Goal: Contribute content: Contribute content

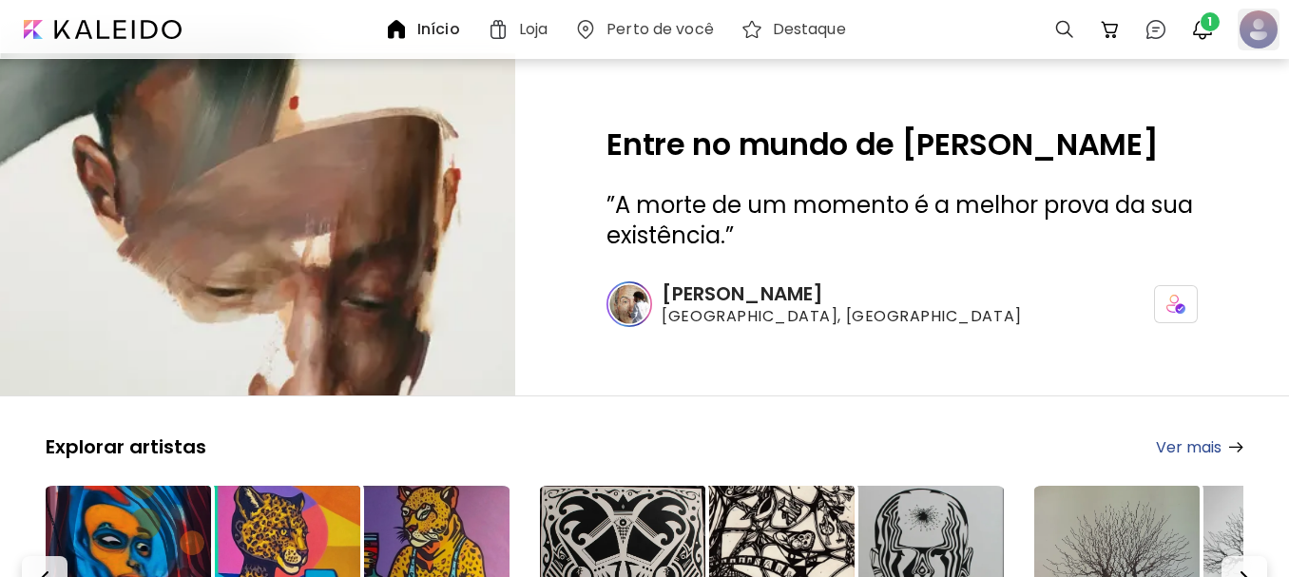
click at [1273, 24] on div at bounding box center [1259, 30] width 42 height 42
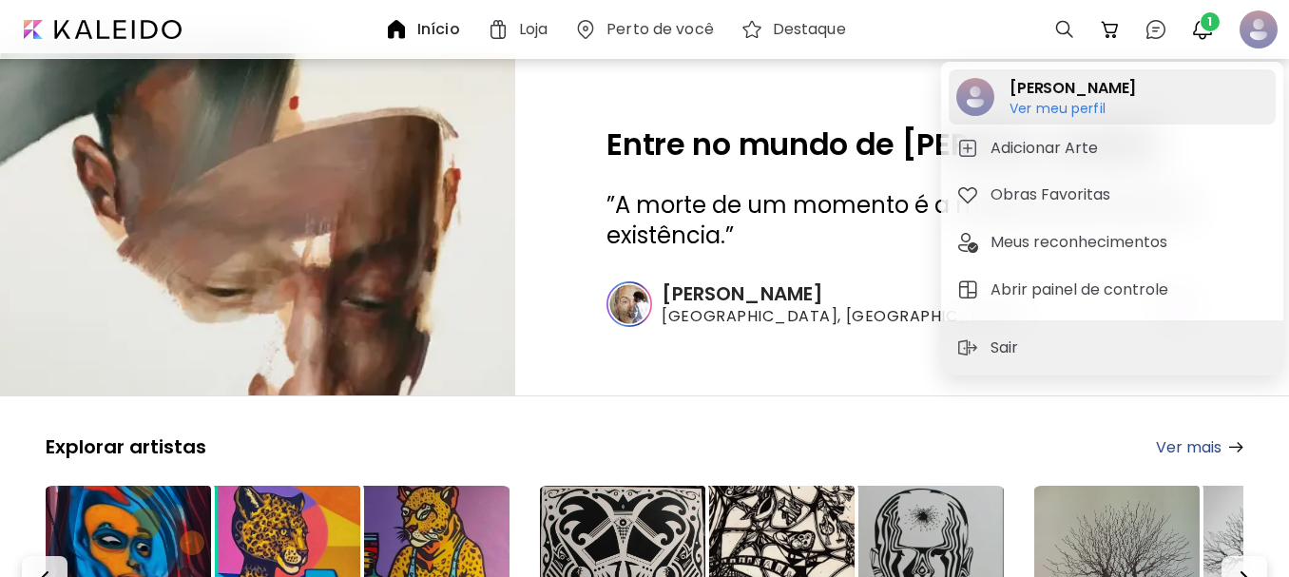
click at [1053, 104] on h6 "Ver meu perfil" at bounding box center [1073, 108] width 126 height 17
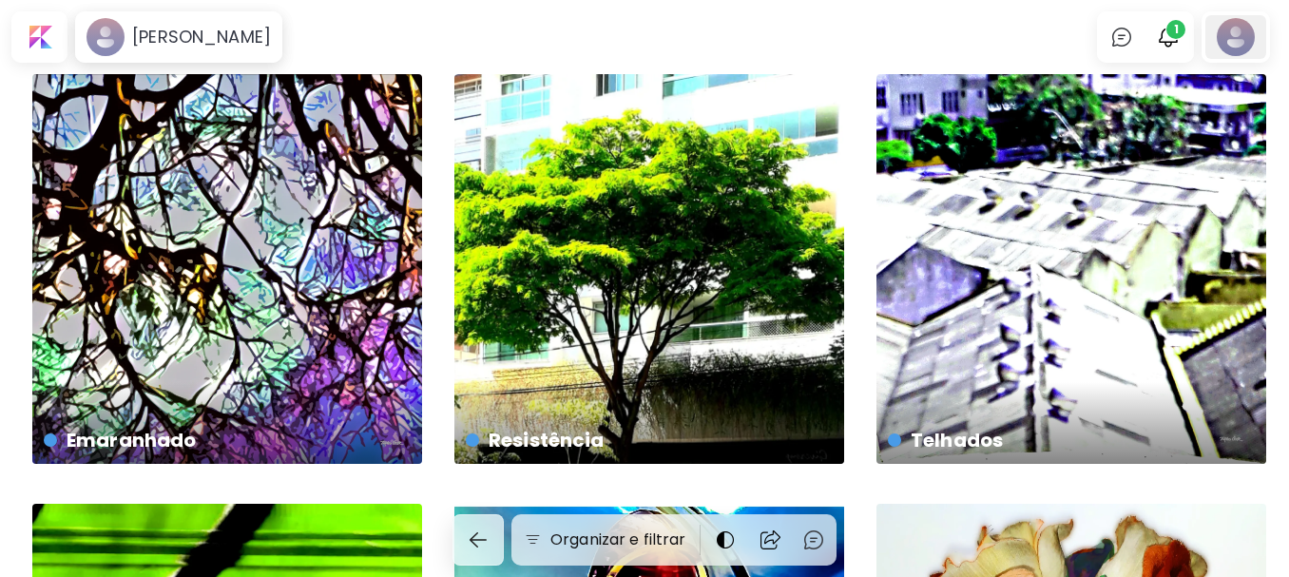
click at [1243, 37] on div at bounding box center [1235, 37] width 61 height 44
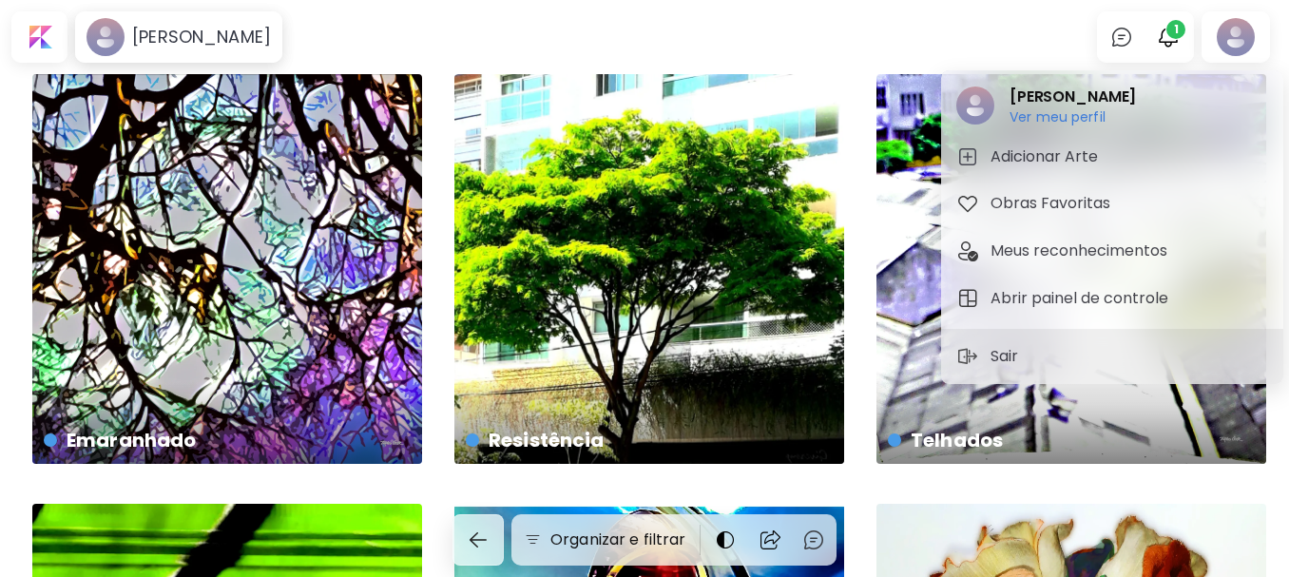
click at [1021, 151] on h5 "Adicionar Arte" at bounding box center [1047, 156] width 113 height 23
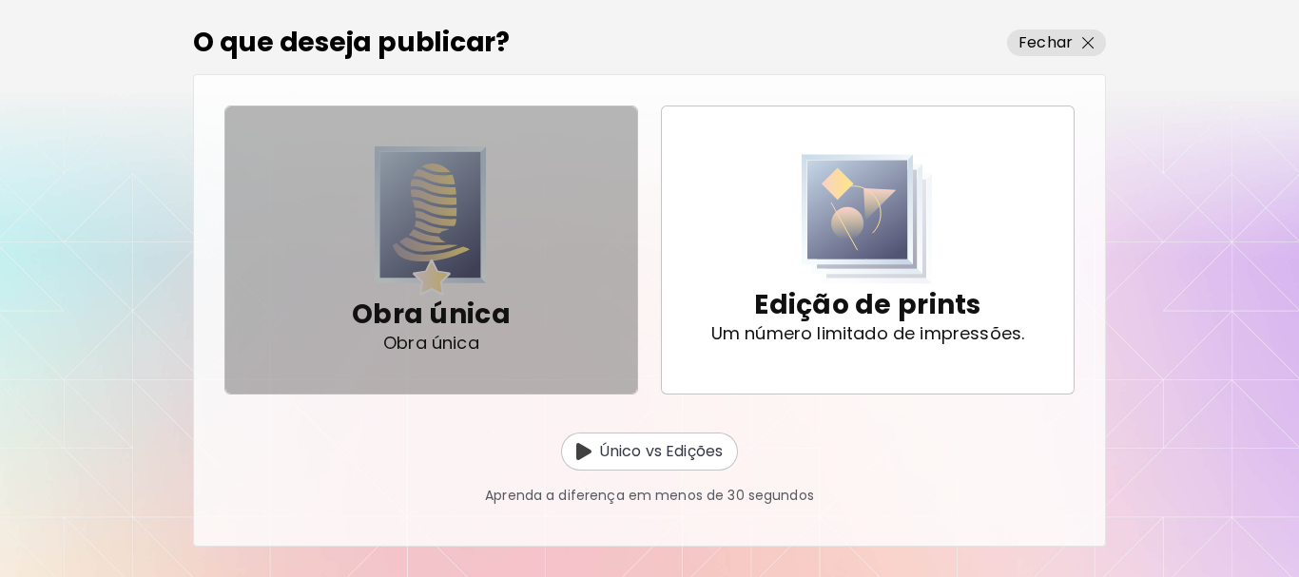
click at [404, 196] on img "button" at bounding box center [431, 220] width 112 height 149
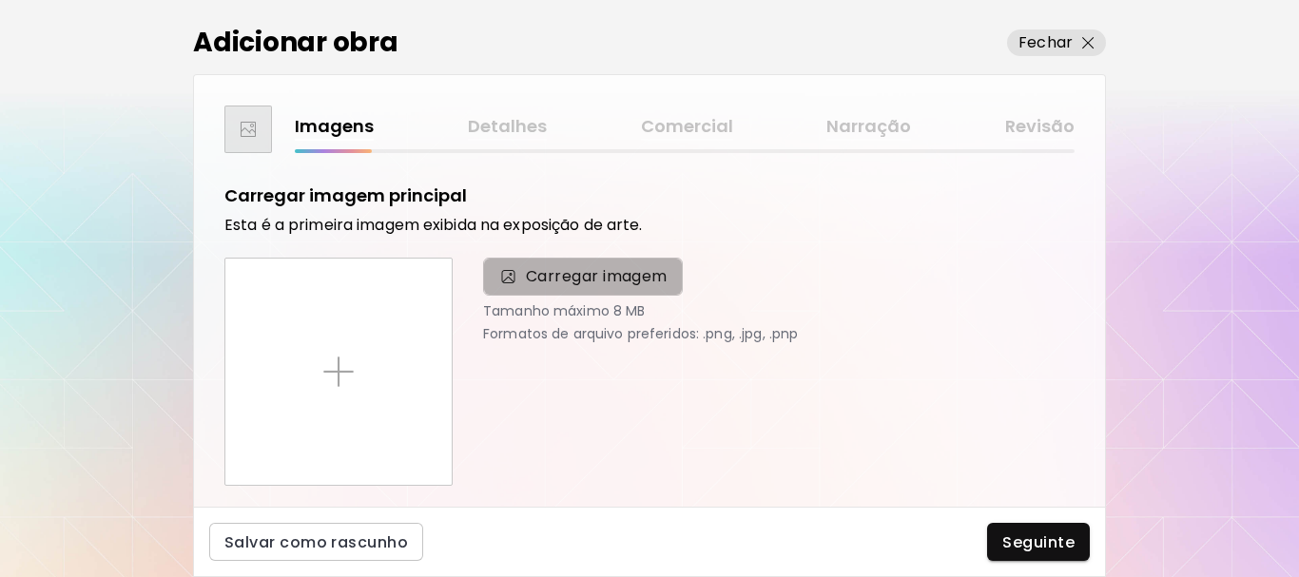
click at [572, 270] on span "Carregar imagem" at bounding box center [597, 276] width 142 height 23
click at [0, 0] on input "Carregar imagem" at bounding box center [0, 0] width 0 height 0
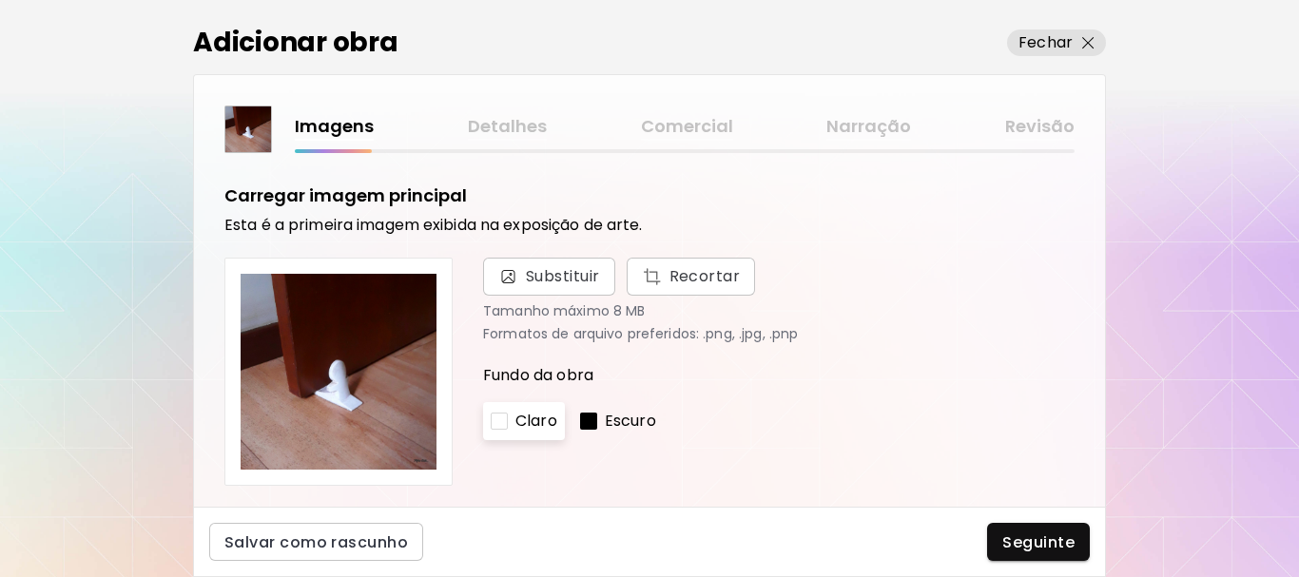
click at [625, 419] on p "Escuro" at bounding box center [630, 421] width 51 height 23
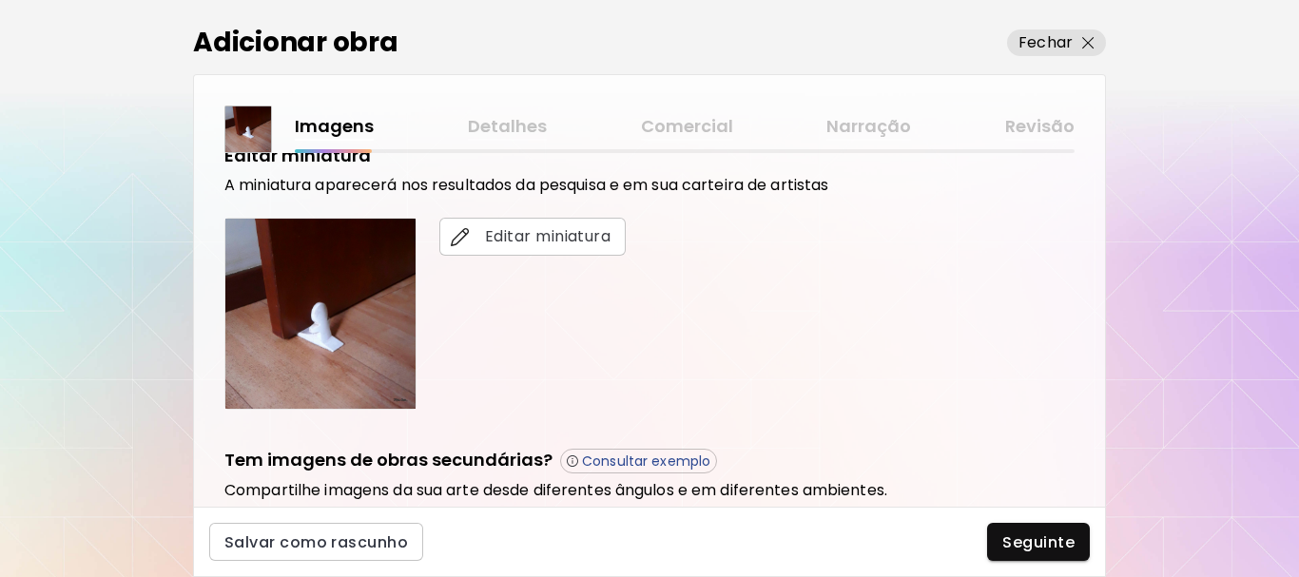
scroll to position [570, 0]
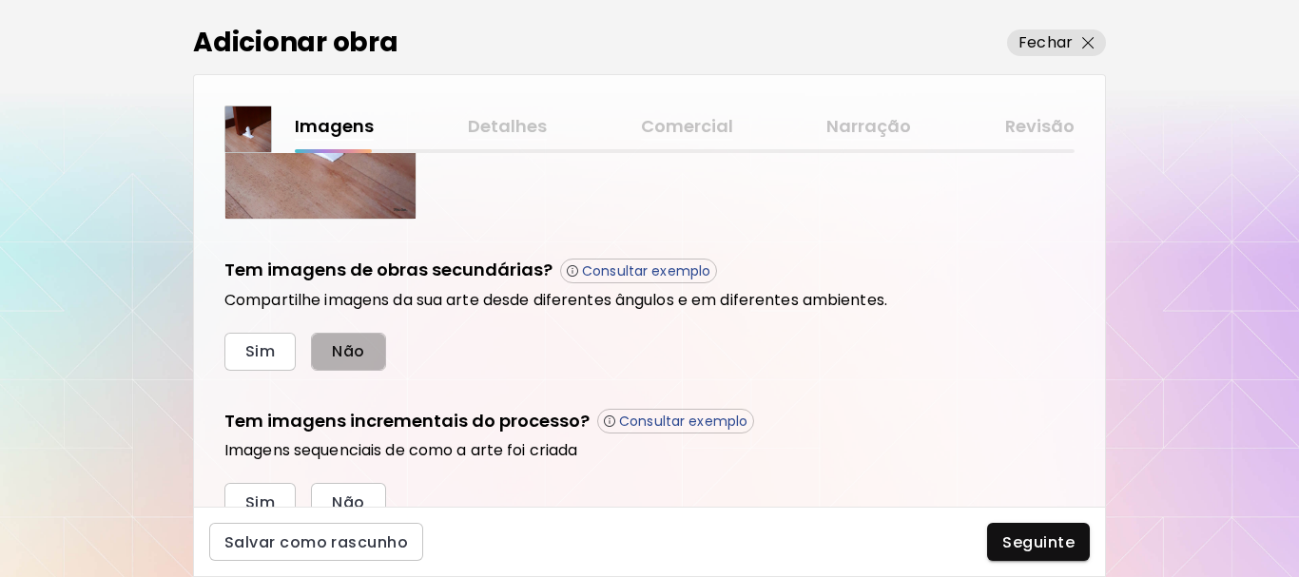
click at [366, 353] on button "Não" at bounding box center [348, 352] width 74 height 38
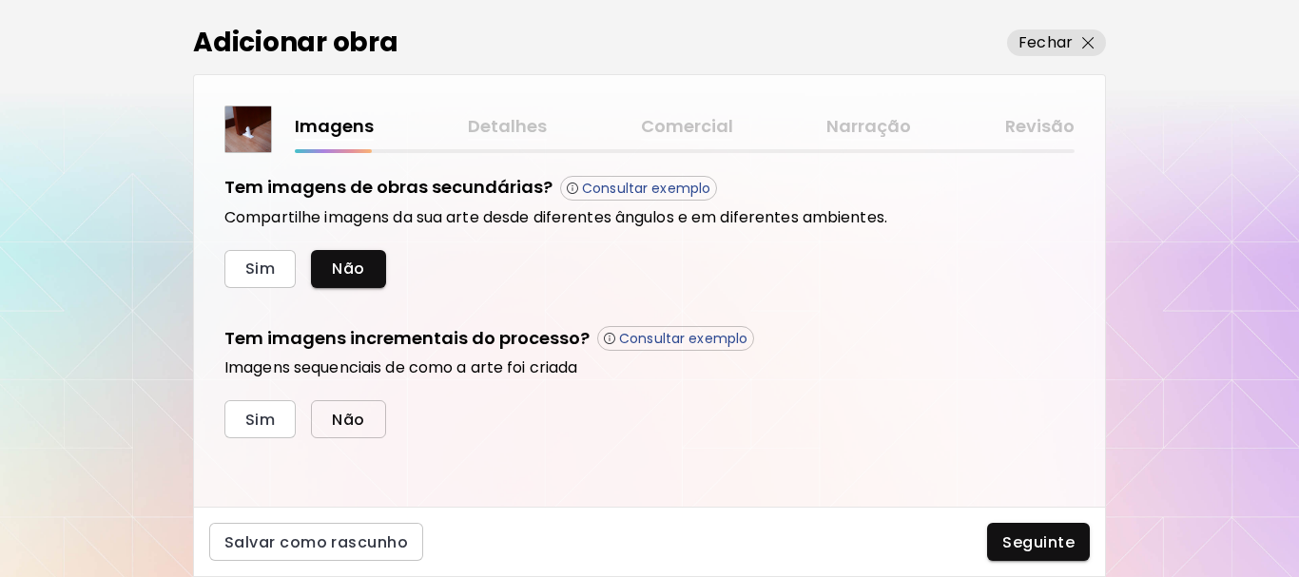
click at [343, 411] on button "Não" at bounding box center [348, 419] width 74 height 38
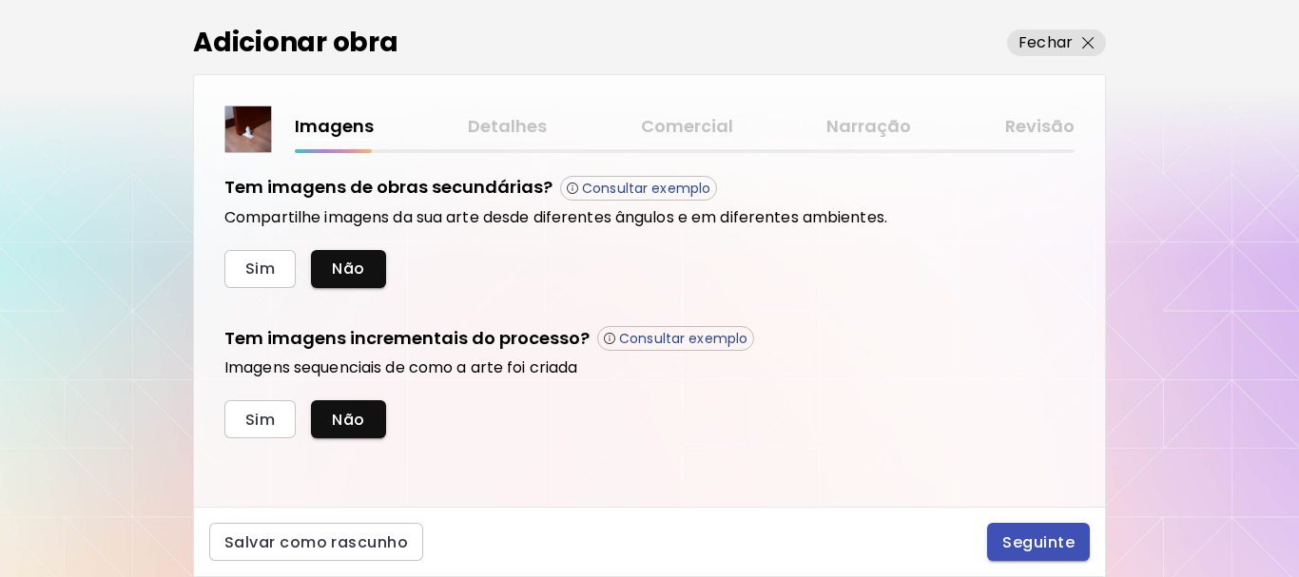
click at [1052, 545] on span "Seguinte" at bounding box center [1038, 542] width 72 height 20
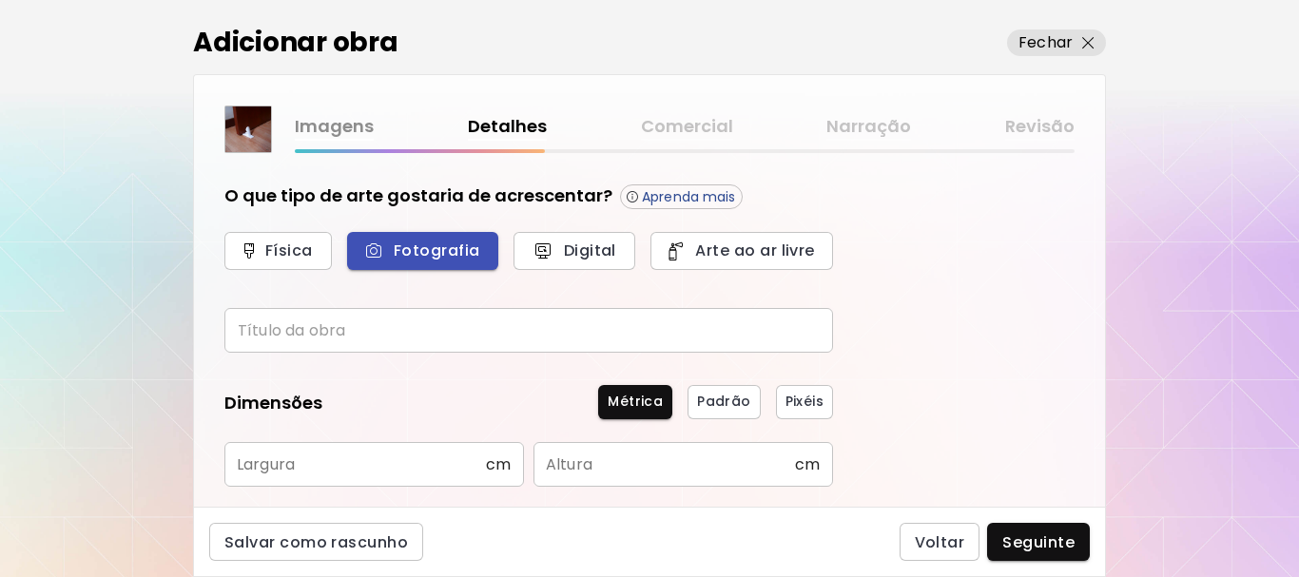
click at [444, 242] on span "Fotografia" at bounding box center [422, 251] width 109 height 20
click at [437, 327] on input "text" at bounding box center [528, 330] width 608 height 45
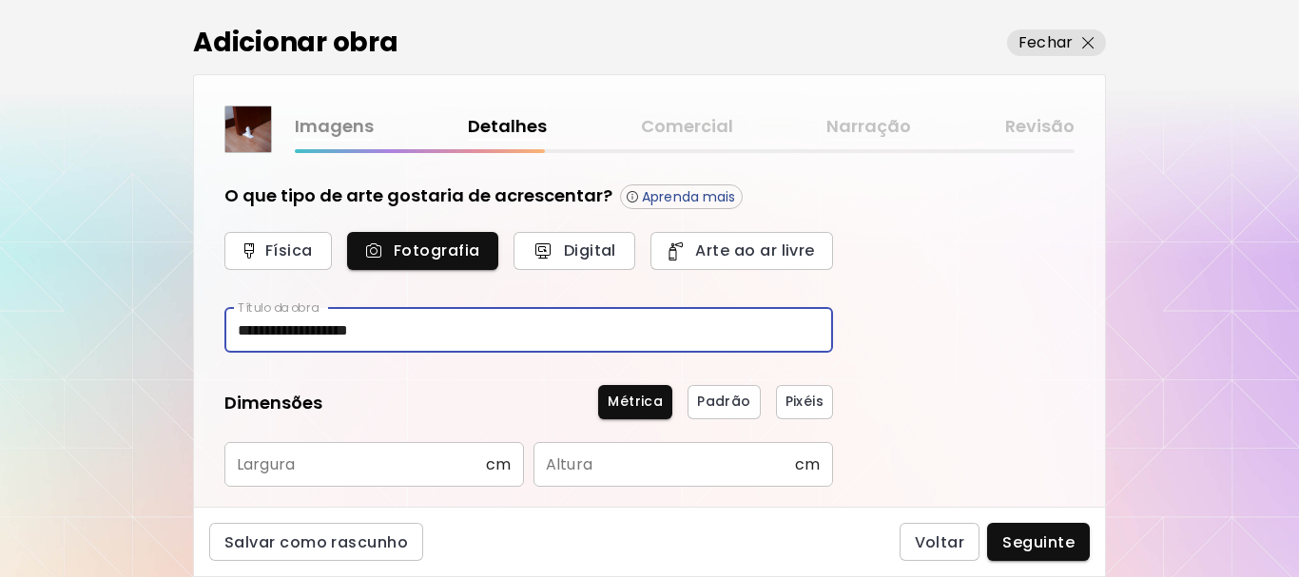
type input "**********"
click at [406, 469] on input "text" at bounding box center [354, 464] width 261 height 45
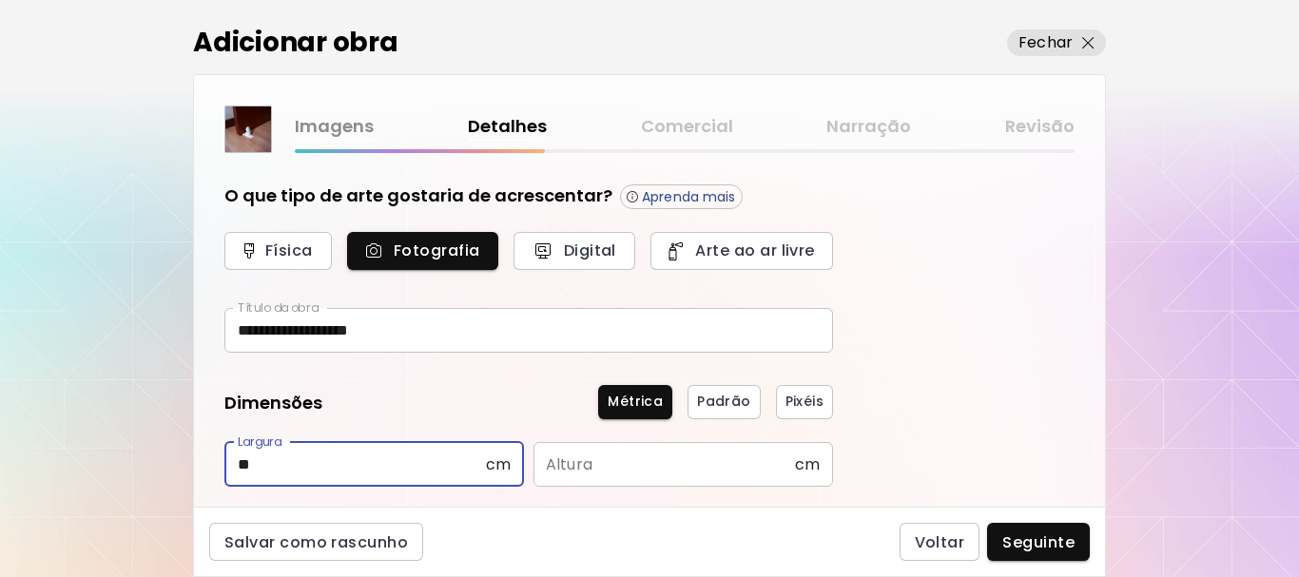
type input "**"
click at [616, 463] on input "text" at bounding box center [663, 464] width 261 height 45
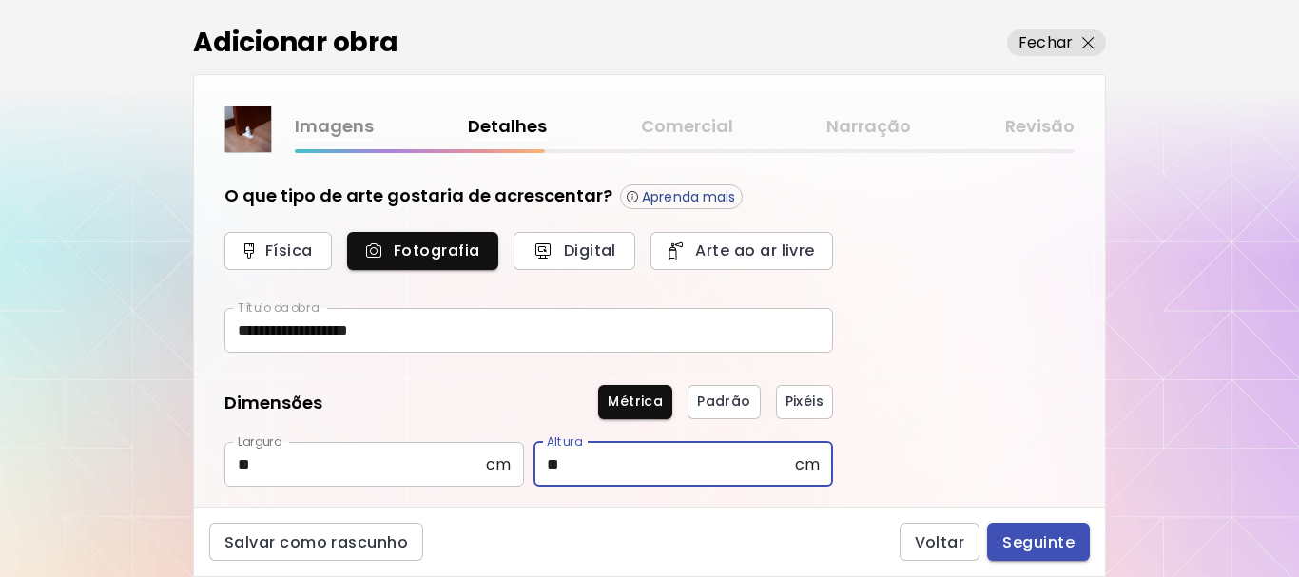
type input "**"
click at [1034, 543] on span "Seguinte" at bounding box center [1038, 542] width 72 height 20
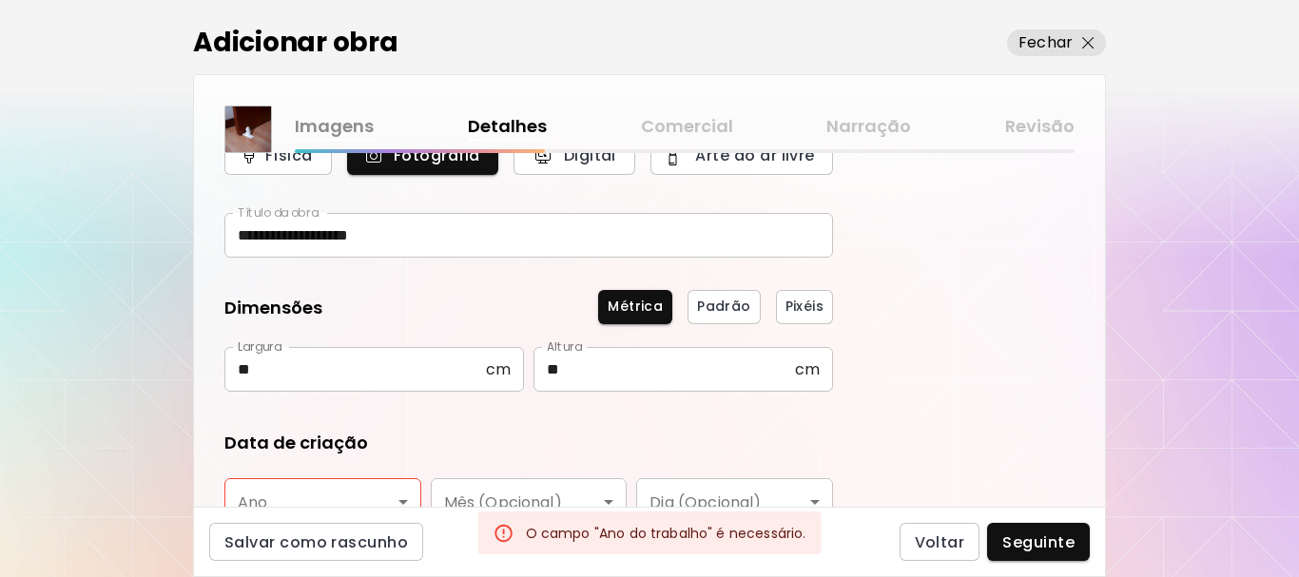
scroll to position [190, 0]
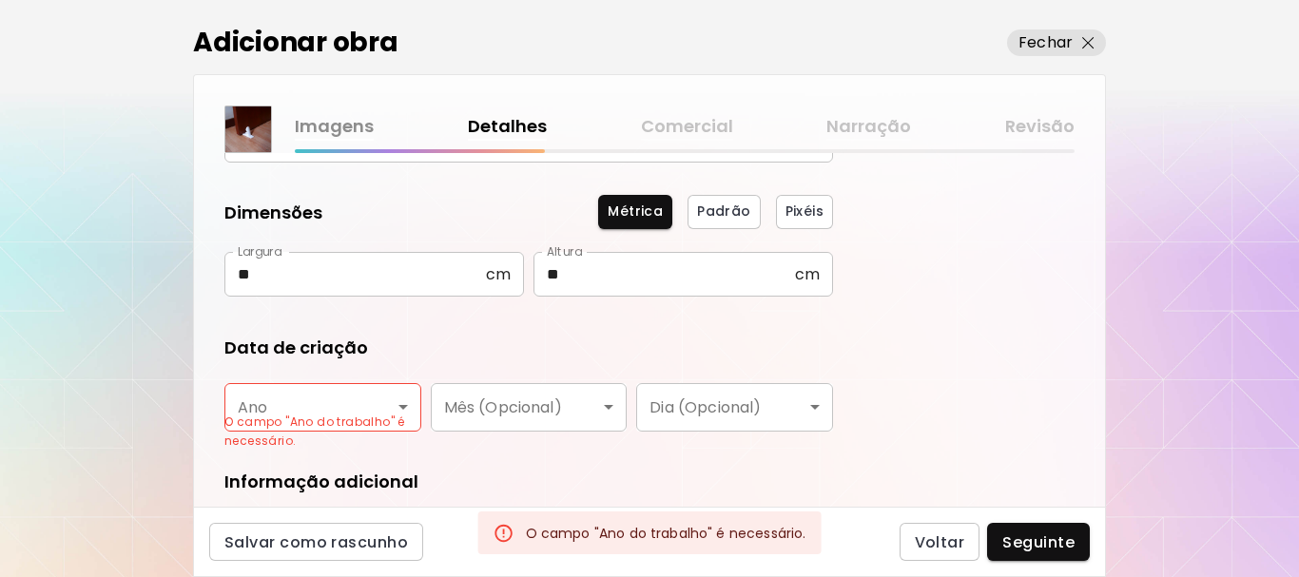
click at [368, 408] on body "**********" at bounding box center [649, 288] width 1299 height 577
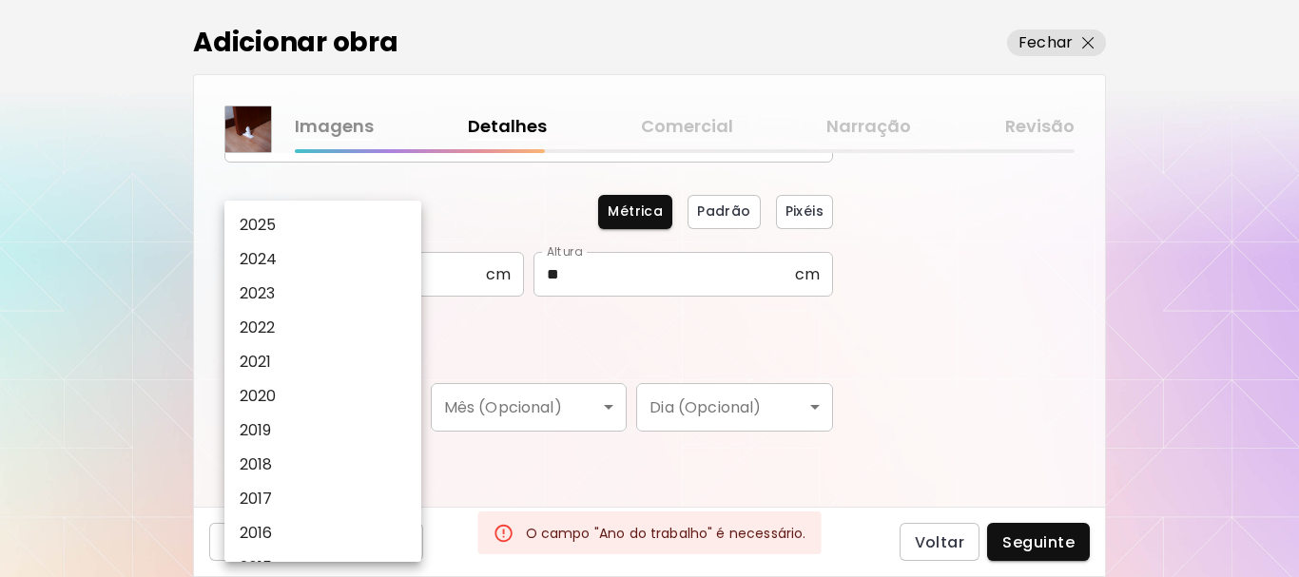
click at [250, 218] on p "2025" at bounding box center [258, 225] width 37 height 23
type input "****"
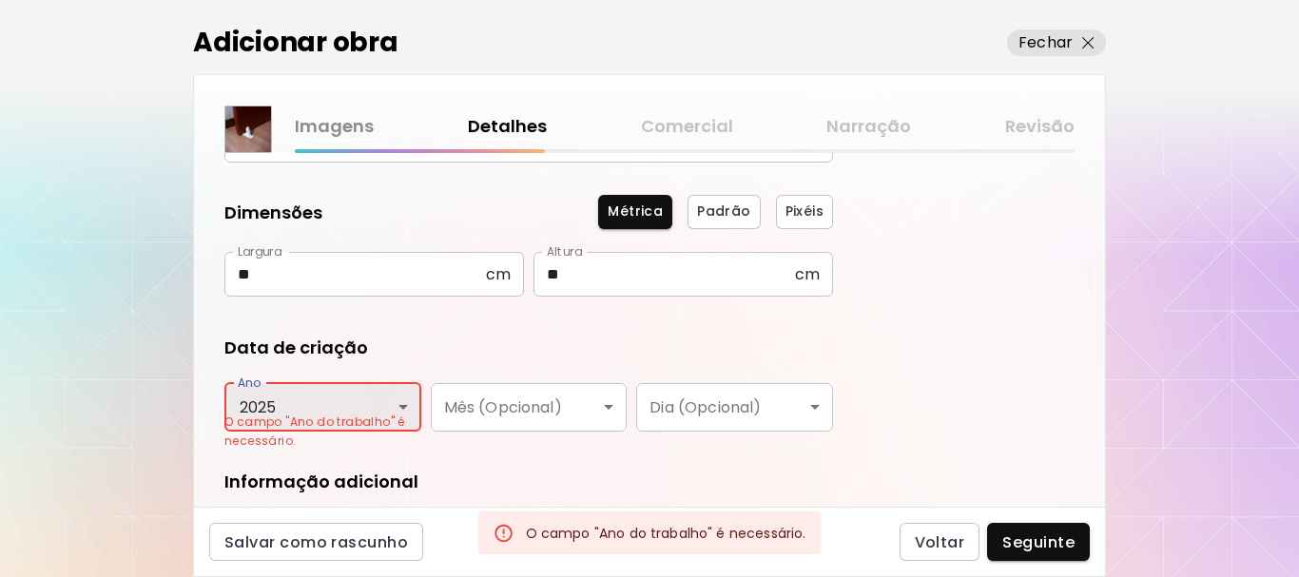
scroll to position [343, 0]
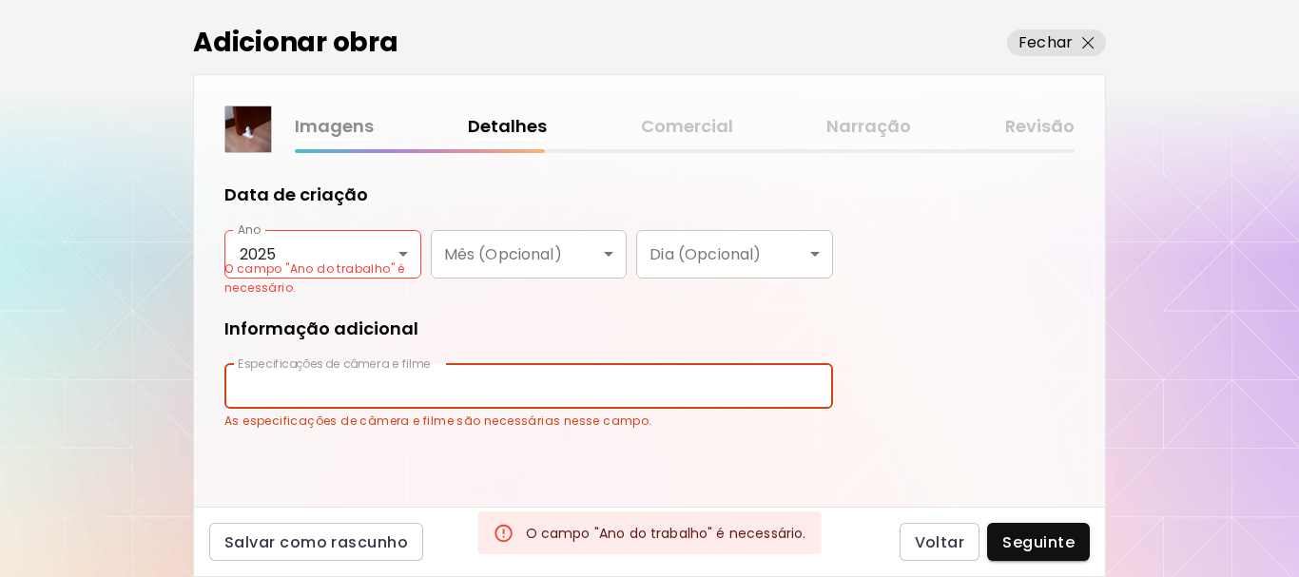
click at [567, 405] on input "text" at bounding box center [528, 386] width 608 height 45
type input "**********"
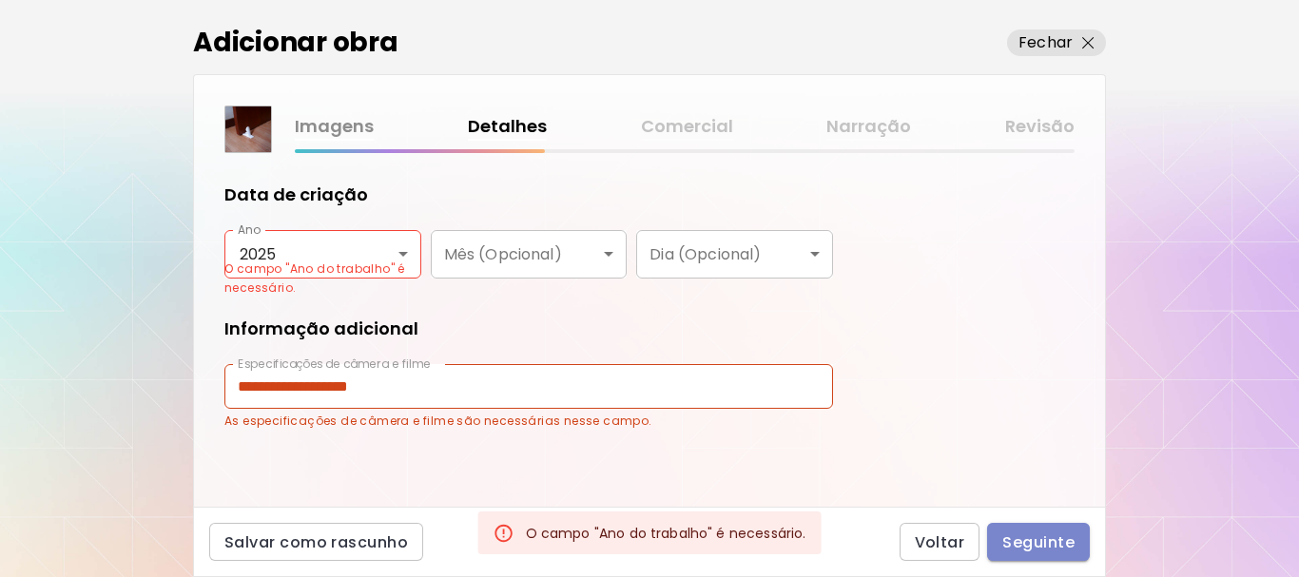
click at [1027, 539] on span "Seguinte" at bounding box center [1038, 542] width 72 height 20
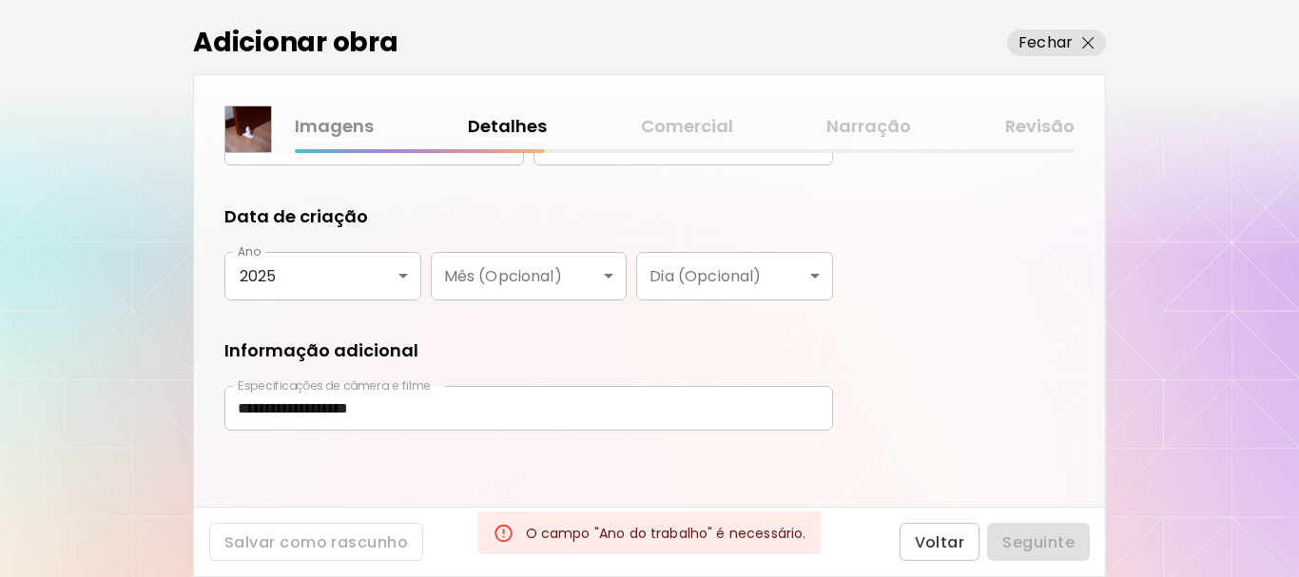
scroll to position [321, 0]
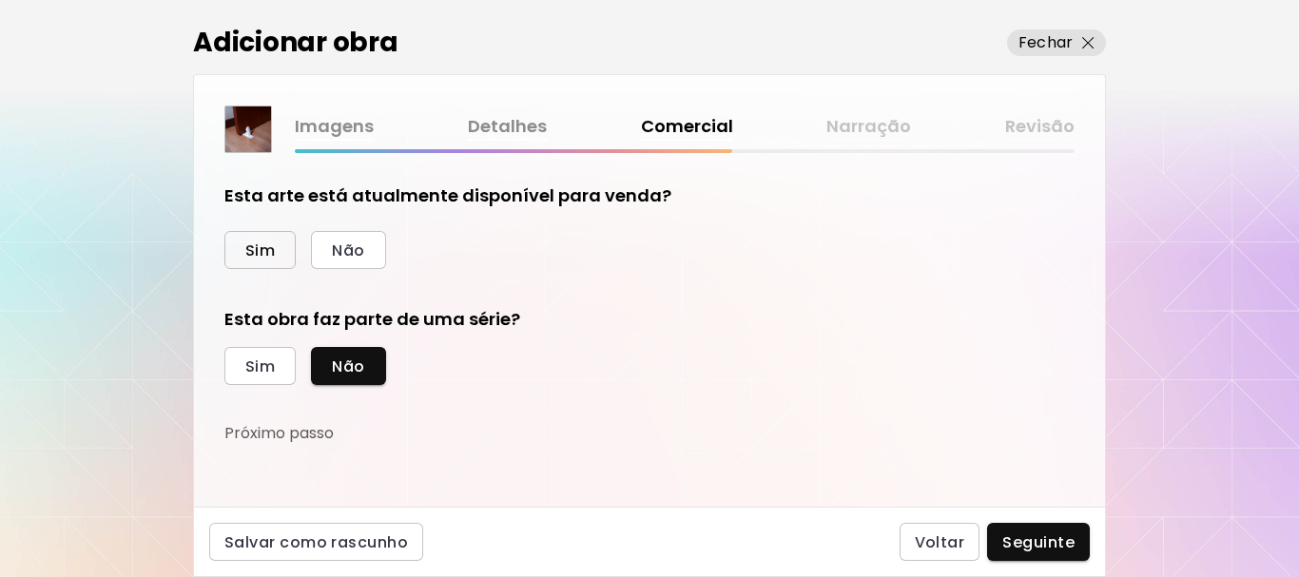
click at [255, 243] on span "Sim" at bounding box center [259, 251] width 29 height 20
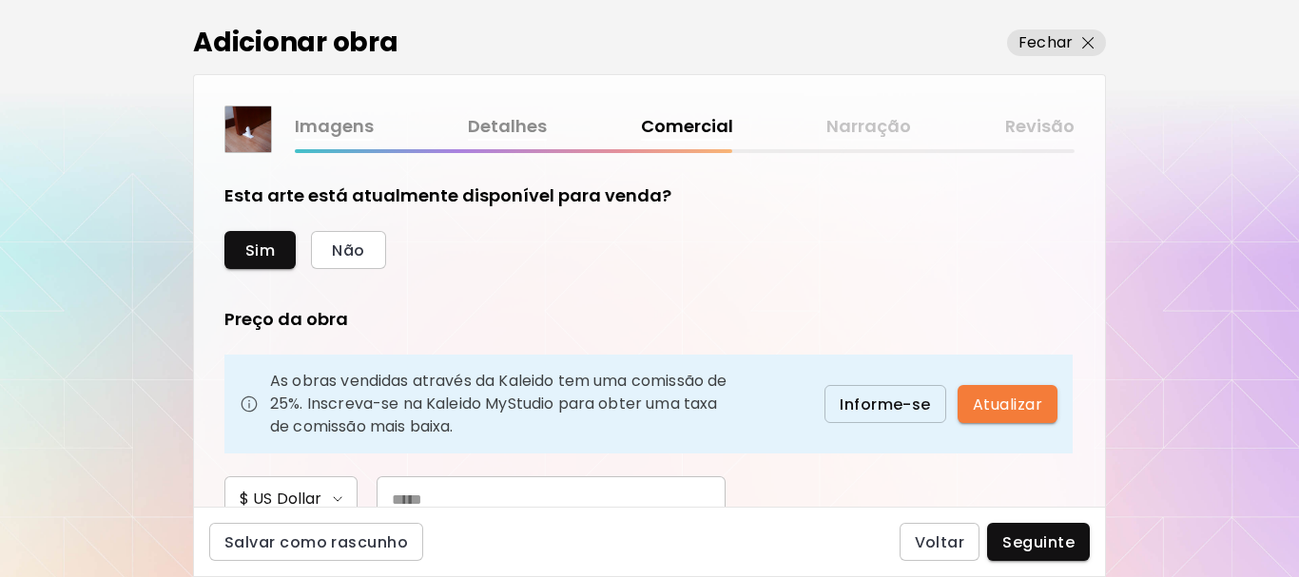
scroll to position [190, 0]
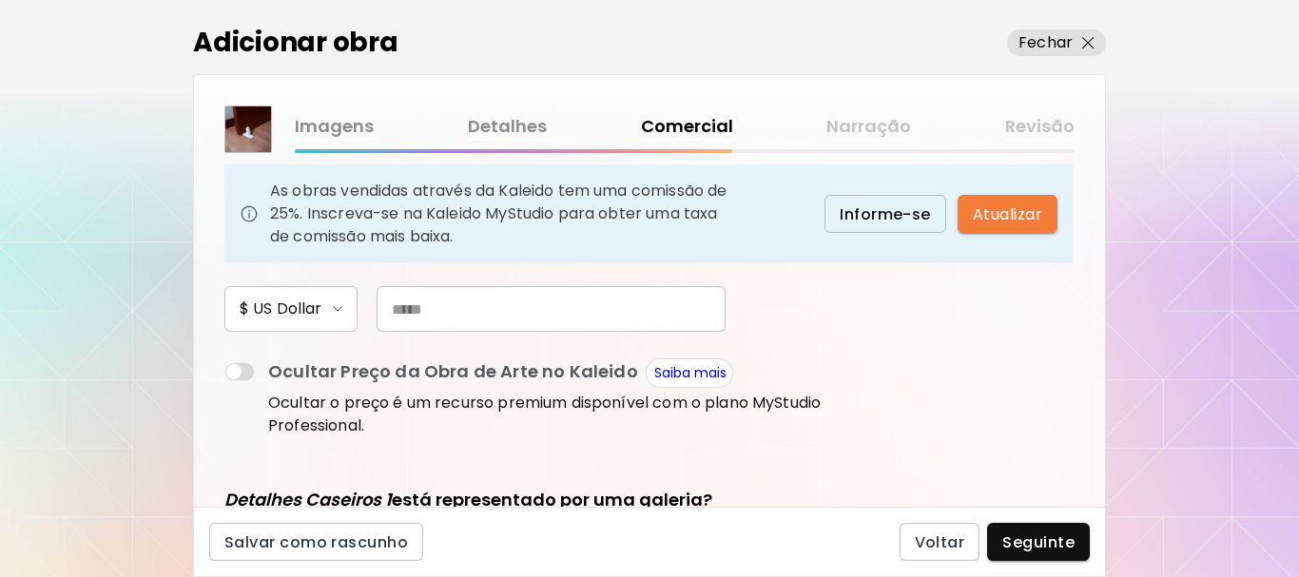
click at [579, 336] on div "Preço da obra As obras vendidas através da Kaleido tem uma comissão de 25%. Ins…" at bounding box center [528, 279] width 608 height 325
click at [575, 313] on input "text" at bounding box center [550, 309] width 349 height 46
type input "***"
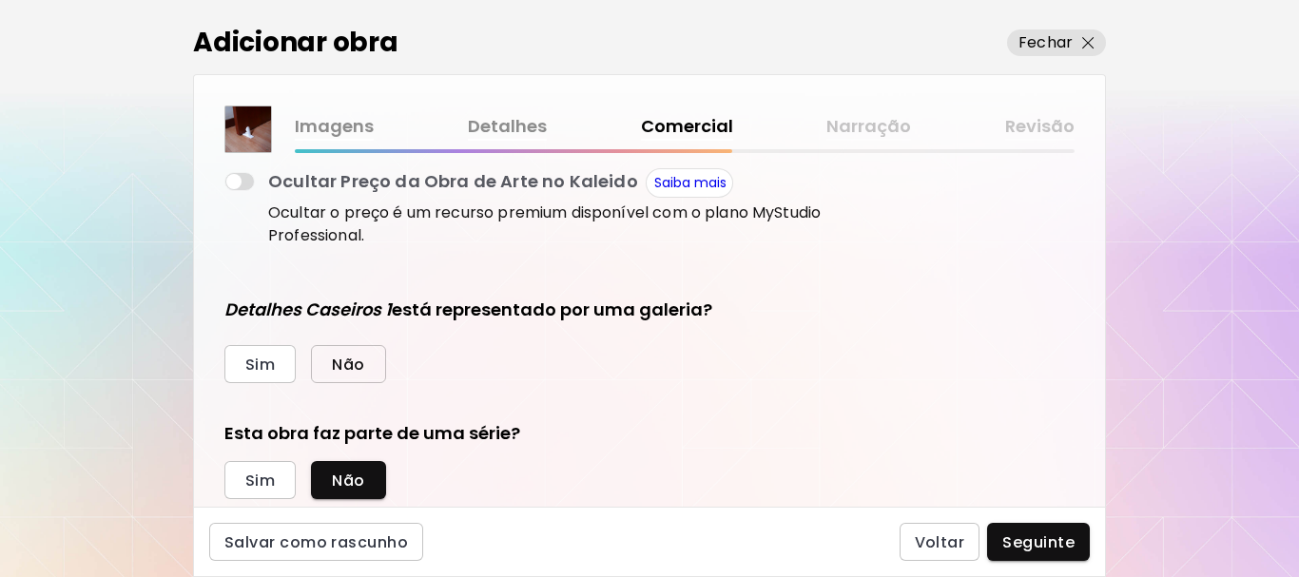
click at [359, 359] on span "Não" at bounding box center [348, 365] width 32 height 20
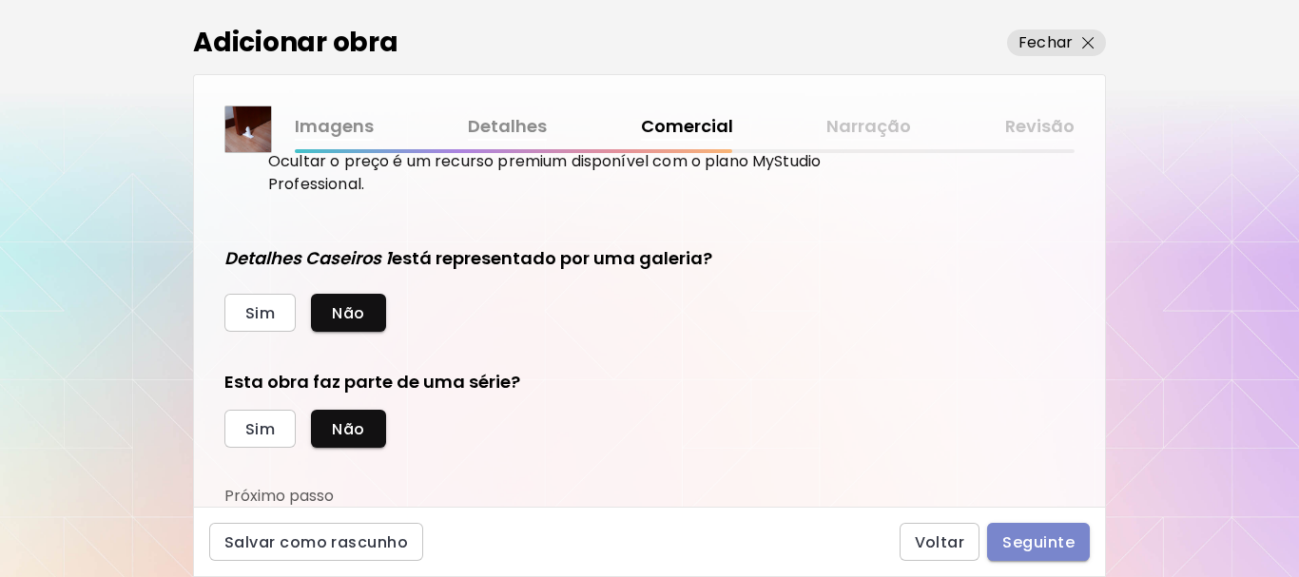
click at [1041, 545] on span "Seguinte" at bounding box center [1038, 542] width 72 height 20
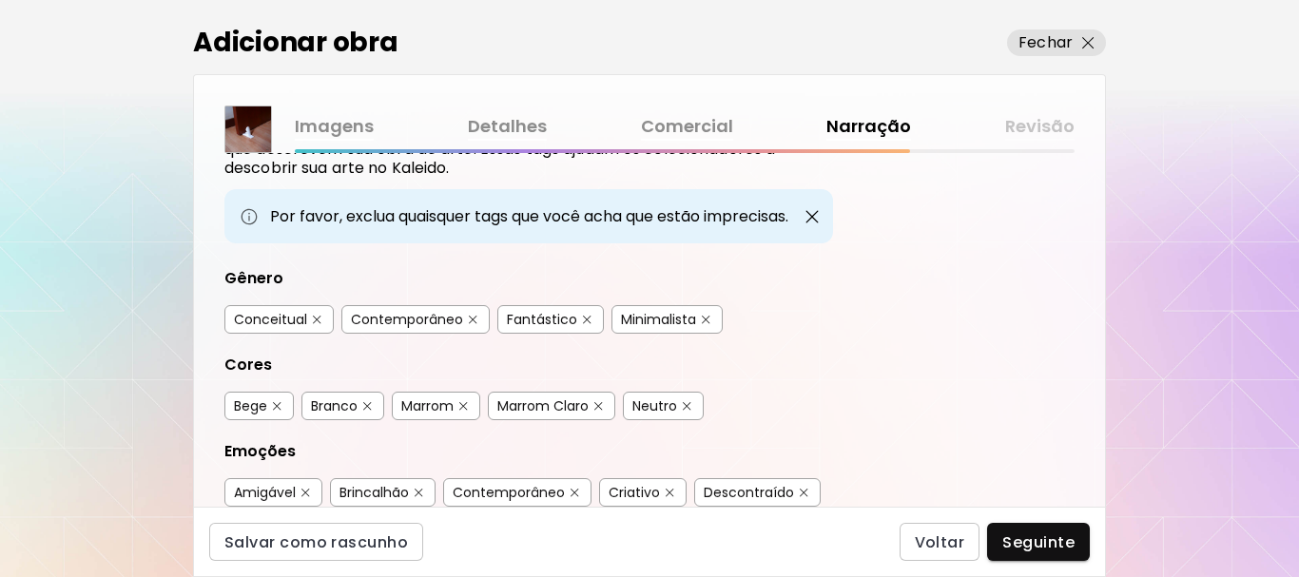
scroll to position [190, 0]
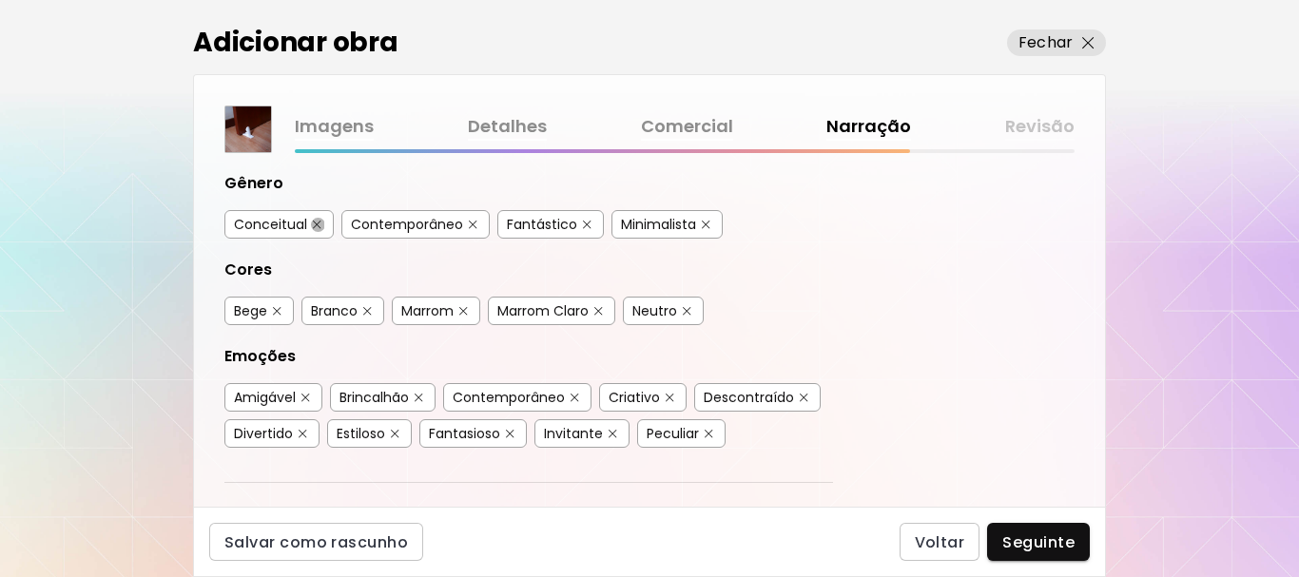
click at [315, 224] on img "button" at bounding box center [317, 225] width 9 height 9
click at [580, 227] on button "button" at bounding box center [587, 225] width 14 height 14
click at [705, 224] on img "button" at bounding box center [706, 225] width 9 height 9
click at [277, 311] on img "button" at bounding box center [277, 311] width 9 height 9
click at [363, 313] on button "button" at bounding box center [367, 311] width 14 height 14
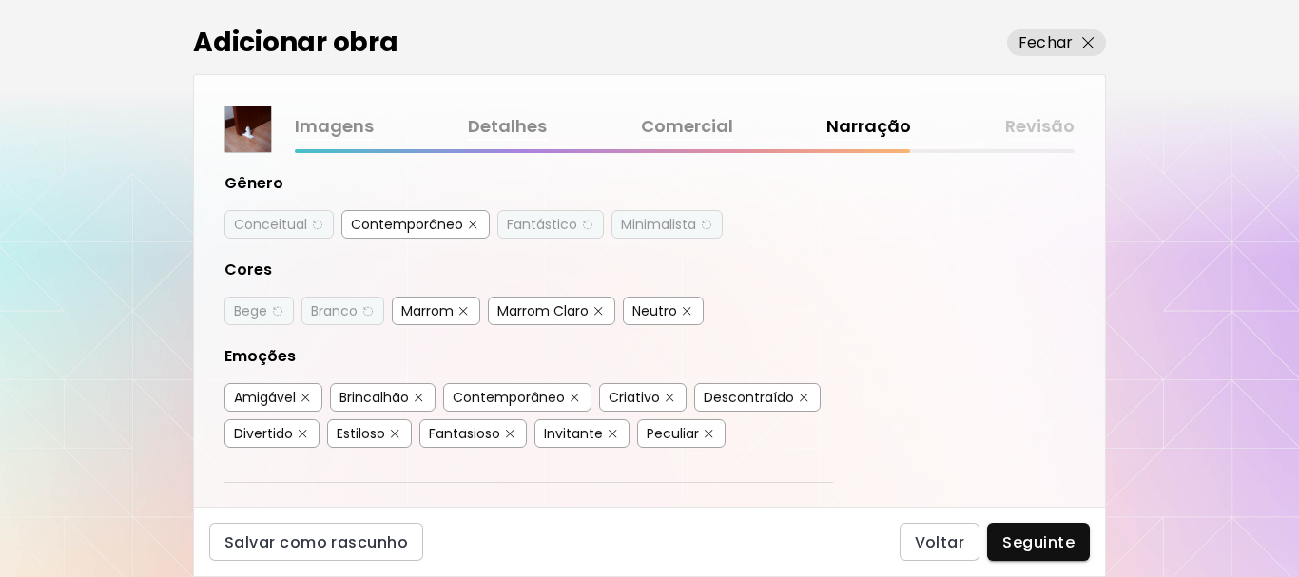
click at [459, 308] on div "Marrom" at bounding box center [436, 311] width 88 height 29
click at [593, 308] on div "Marrom Claro" at bounding box center [551, 311] width 127 height 29
click at [687, 314] on img "button" at bounding box center [687, 311] width 9 height 9
click at [602, 316] on button "button" at bounding box center [598, 311] width 14 height 14
click at [465, 312] on img "button" at bounding box center [463, 311] width 9 height 9
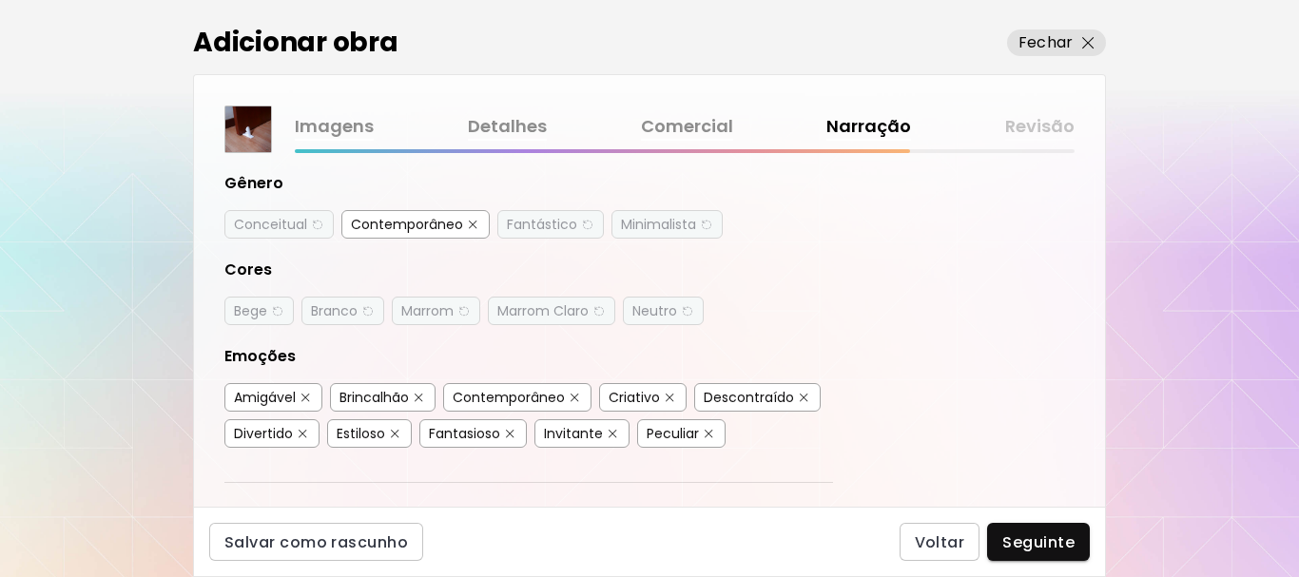
click at [299, 395] on div "Amigável" at bounding box center [273, 397] width 98 height 29
click at [430, 395] on div "Brincalhão" at bounding box center [383, 397] width 106 height 29
click at [423, 397] on img "button" at bounding box center [418, 398] width 9 height 9
click at [577, 399] on img "button" at bounding box center [574, 398] width 9 height 9
click at [671, 394] on img "button" at bounding box center [669, 398] width 9 height 9
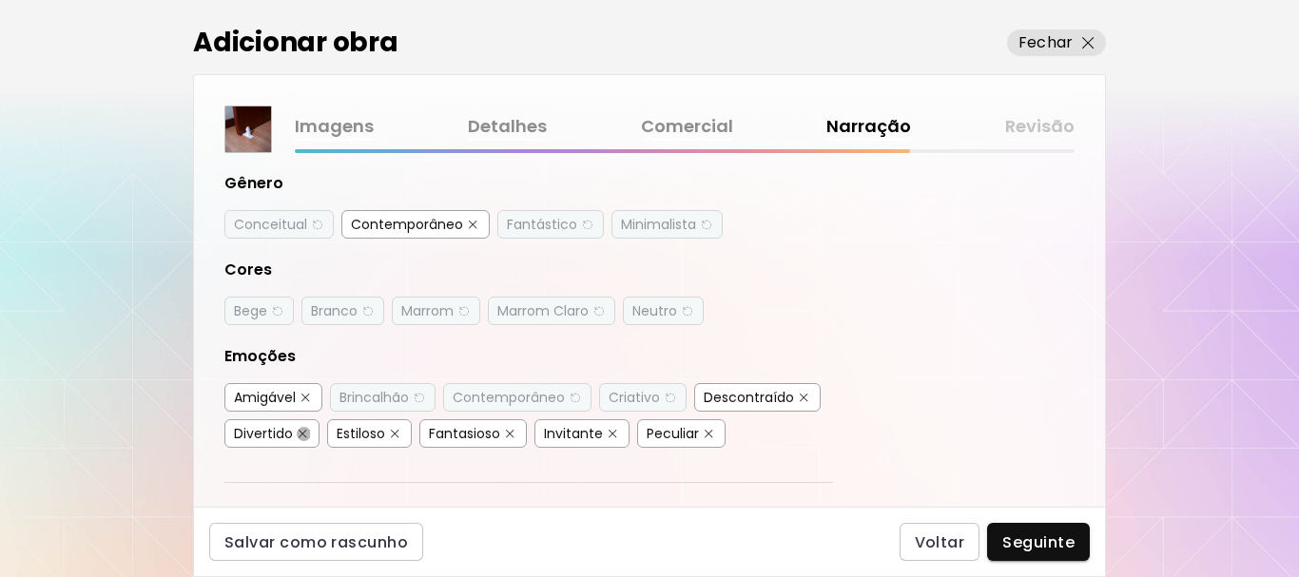
click at [299, 434] on img "button" at bounding box center [303, 434] width 9 height 9
click at [395, 434] on img "button" at bounding box center [395, 434] width 9 height 9
click at [508, 432] on img "button" at bounding box center [510, 434] width 9 height 9
click at [603, 429] on div "Invitante" at bounding box center [573, 433] width 59 height 19
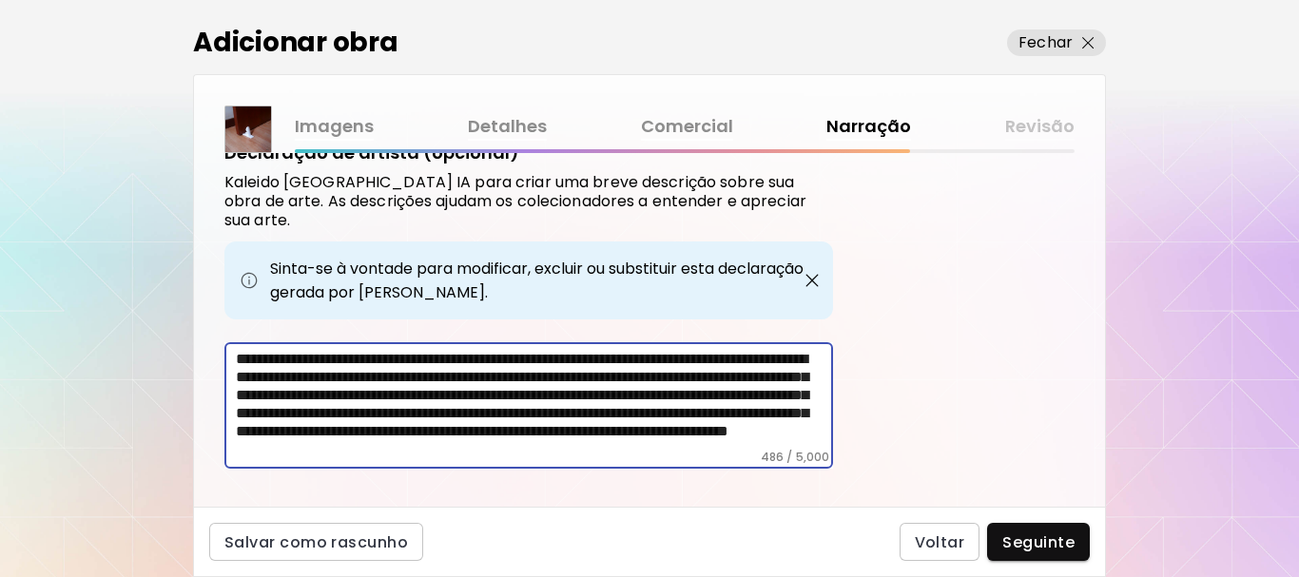
scroll to position [47, 0]
drag, startPoint x: 400, startPoint y: 376, endPoint x: 458, endPoint y: 430, distance: 78.7
click at [456, 430] on textarea "**********" at bounding box center [534, 400] width 597 height 100
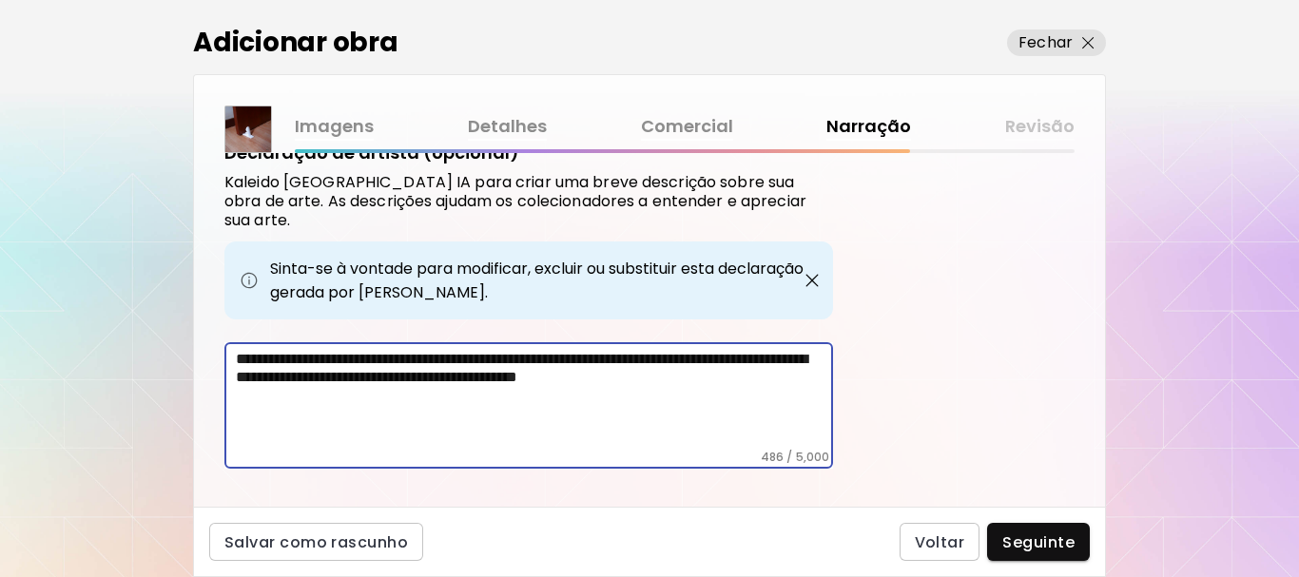
scroll to position [538, 0]
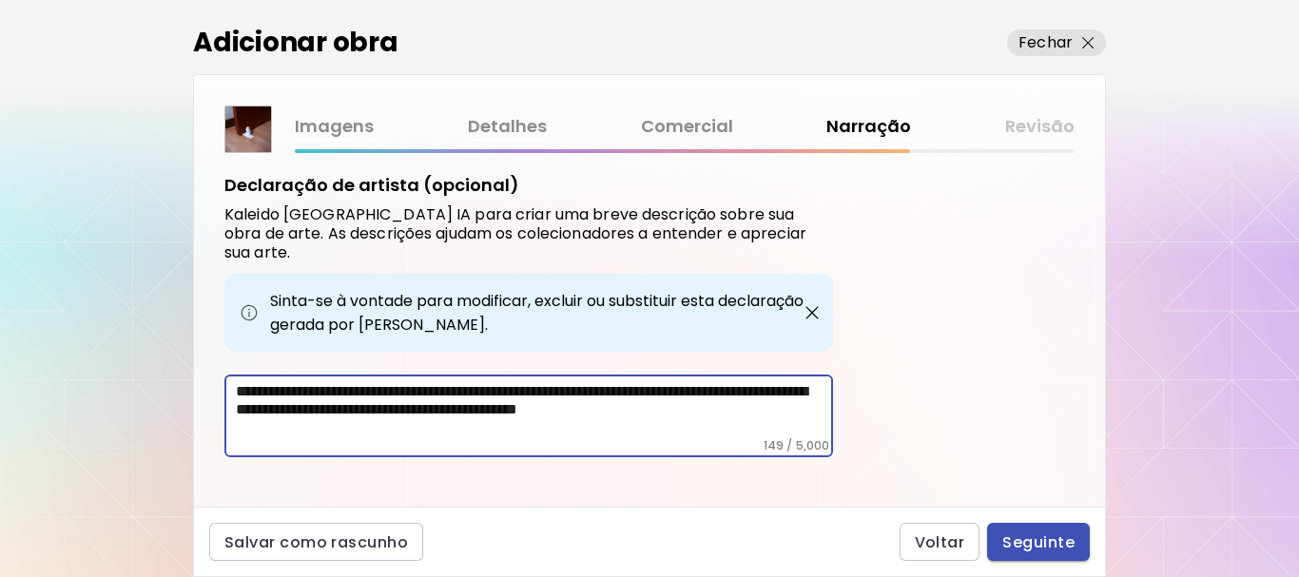
type textarea "**********"
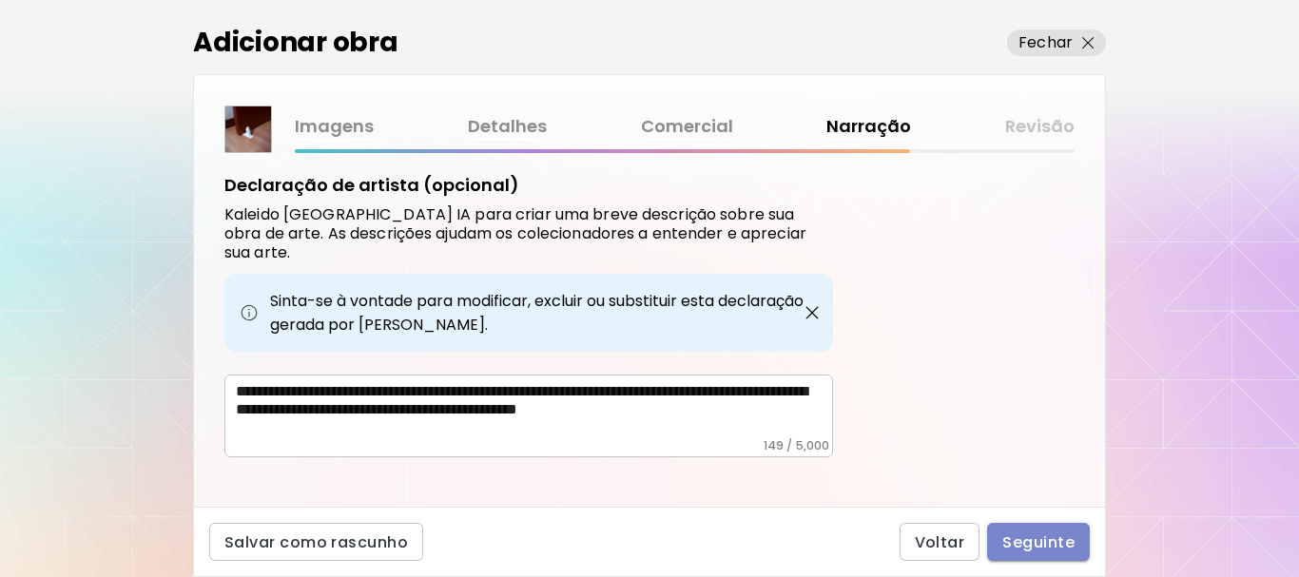
click at [1048, 548] on span "Seguinte" at bounding box center [1038, 542] width 72 height 20
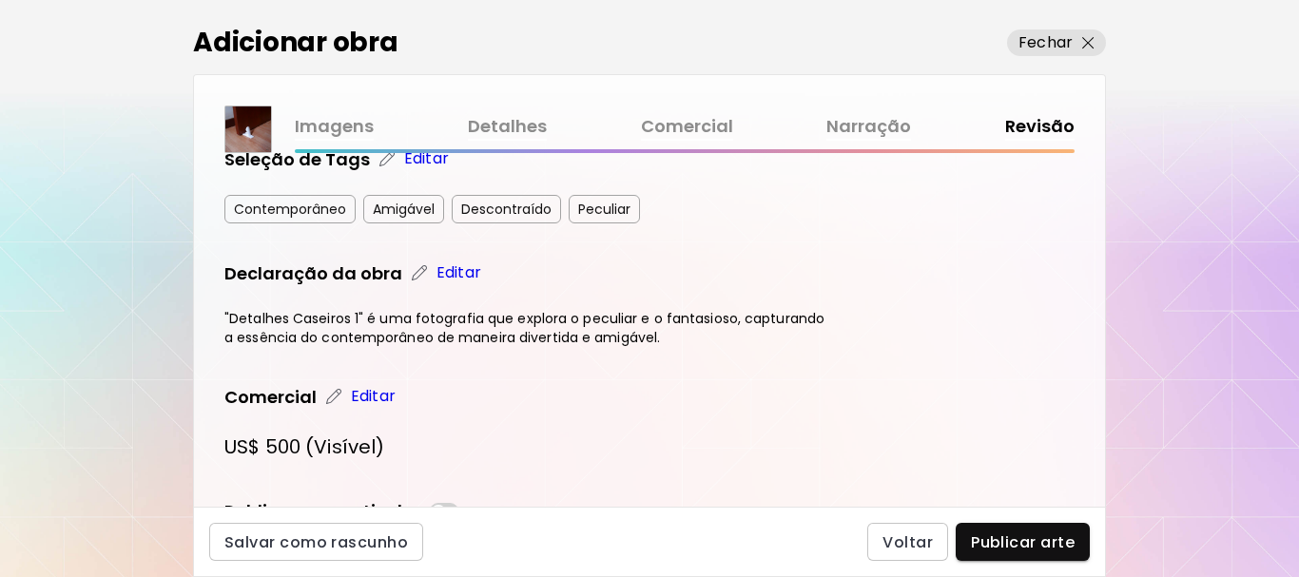
scroll to position [512, 0]
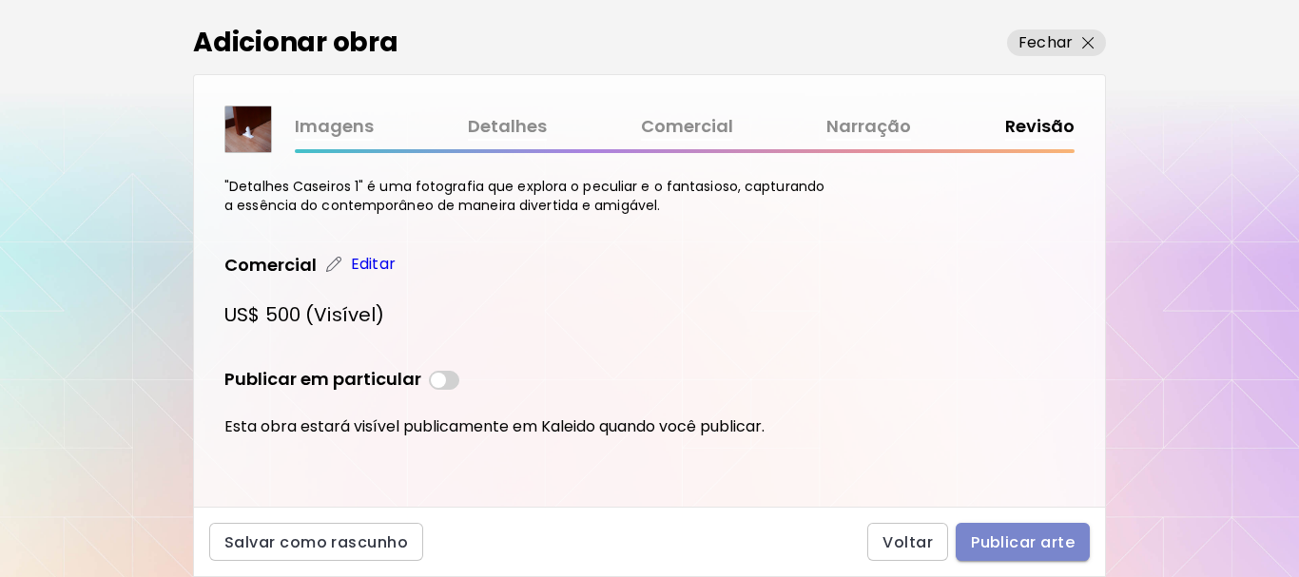
click at [1015, 537] on span "Publicar arte" at bounding box center [1023, 542] width 104 height 20
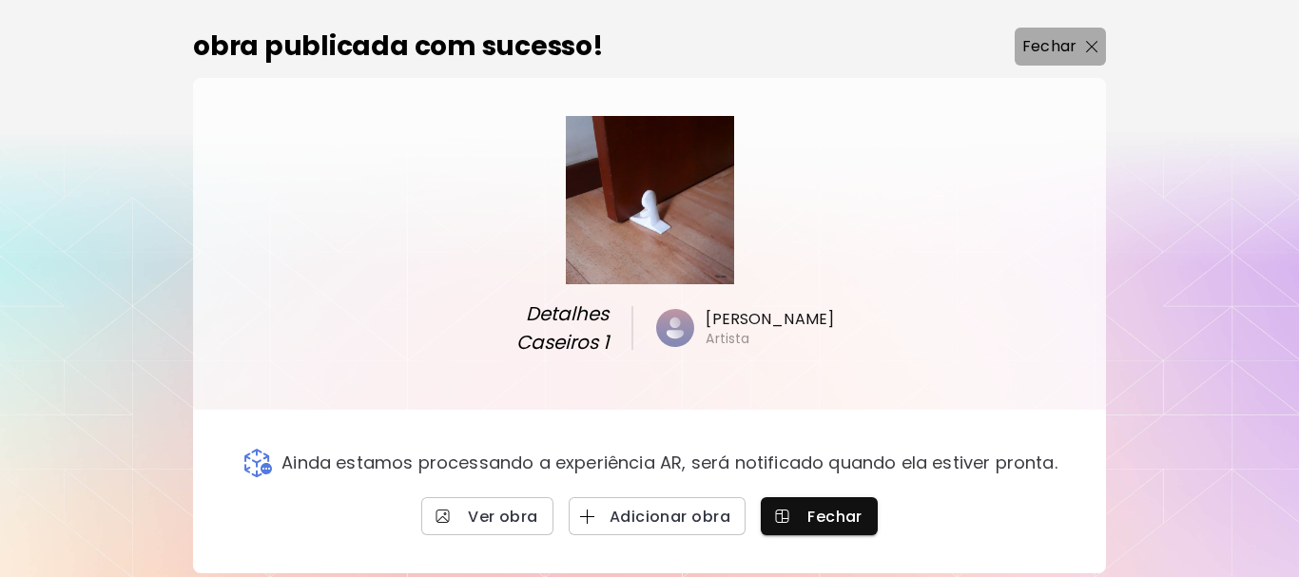
click at [1048, 49] on p "Fechar" at bounding box center [1049, 46] width 54 height 23
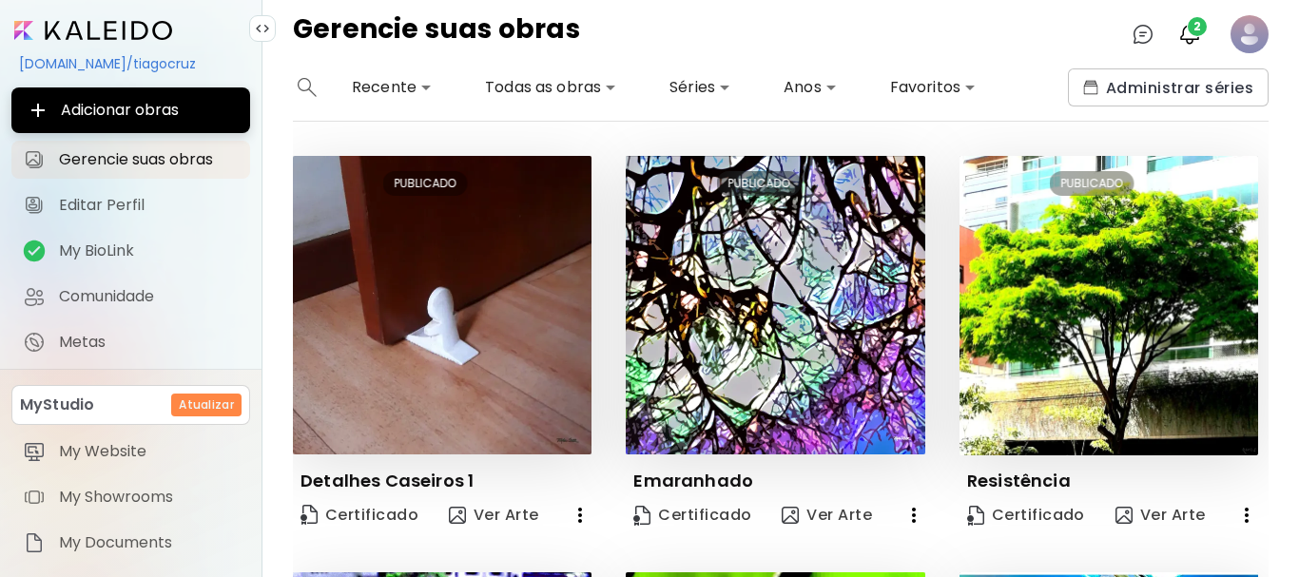
click at [1247, 29] on image at bounding box center [1249, 34] width 38 height 38
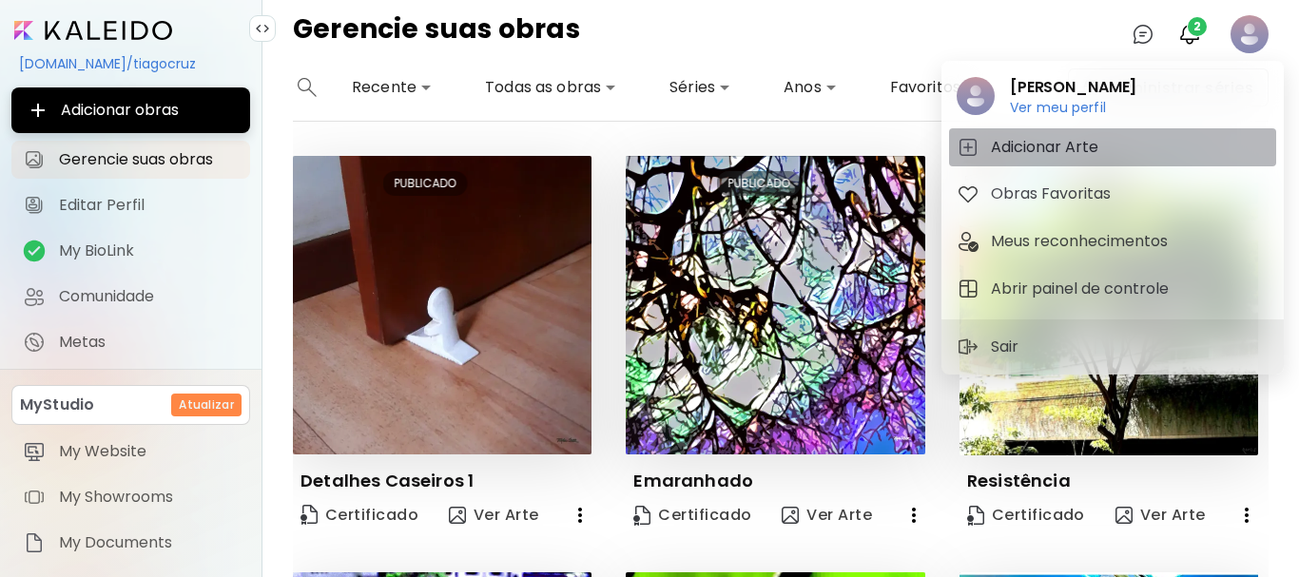
click at [1028, 142] on h5 "Adicionar Arte" at bounding box center [1047, 147] width 113 height 23
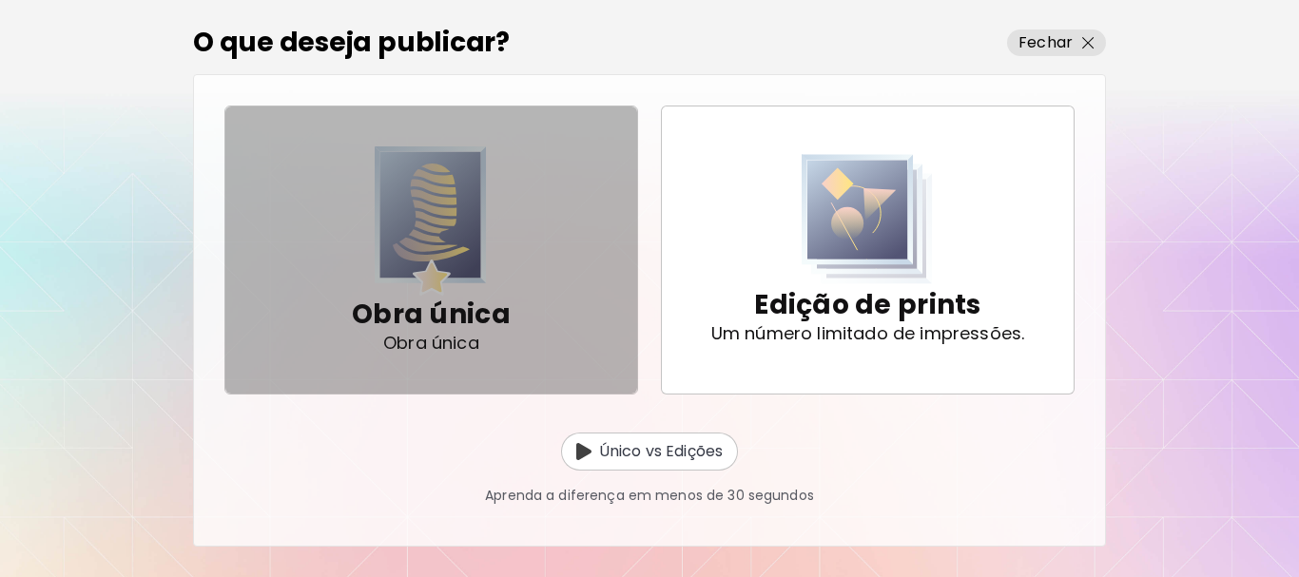
click at [438, 221] on img "button" at bounding box center [431, 220] width 112 height 149
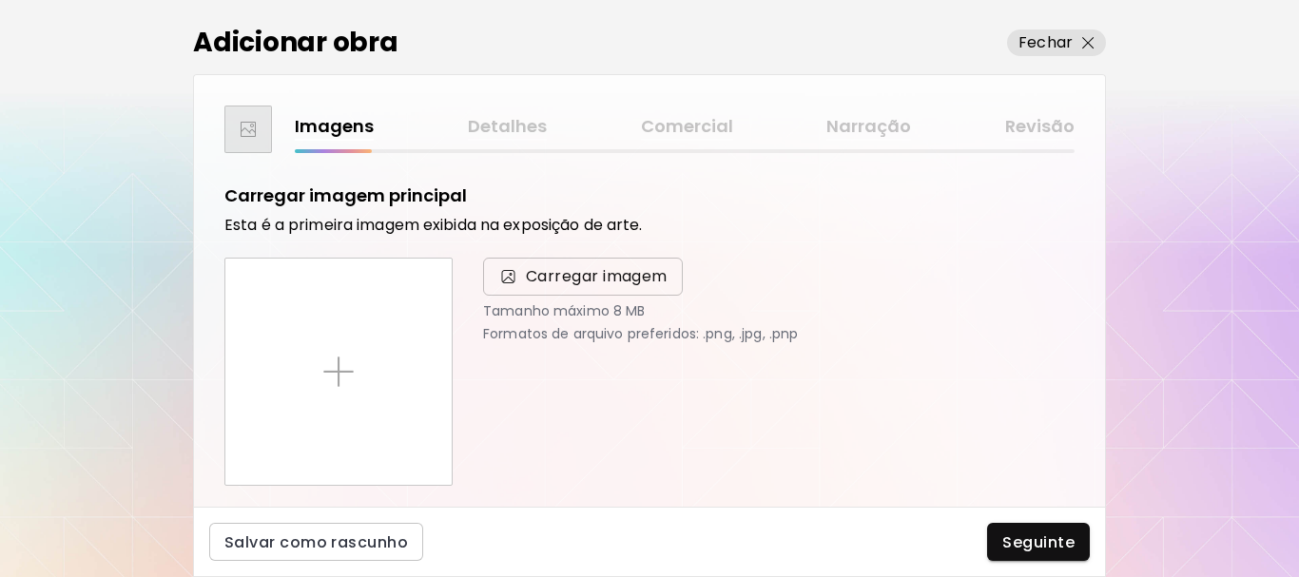
click at [624, 279] on span "Carregar imagem" at bounding box center [597, 276] width 142 height 23
click at [0, 0] on input "Carregar imagem" at bounding box center [0, 0] width 0 height 0
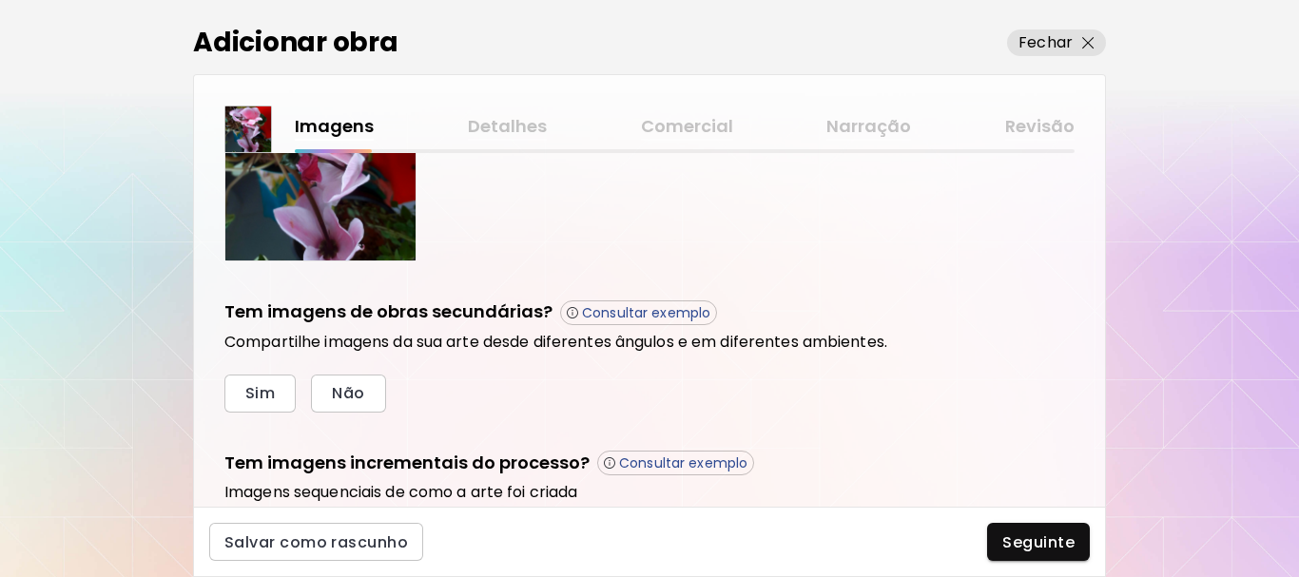
scroll to position [665, 0]
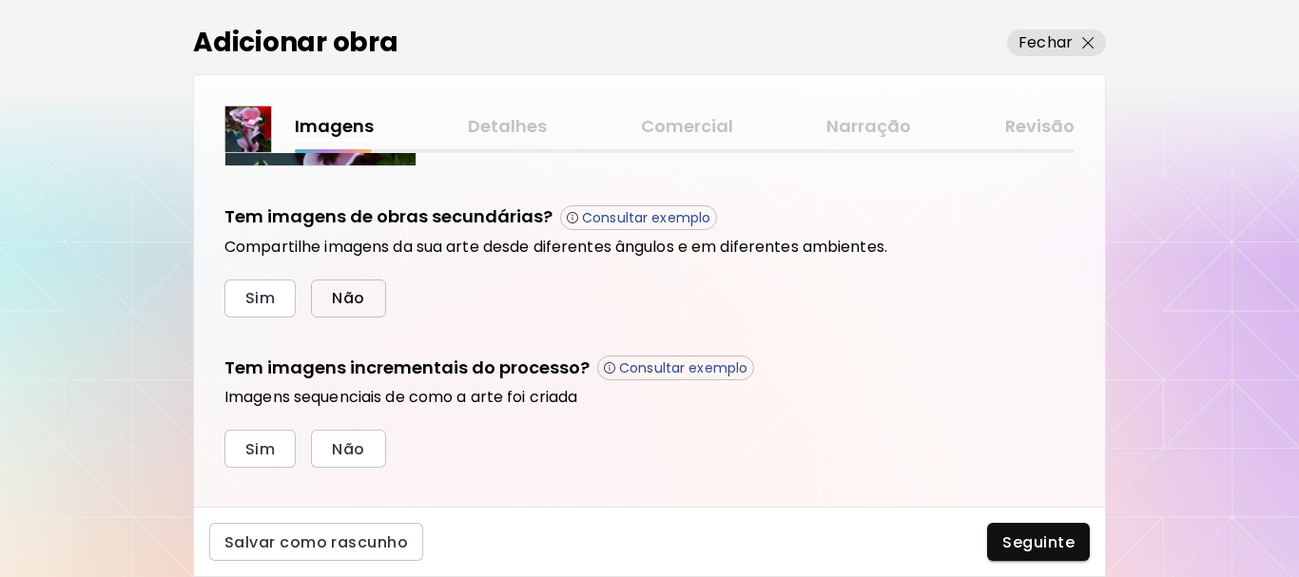
click at [348, 291] on span "Não" at bounding box center [348, 298] width 32 height 20
click at [346, 441] on span "Não" at bounding box center [348, 449] width 32 height 20
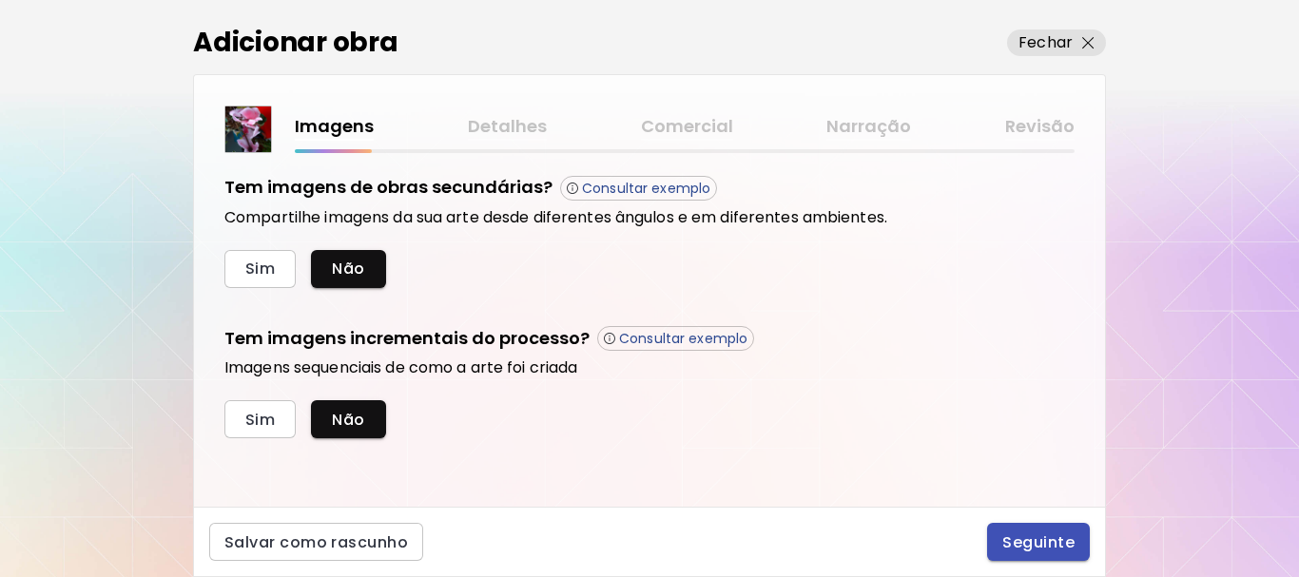
click at [1031, 536] on span "Seguinte" at bounding box center [1038, 542] width 72 height 20
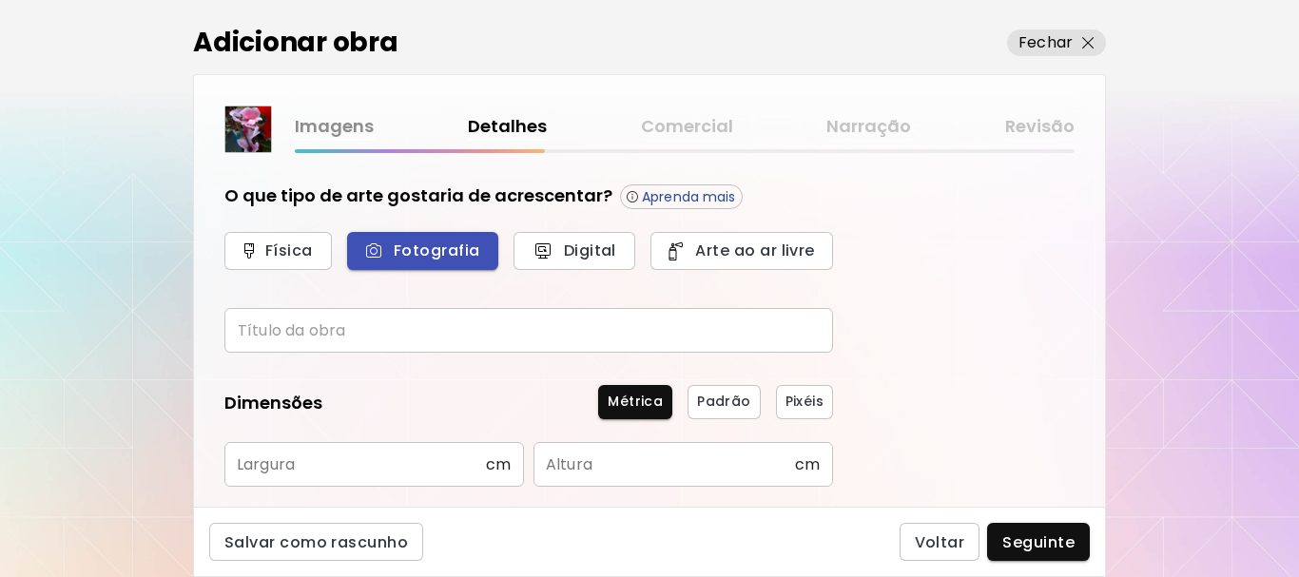
click at [396, 250] on span "Fotografia" at bounding box center [422, 251] width 109 height 20
click at [374, 328] on input "text" at bounding box center [528, 330] width 608 height 45
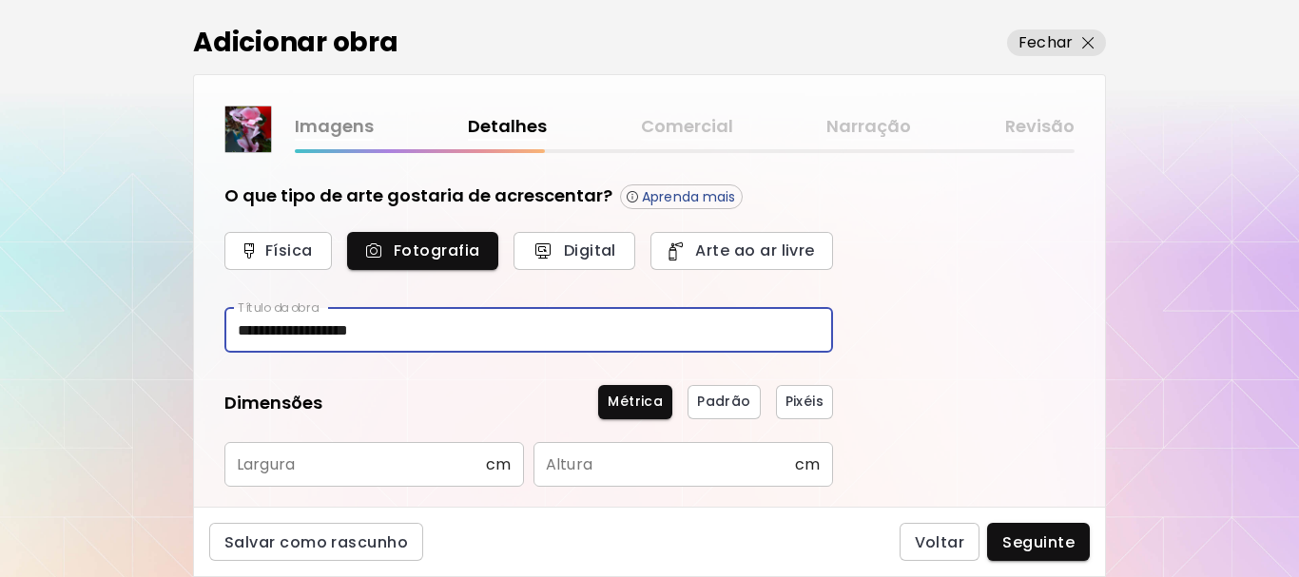
scroll to position [95, 0]
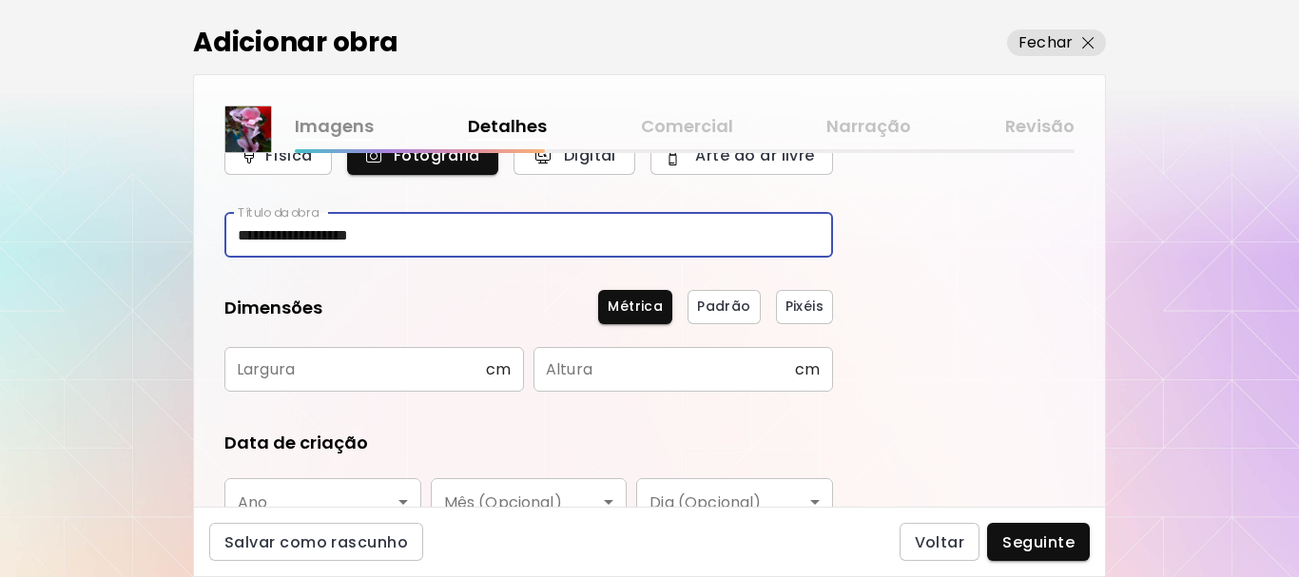
type input "**********"
click at [388, 369] on input "text" at bounding box center [354, 369] width 261 height 45
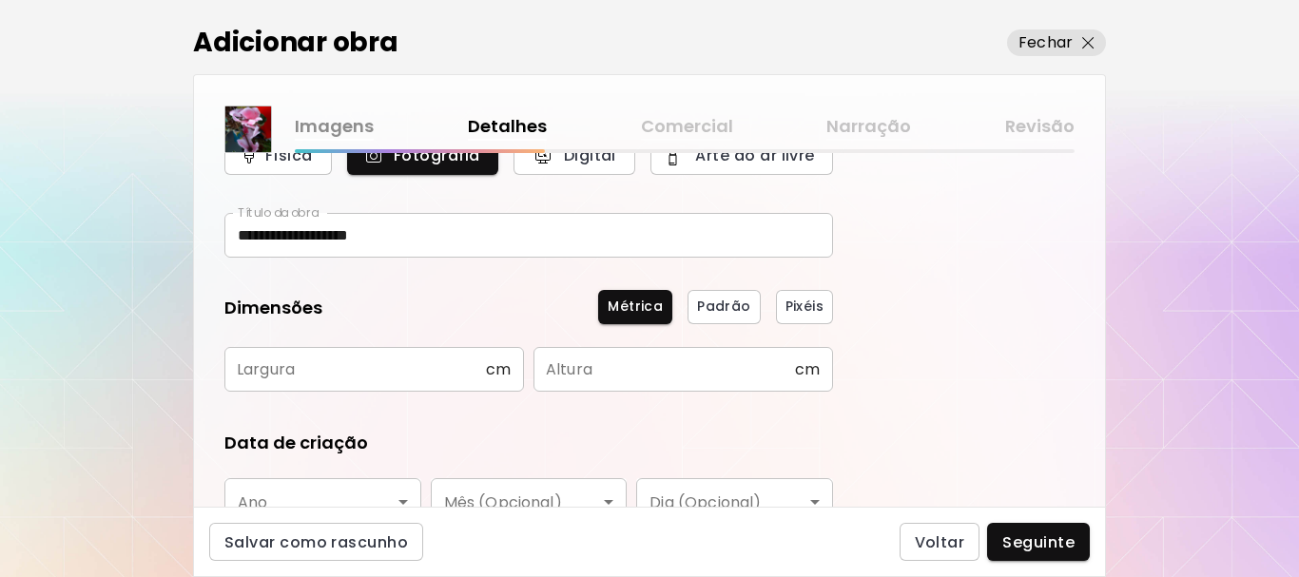
click at [238, 130] on img at bounding box center [248, 129] width 46 height 46
click at [335, 125] on link "Imagens" at bounding box center [334, 127] width 79 height 28
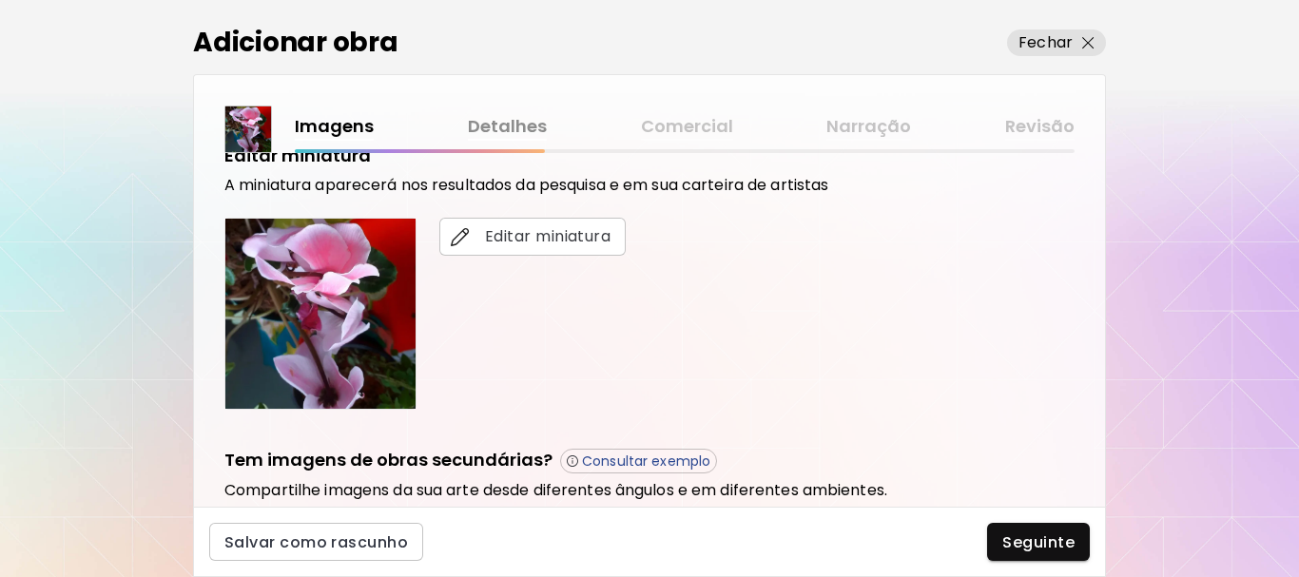
scroll to position [653, 0]
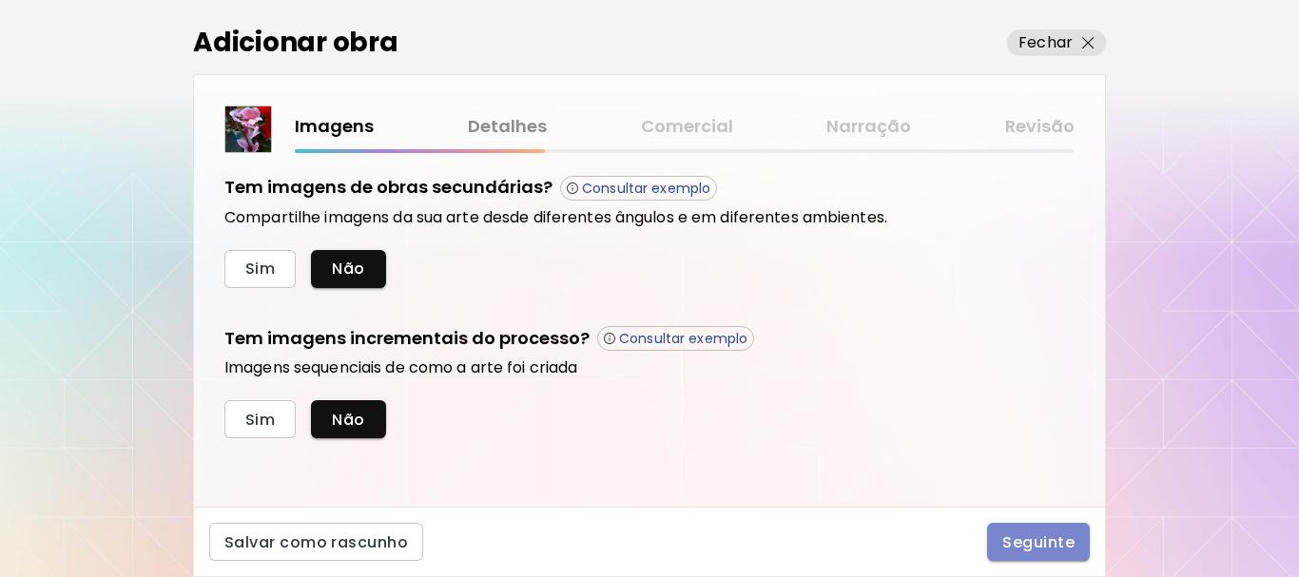
click at [1042, 532] on span "Seguinte" at bounding box center [1038, 542] width 72 height 20
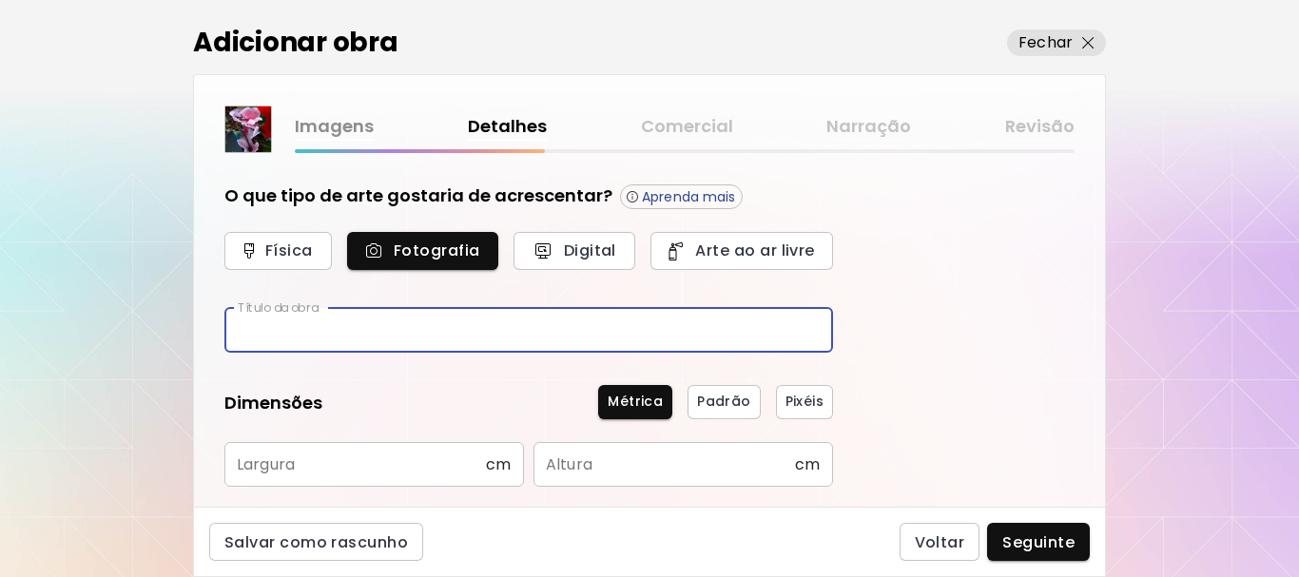
click at [394, 324] on input "text" at bounding box center [528, 330] width 608 height 45
type input "**********"
click at [374, 462] on input "text" at bounding box center [354, 464] width 261 height 45
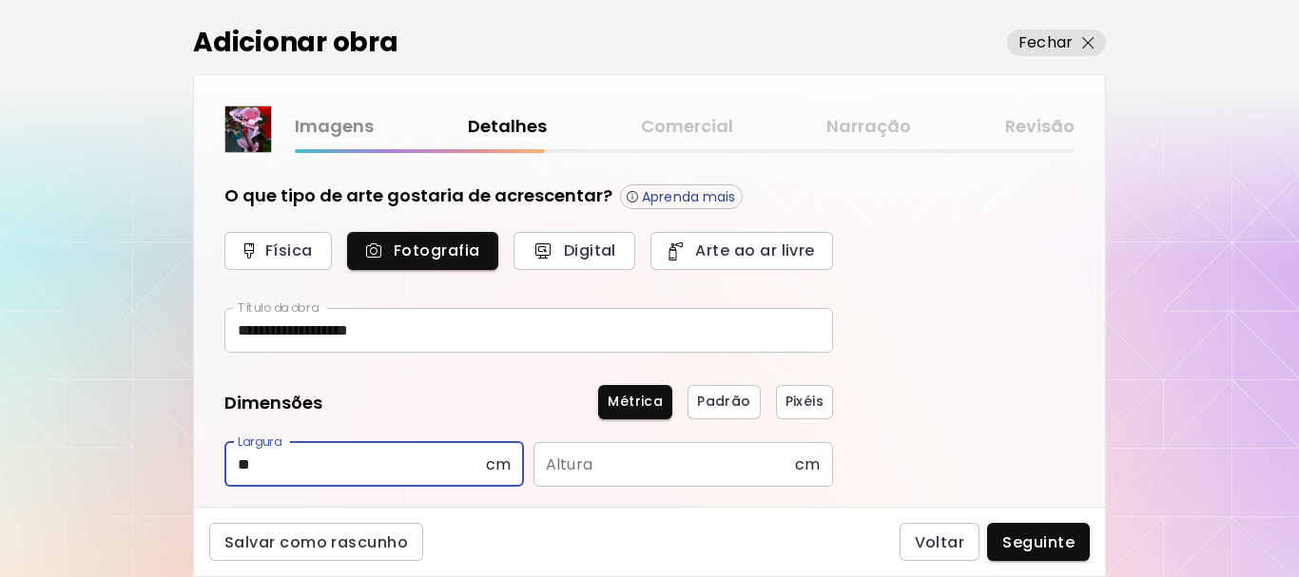
type input "**"
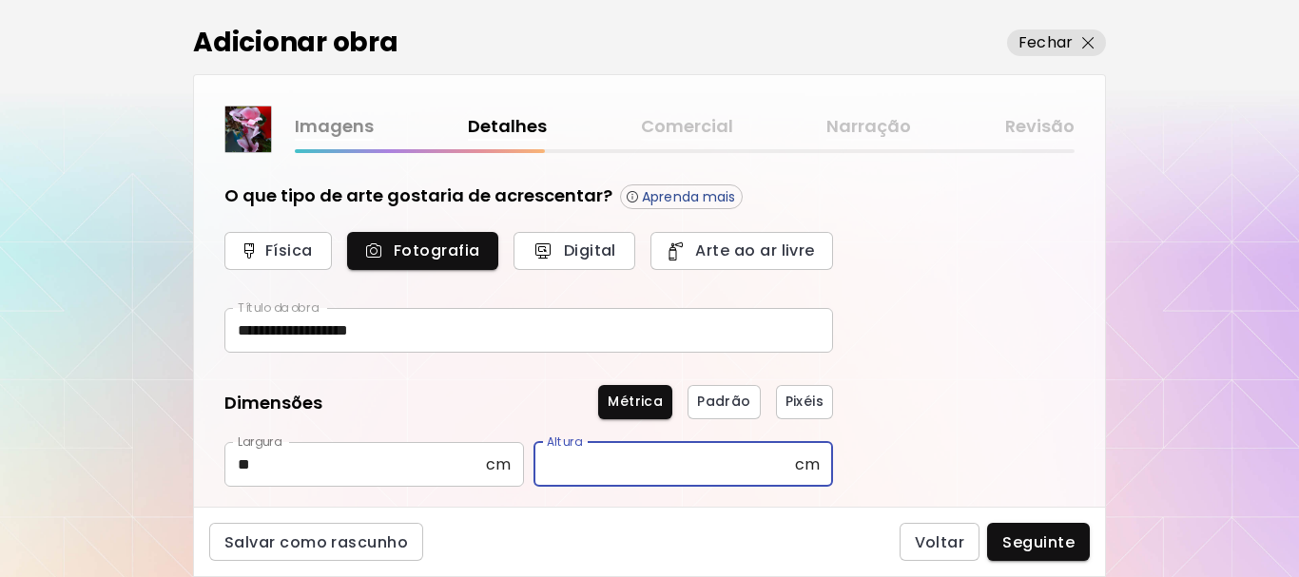
click at [665, 461] on input "text" at bounding box center [663, 464] width 261 height 45
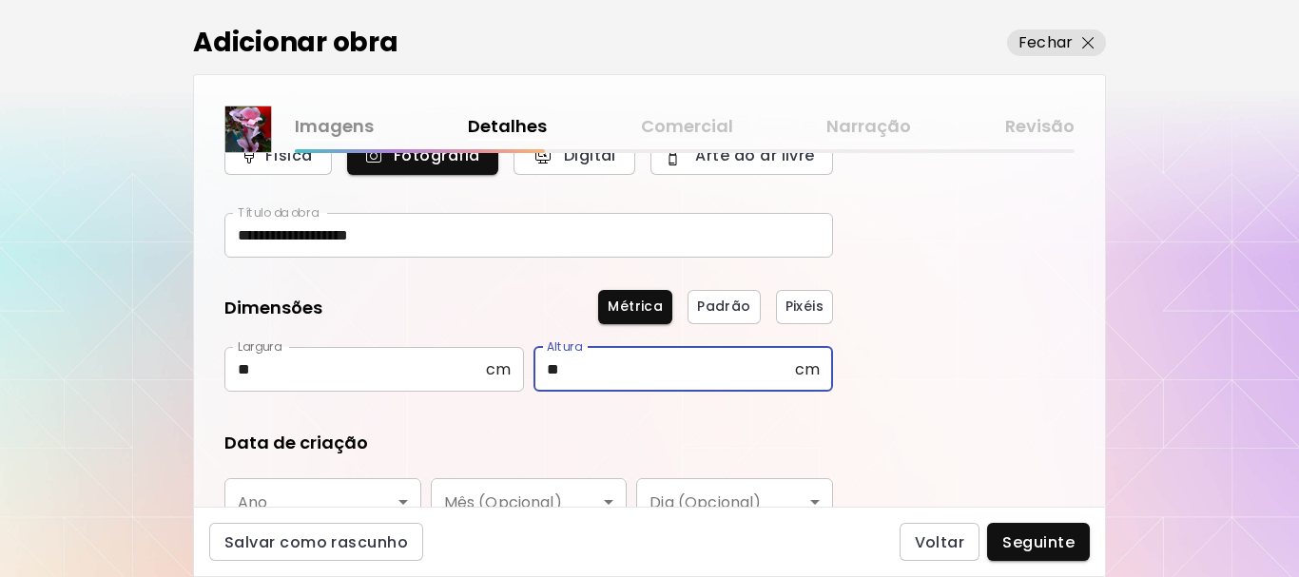
scroll to position [285, 0]
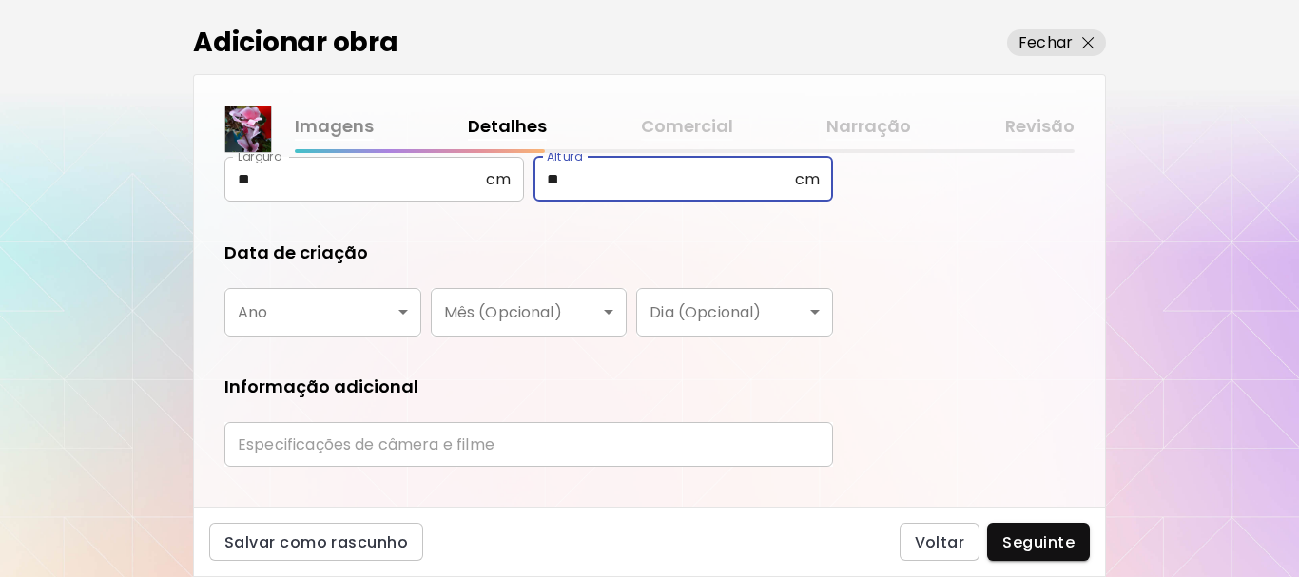
type input "**"
click at [357, 302] on body "**********" at bounding box center [649, 288] width 1299 height 577
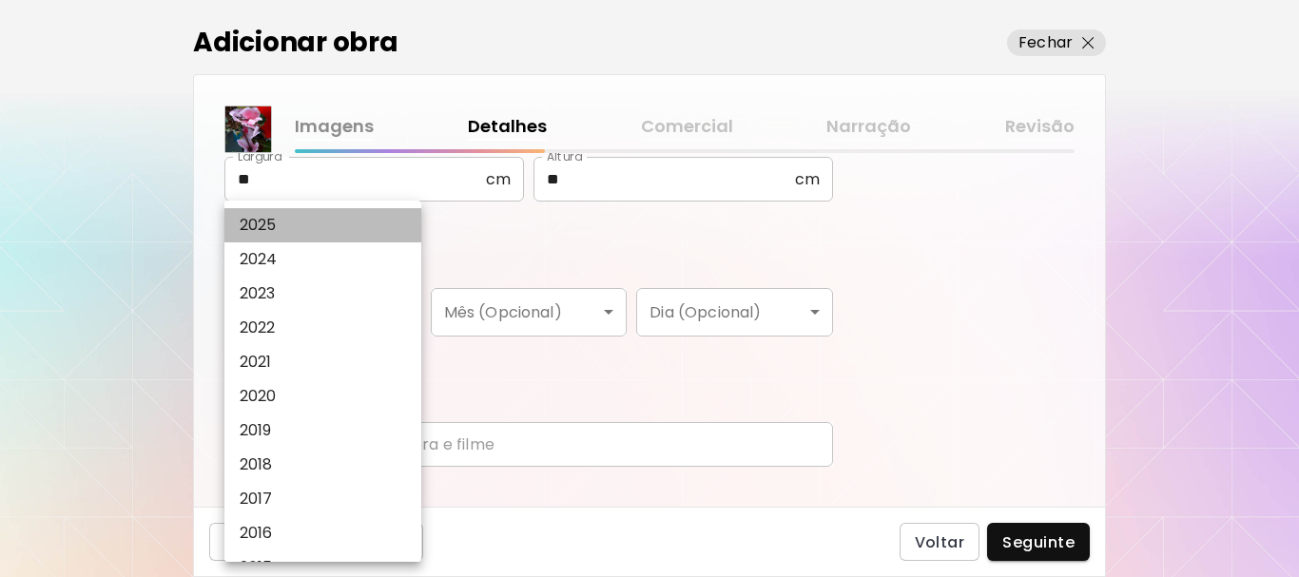
click at [305, 225] on li "2025" at bounding box center [327, 225] width 206 height 34
type input "****"
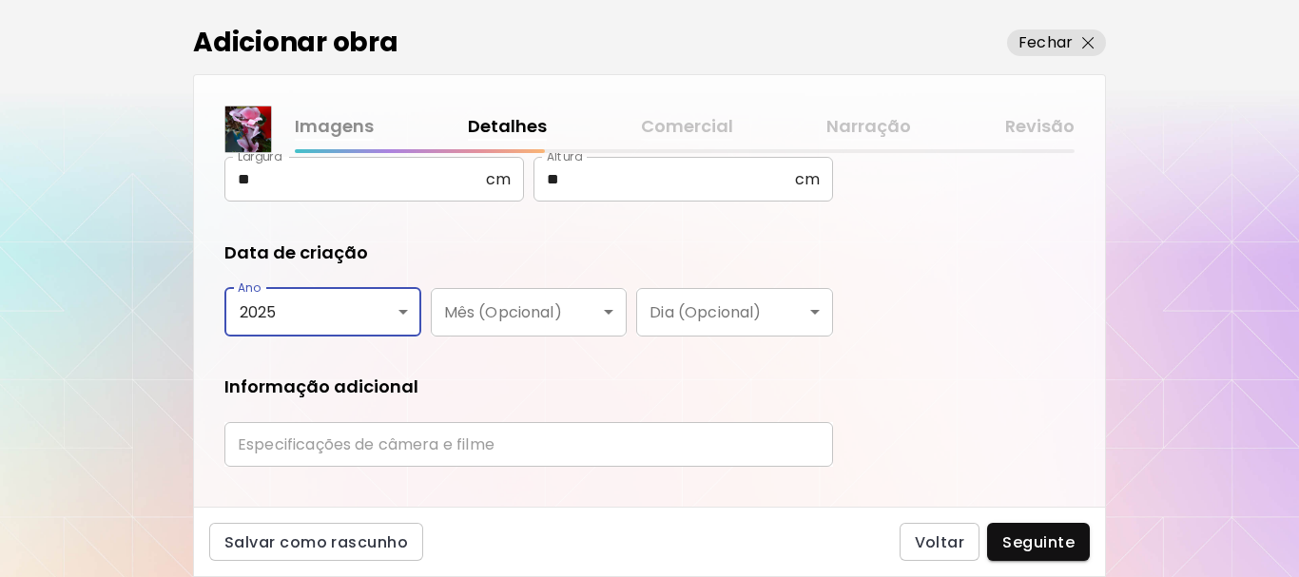
click at [500, 437] on input "text" at bounding box center [528, 444] width 608 height 45
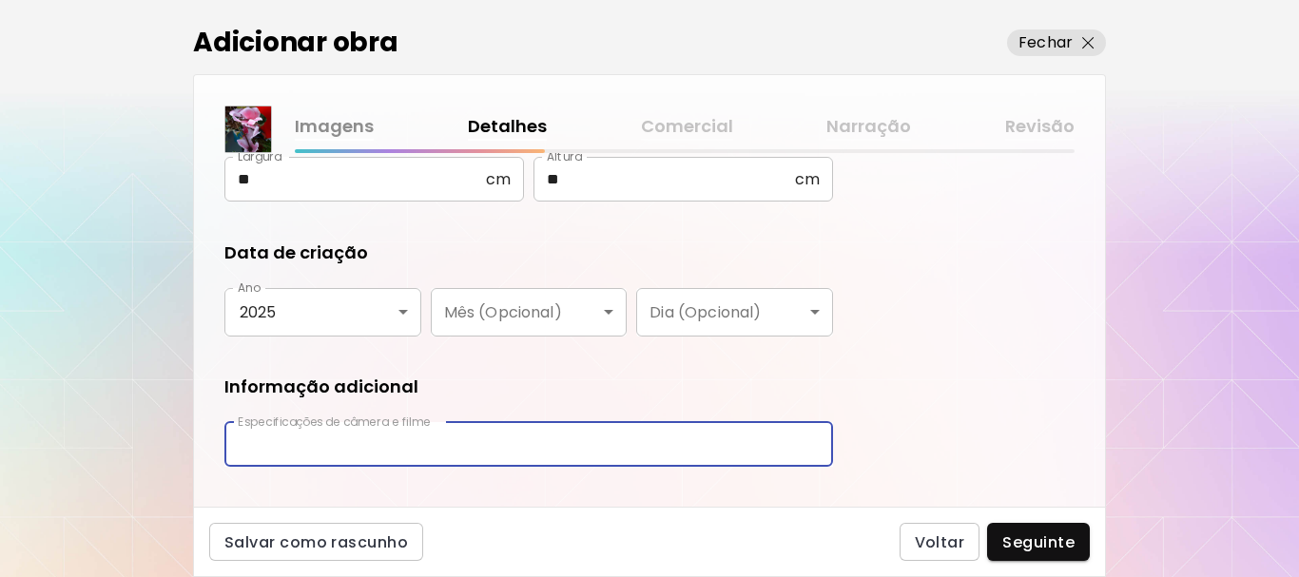
type input "**********"
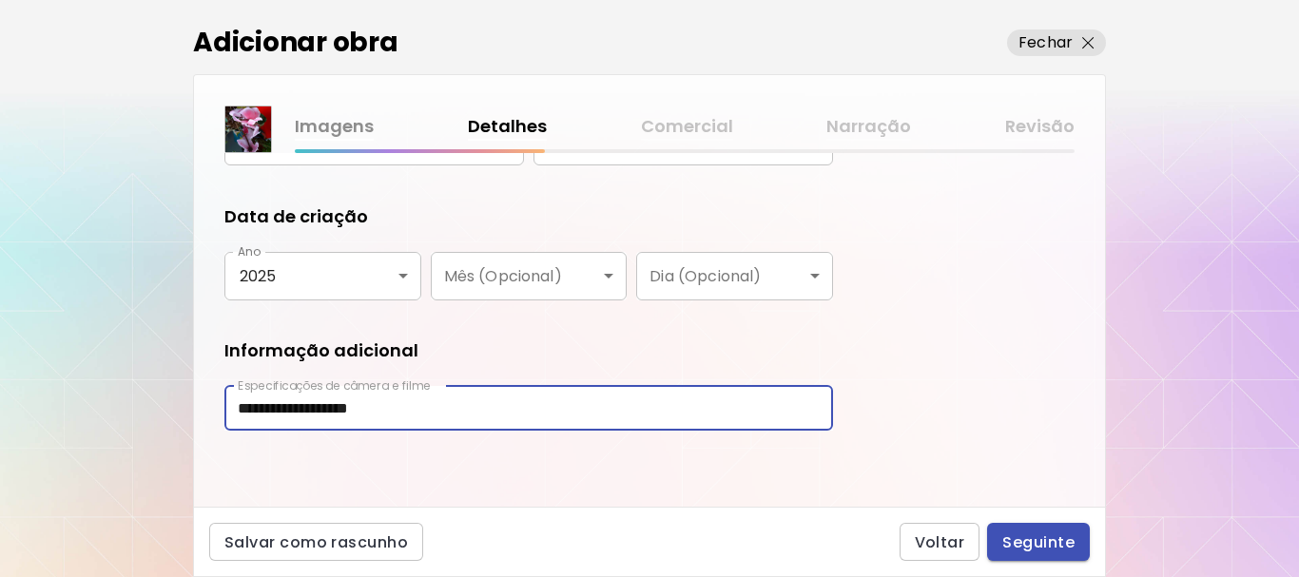
click at [1029, 547] on span "Seguinte" at bounding box center [1038, 542] width 72 height 20
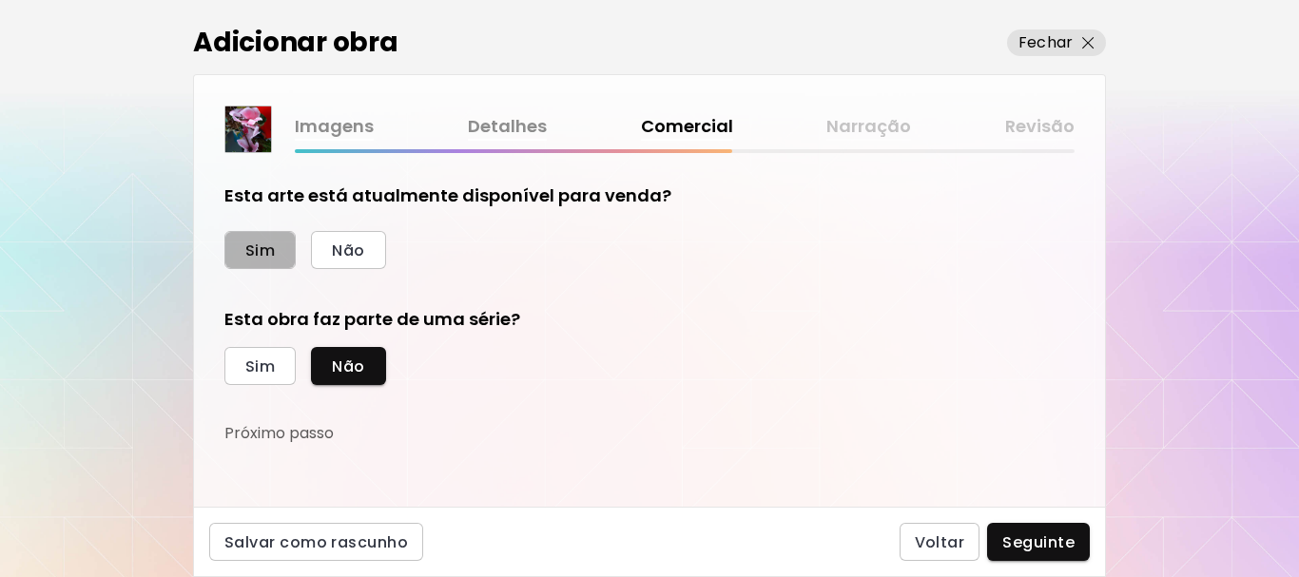
click at [260, 242] on span "Sim" at bounding box center [259, 251] width 29 height 20
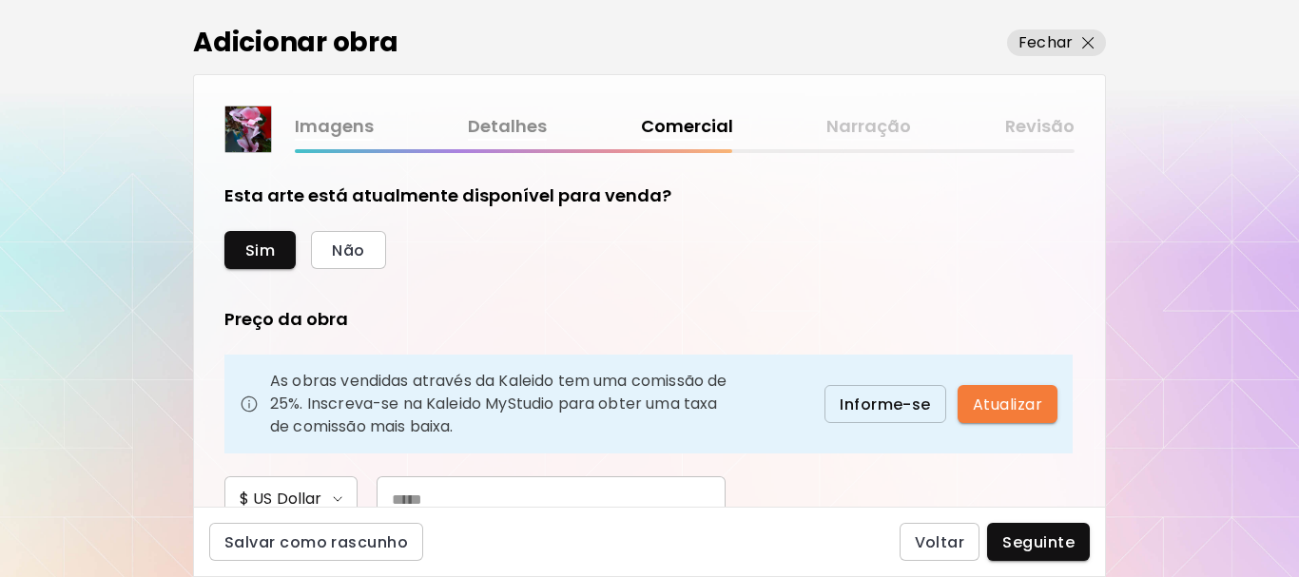
scroll to position [95, 0]
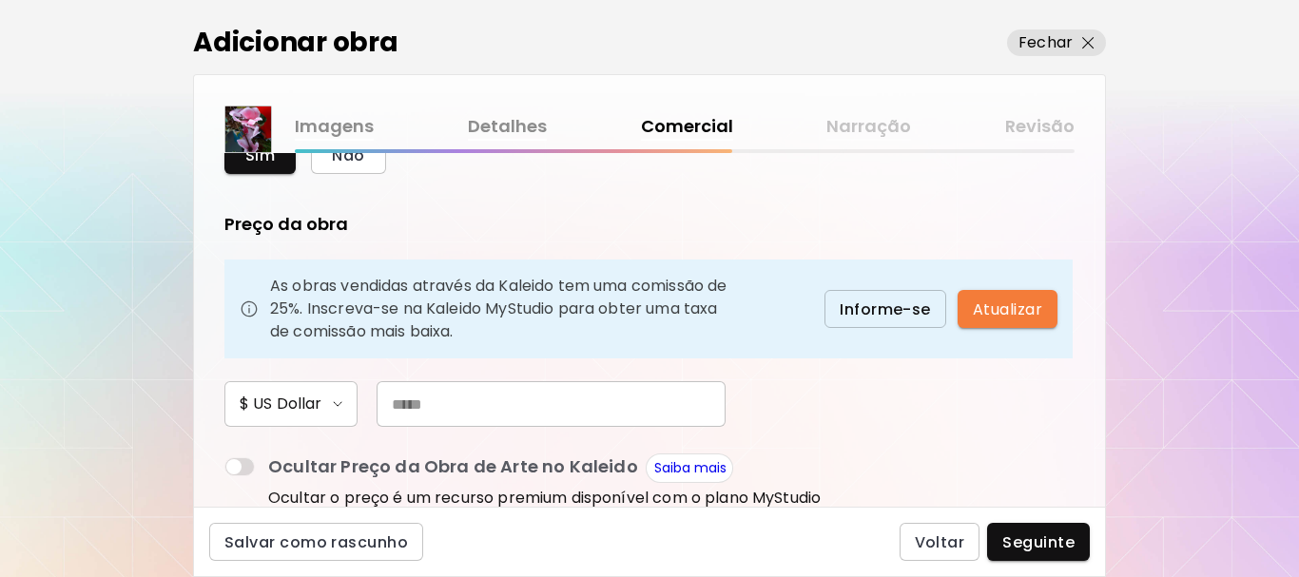
click at [491, 403] on input "text" at bounding box center [550, 404] width 349 height 46
type input "***"
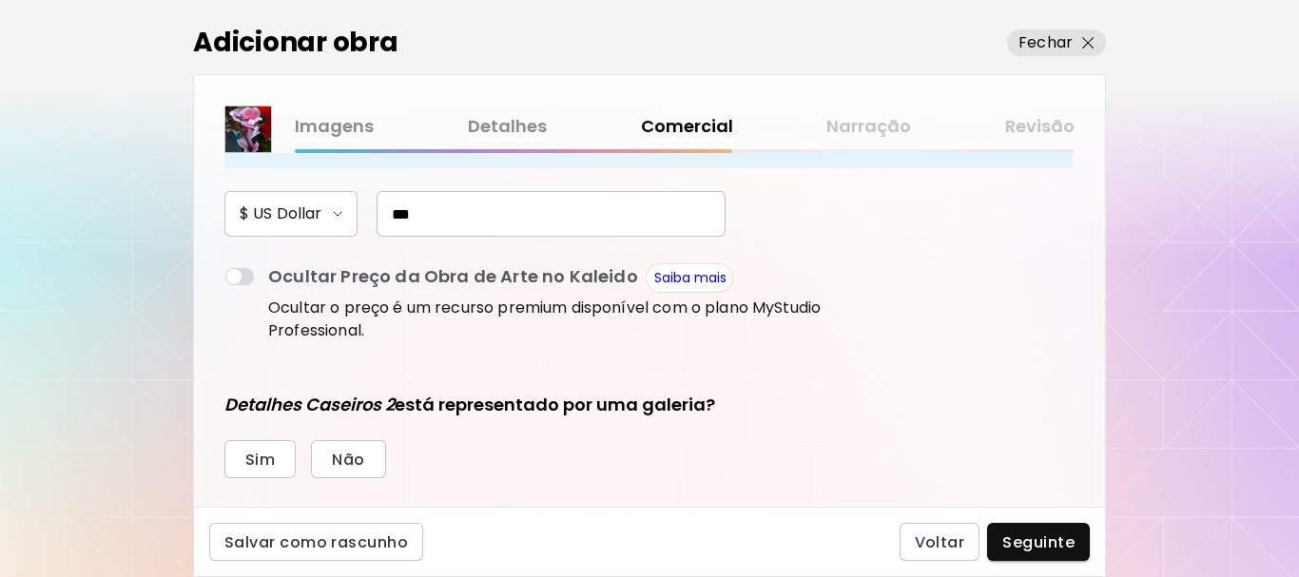
scroll to position [380, 0]
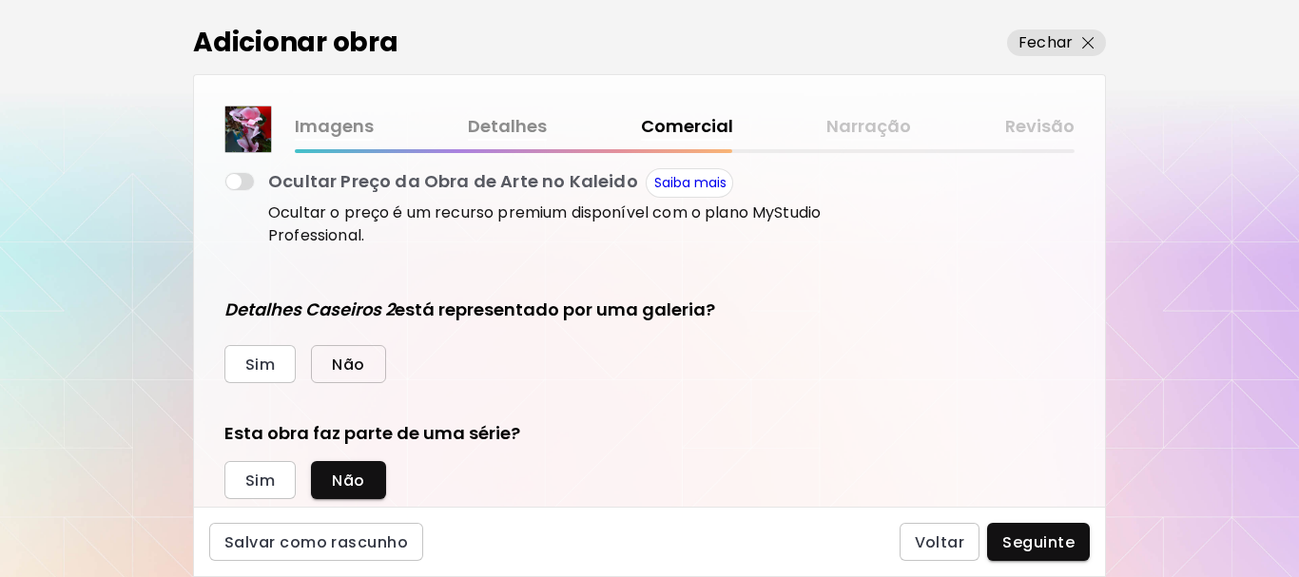
click at [333, 364] on span "Não" at bounding box center [348, 365] width 32 height 20
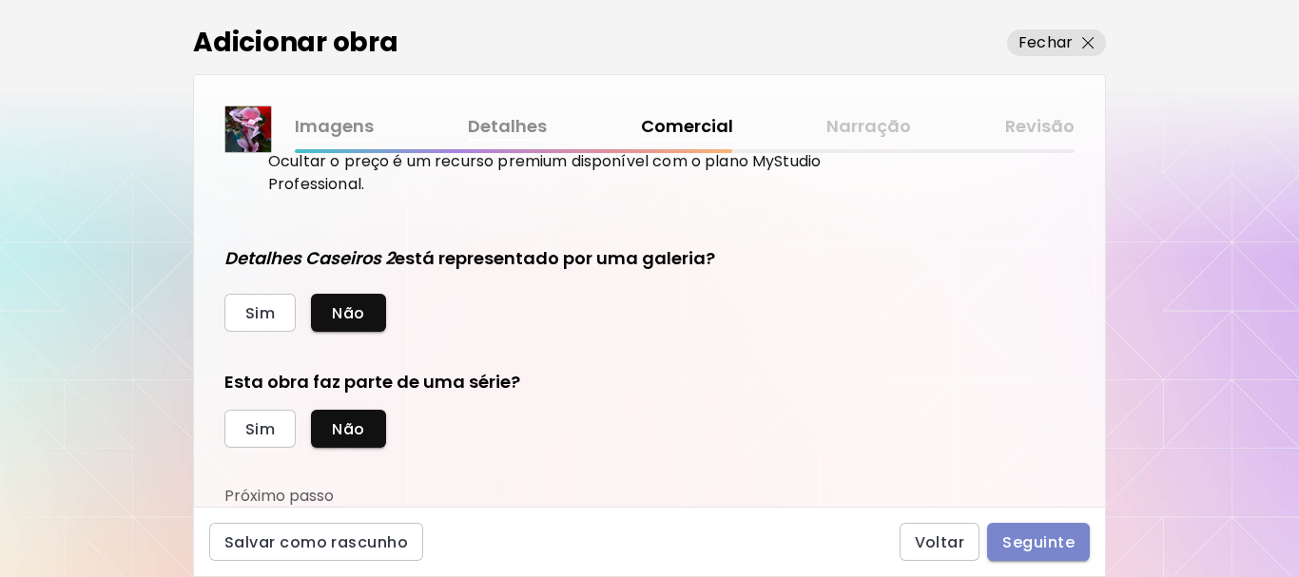
click at [1038, 540] on span "Seguinte" at bounding box center [1038, 542] width 72 height 20
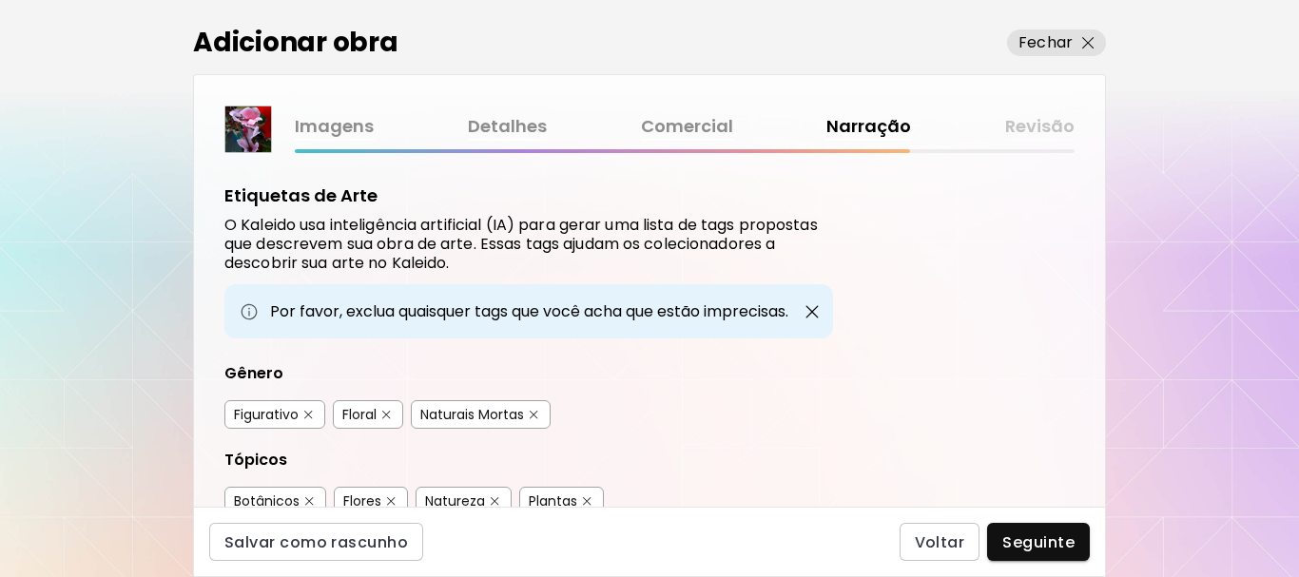
scroll to position [95, 0]
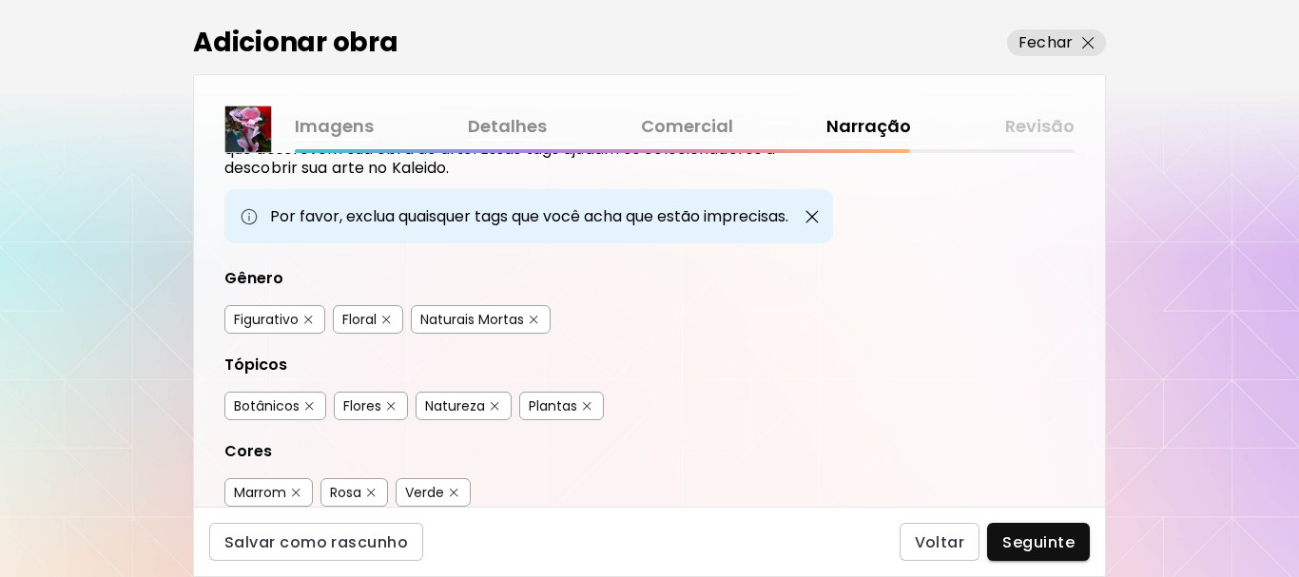
click at [307, 318] on img "button" at bounding box center [308, 320] width 9 height 9
click at [537, 319] on img "button" at bounding box center [534, 320] width 9 height 9
click at [310, 404] on img "button" at bounding box center [309, 406] width 9 height 9
click at [492, 404] on img "button" at bounding box center [495, 406] width 9 height 9
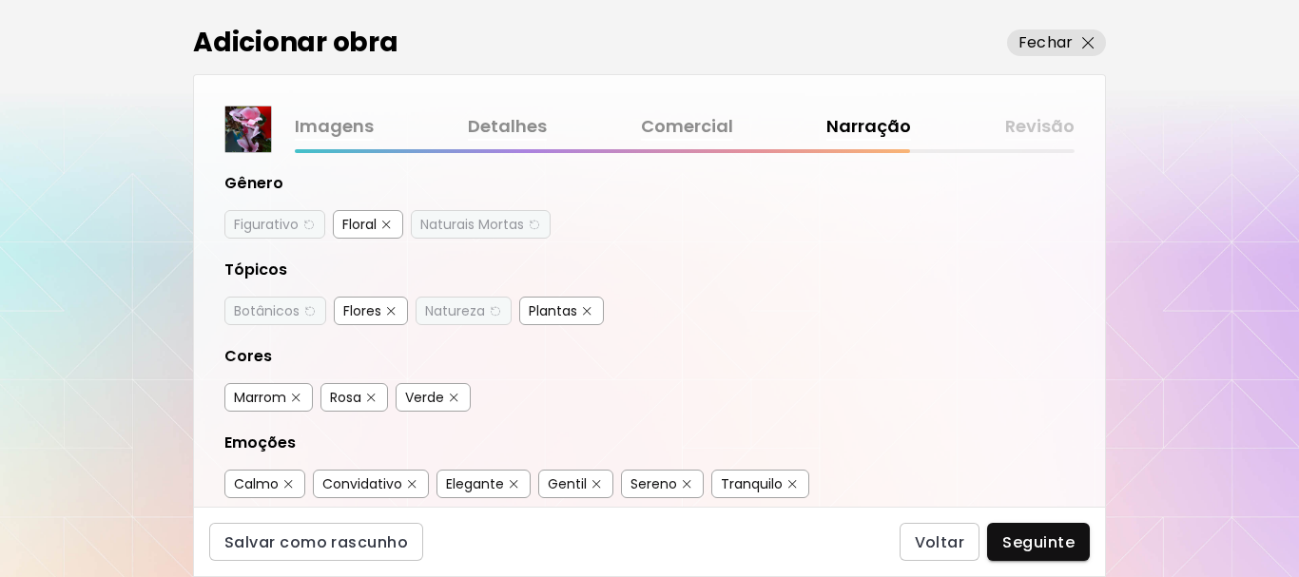
scroll to position [285, 0]
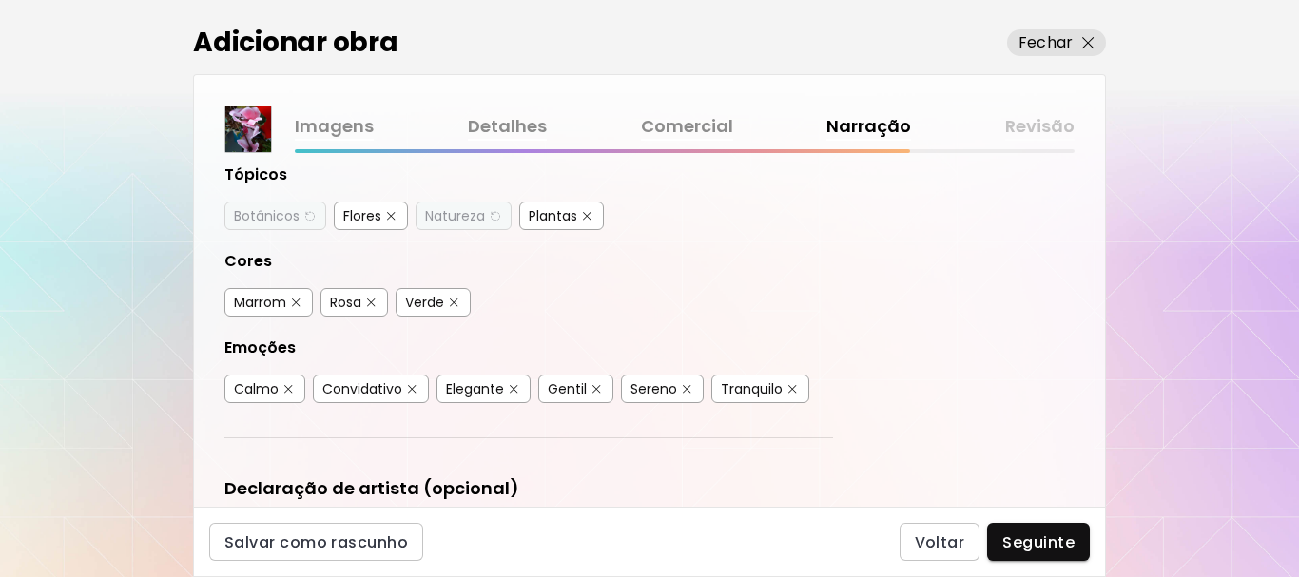
click at [288, 300] on div "Marrom" at bounding box center [268, 302] width 88 height 29
click at [375, 306] on img "button" at bounding box center [371, 303] width 9 height 9
click at [290, 299] on button "button" at bounding box center [296, 303] width 14 height 14
click at [456, 302] on img "button" at bounding box center [454, 303] width 9 height 9
click at [412, 391] on img "button" at bounding box center [412, 389] width 9 height 9
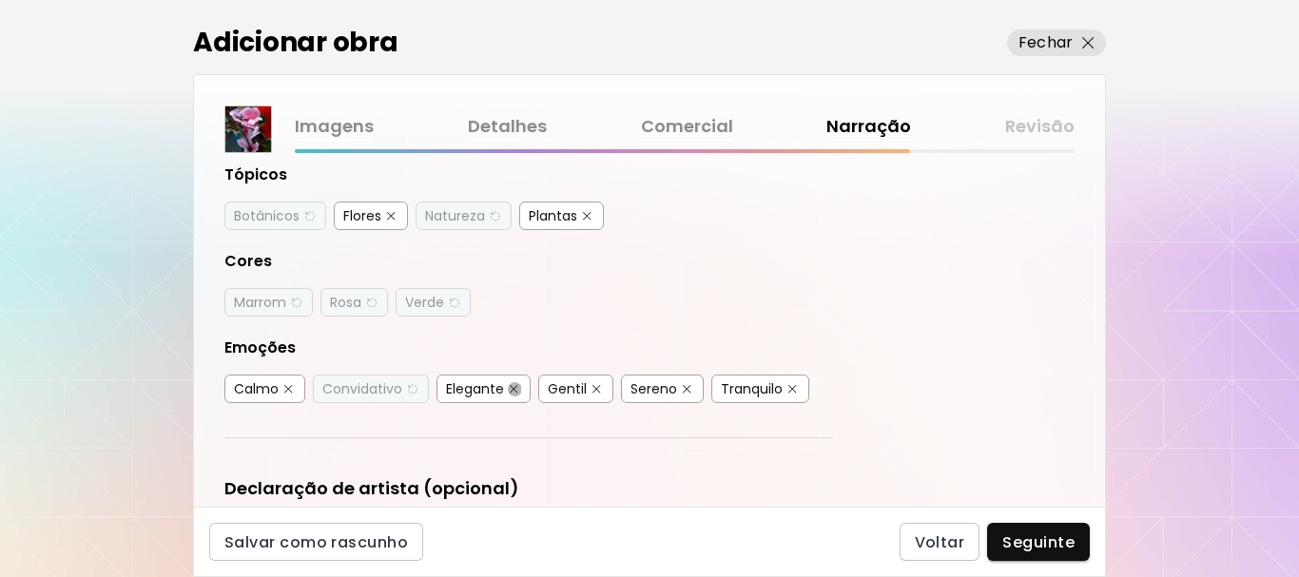
click at [508, 384] on button "button" at bounding box center [514, 389] width 14 height 14
click at [683, 385] on img "button" at bounding box center [687, 389] width 9 height 9
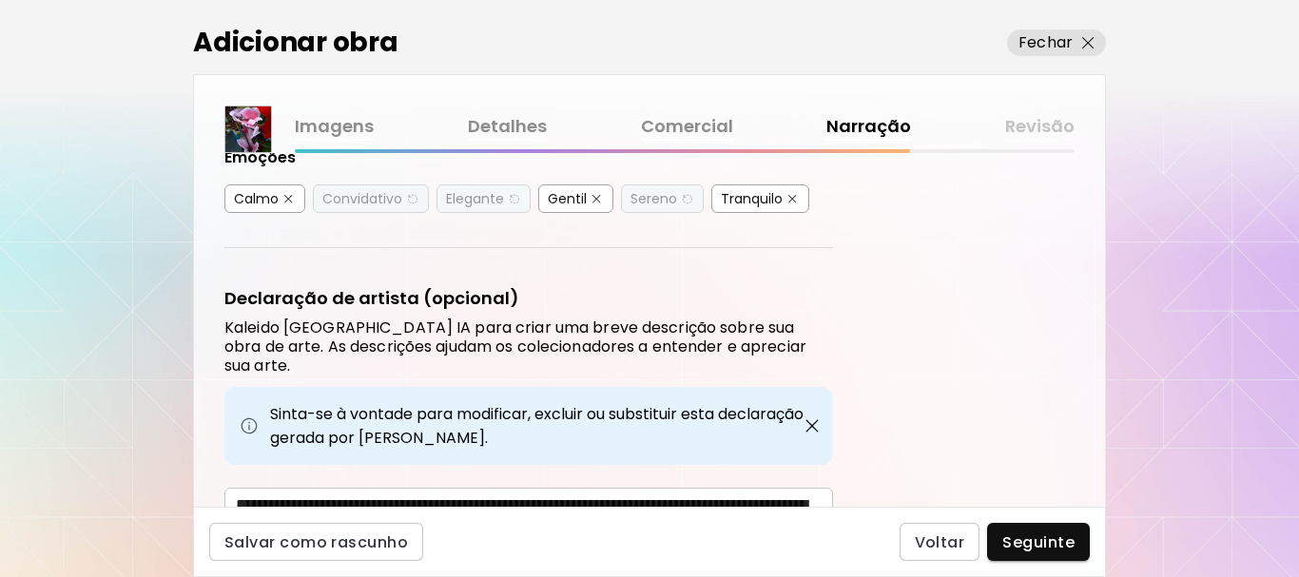
scroll to position [570, 0]
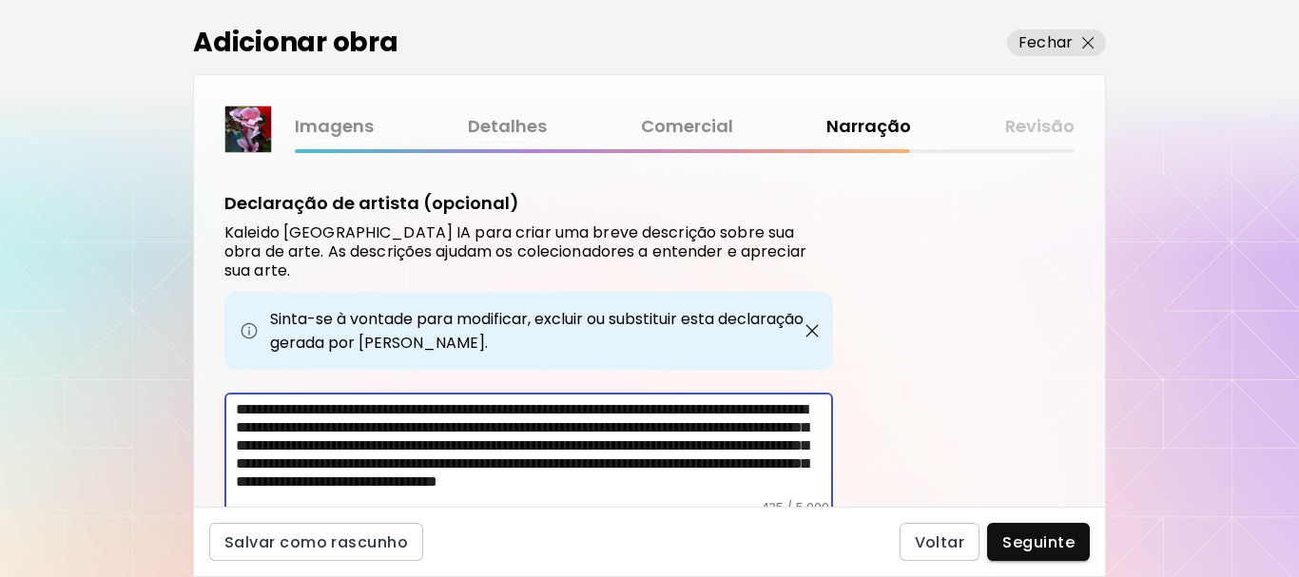
click at [322, 409] on textarea "**********" at bounding box center [534, 450] width 597 height 100
drag, startPoint x: 320, startPoint y: 410, endPoint x: 560, endPoint y: 445, distance: 242.1
click at [560, 445] on textarea "**********" at bounding box center [534, 450] width 597 height 100
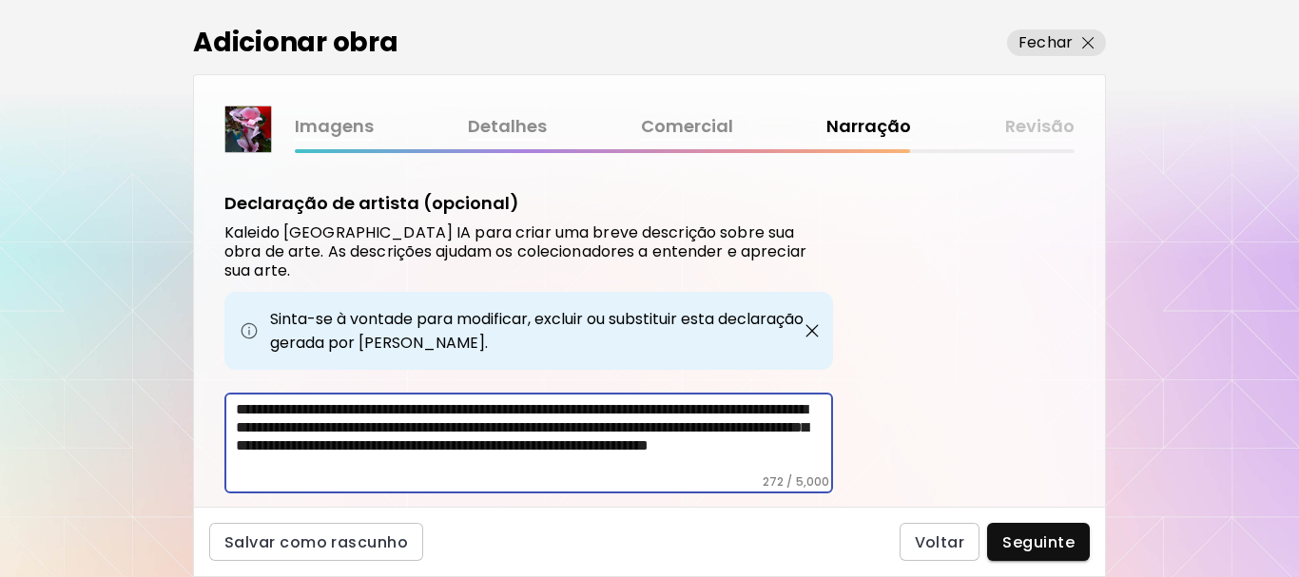
drag, startPoint x: 788, startPoint y: 422, endPoint x: 799, endPoint y: 442, distance: 22.5
click at [799, 442] on textarea "**********" at bounding box center [534, 437] width 597 height 74
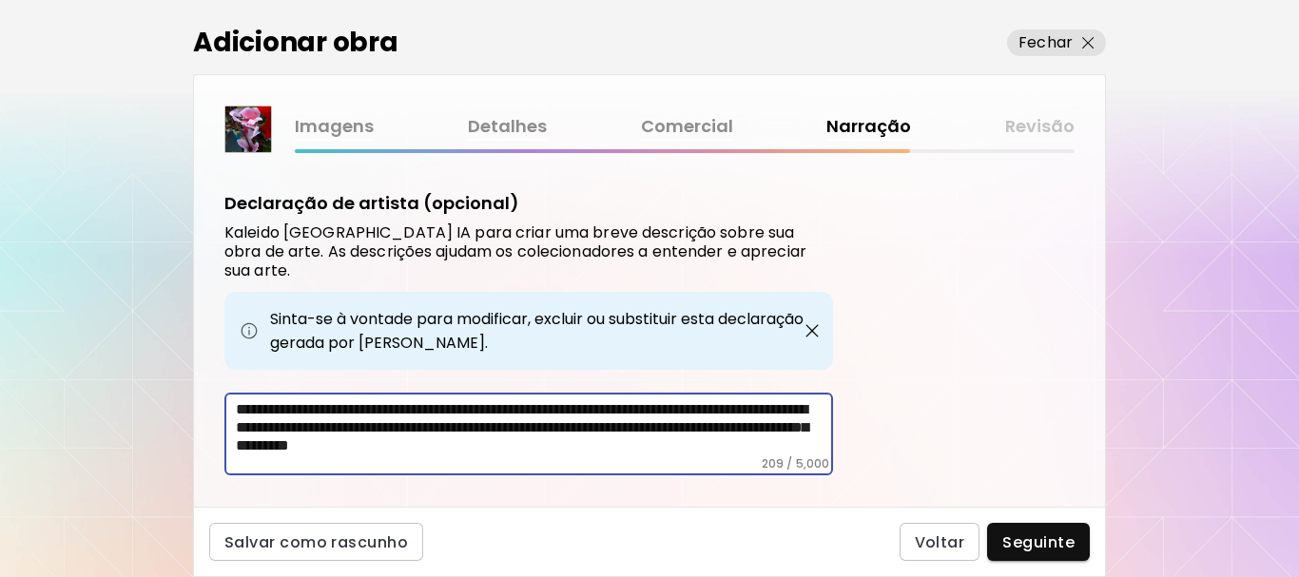
scroll to position [588, 0]
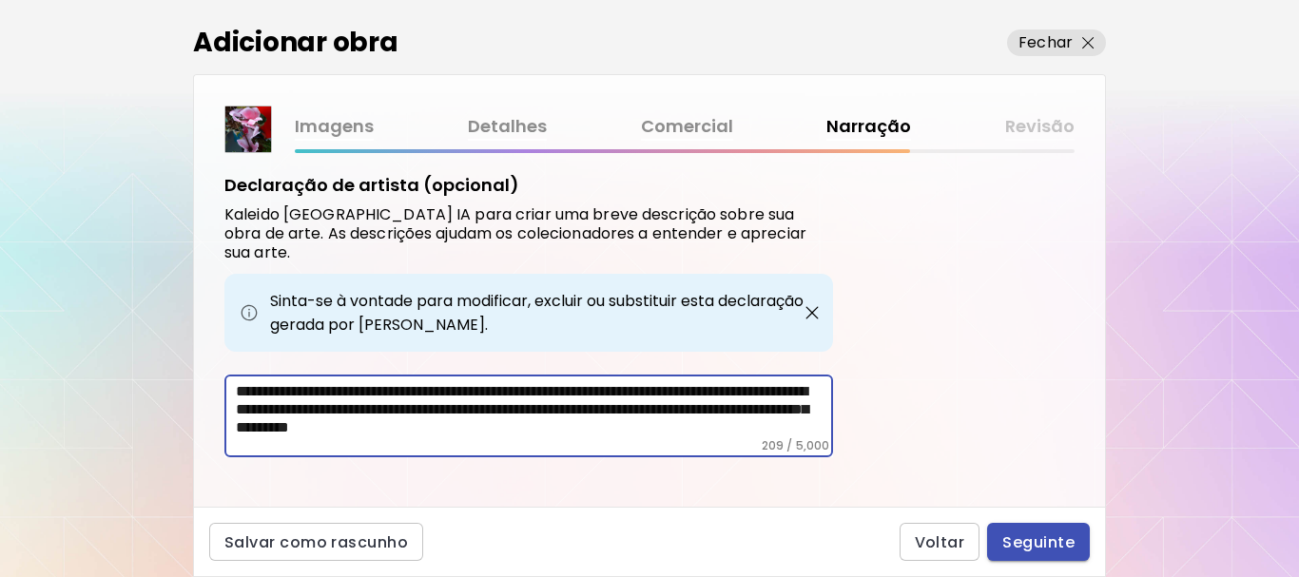
type textarea "**********"
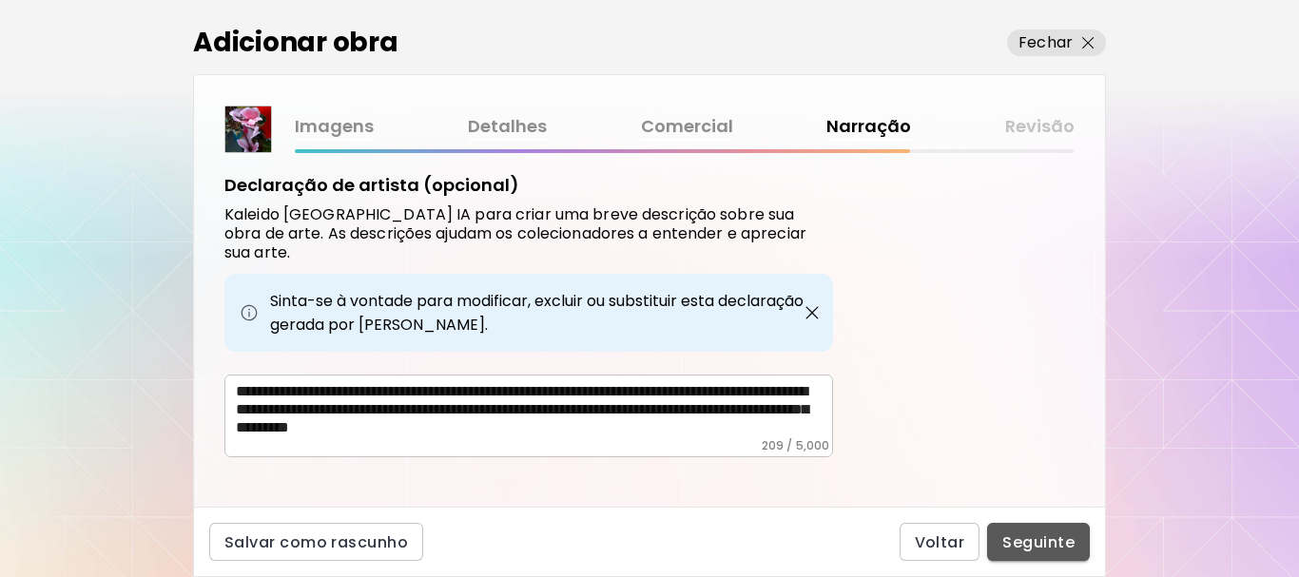
click at [1034, 537] on span "Seguinte" at bounding box center [1038, 542] width 72 height 20
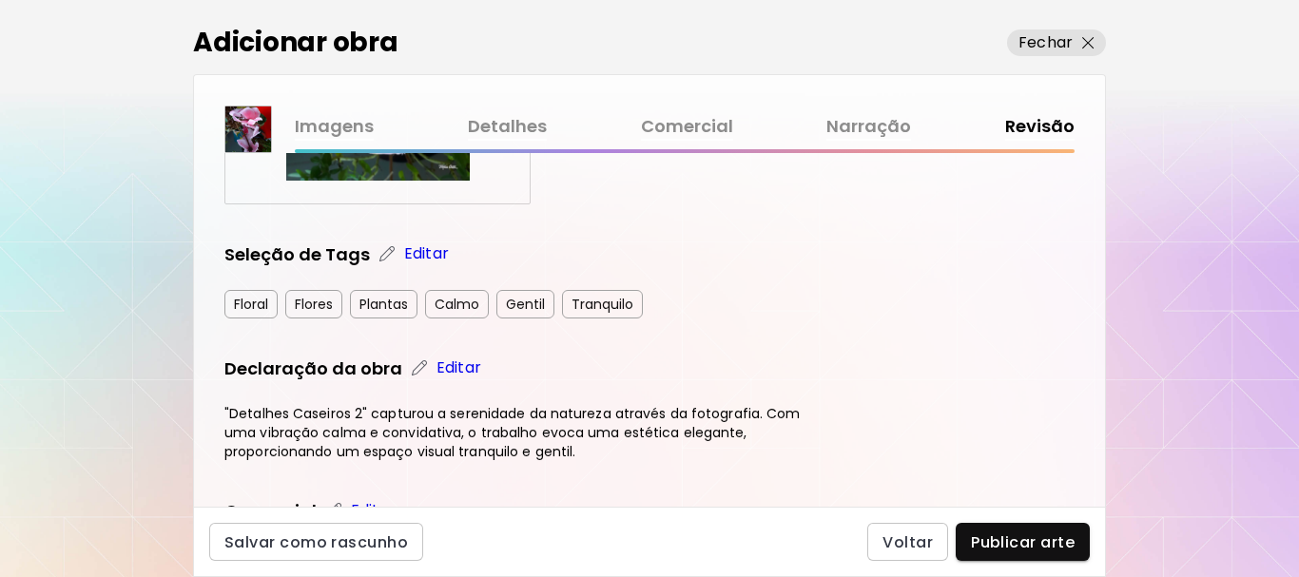
scroll to position [380, 0]
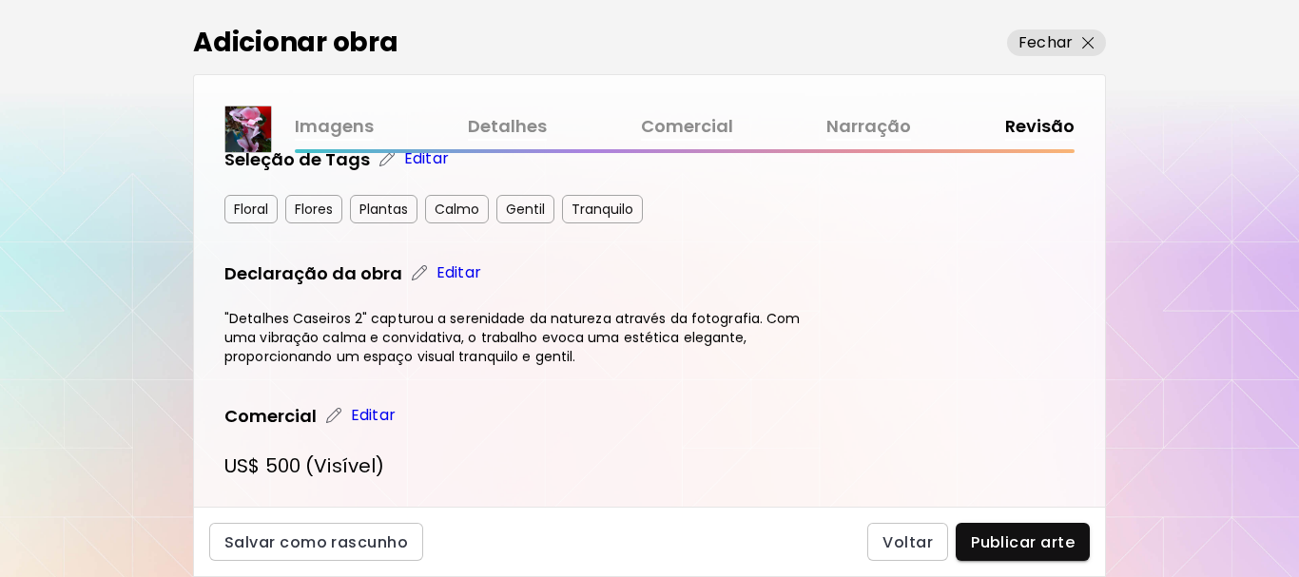
click at [1007, 538] on span "Publicar arte" at bounding box center [1023, 542] width 104 height 20
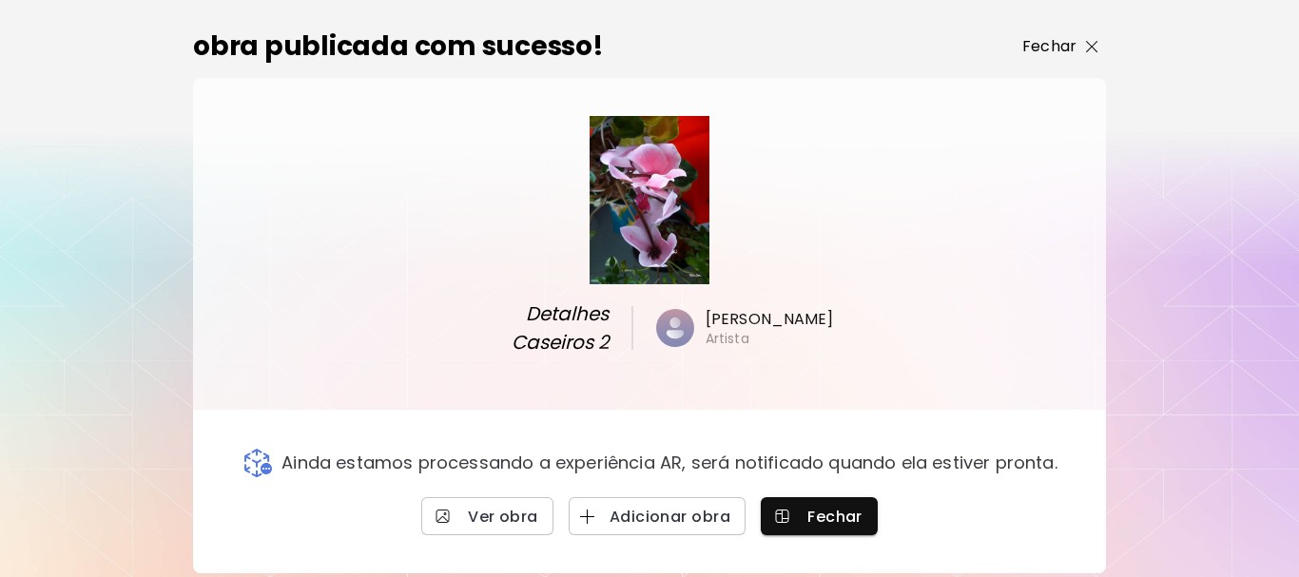
click at [1064, 43] on p "Fechar" at bounding box center [1049, 46] width 54 height 23
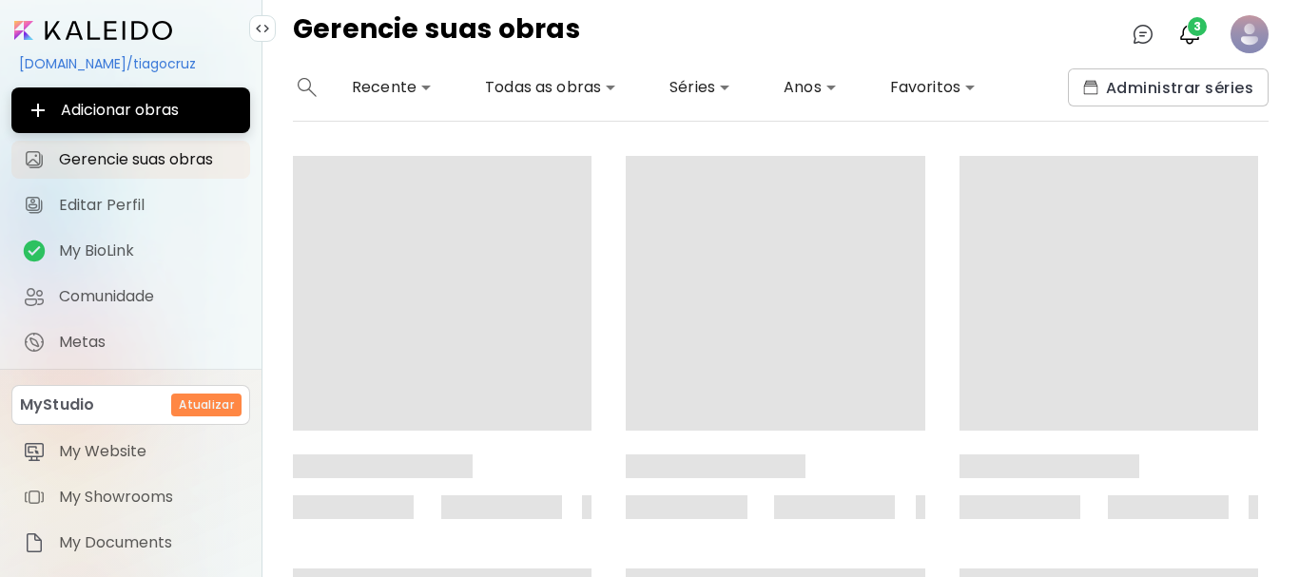
click at [1244, 19] on image at bounding box center [1249, 34] width 38 height 38
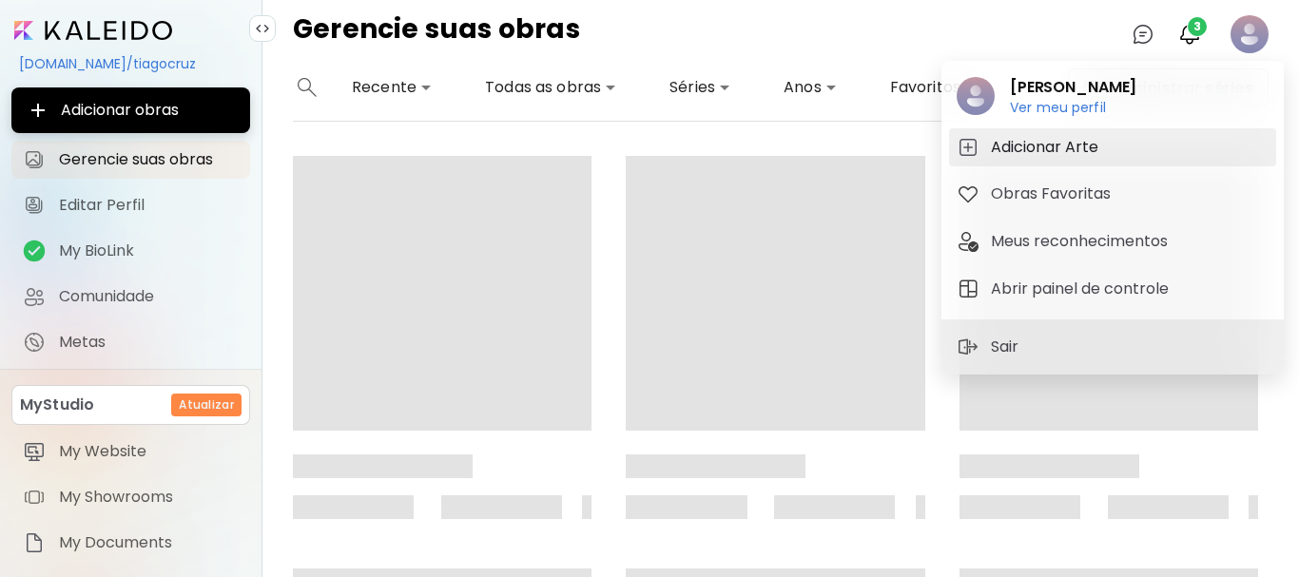
click at [1031, 145] on h5 "Adicionar Arte" at bounding box center [1047, 147] width 113 height 23
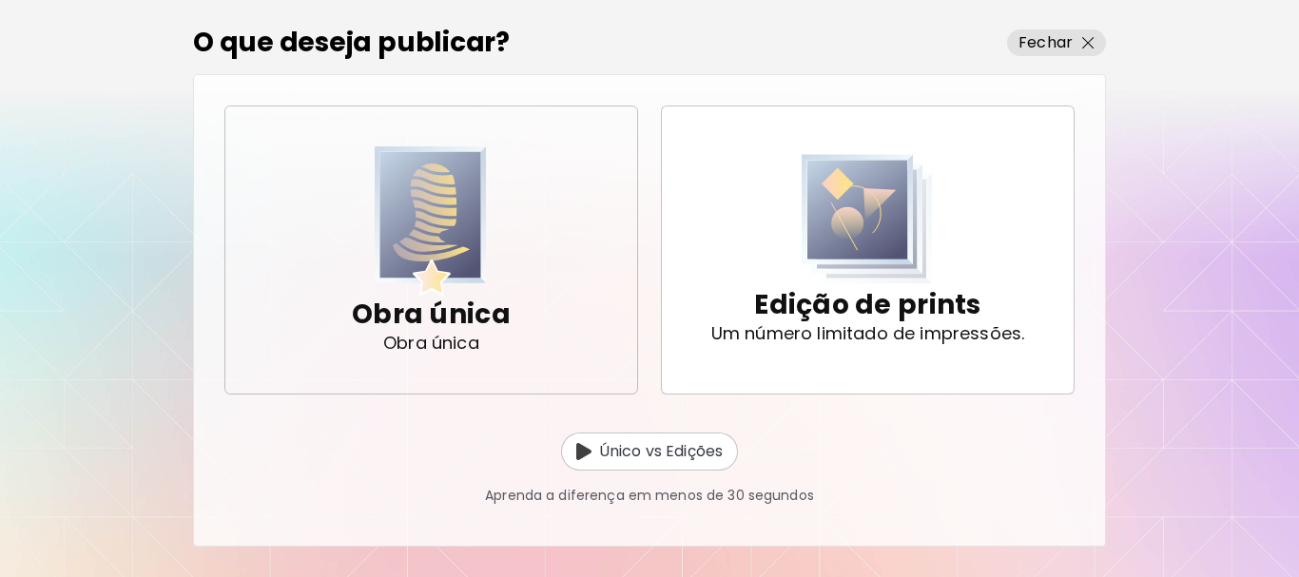
click at [423, 278] on img "button" at bounding box center [431, 220] width 112 height 149
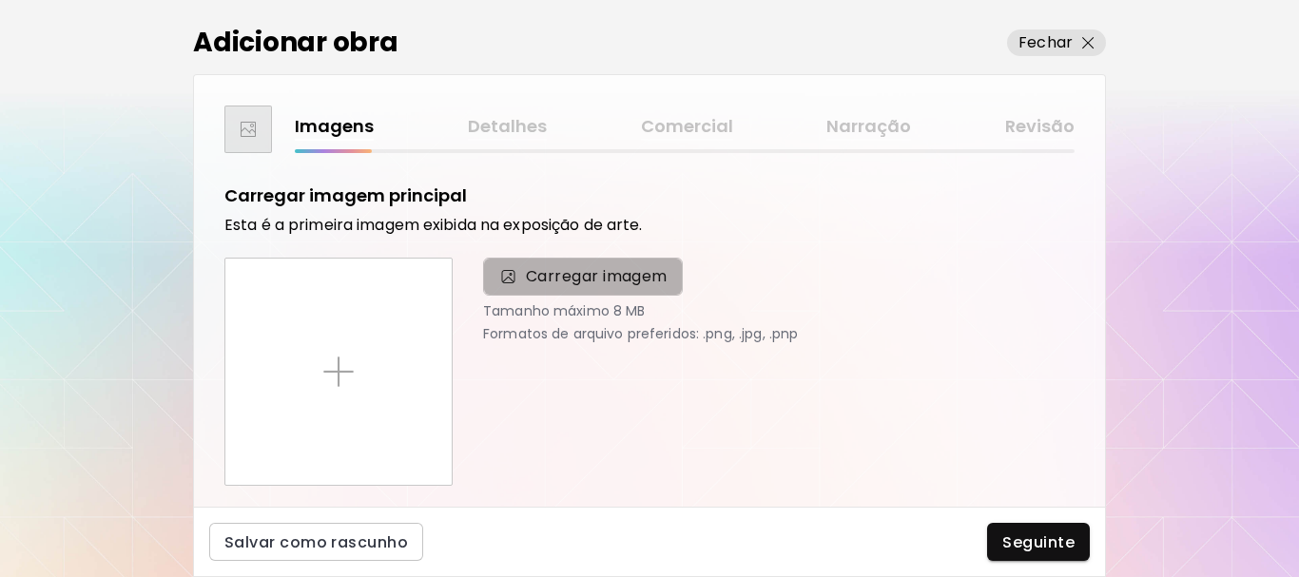
click at [544, 269] on span "Carregar imagem" at bounding box center [597, 276] width 142 height 23
click at [0, 0] on input "Carregar imagem" at bounding box center [0, 0] width 0 height 0
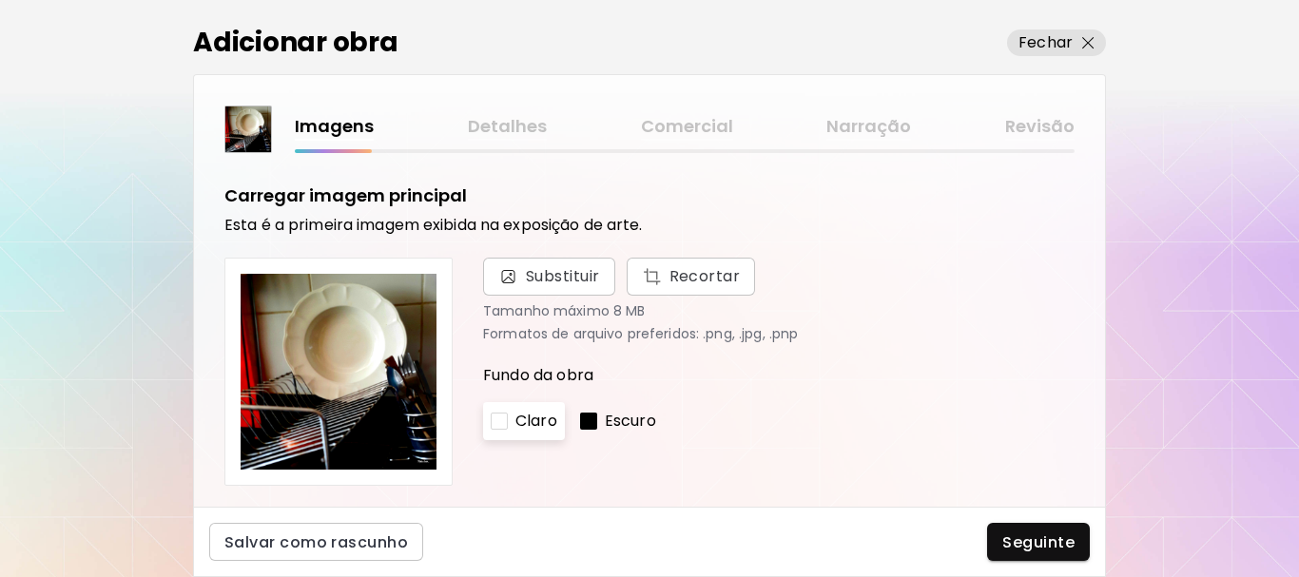
click at [610, 417] on p "Escuro" at bounding box center [630, 421] width 51 height 23
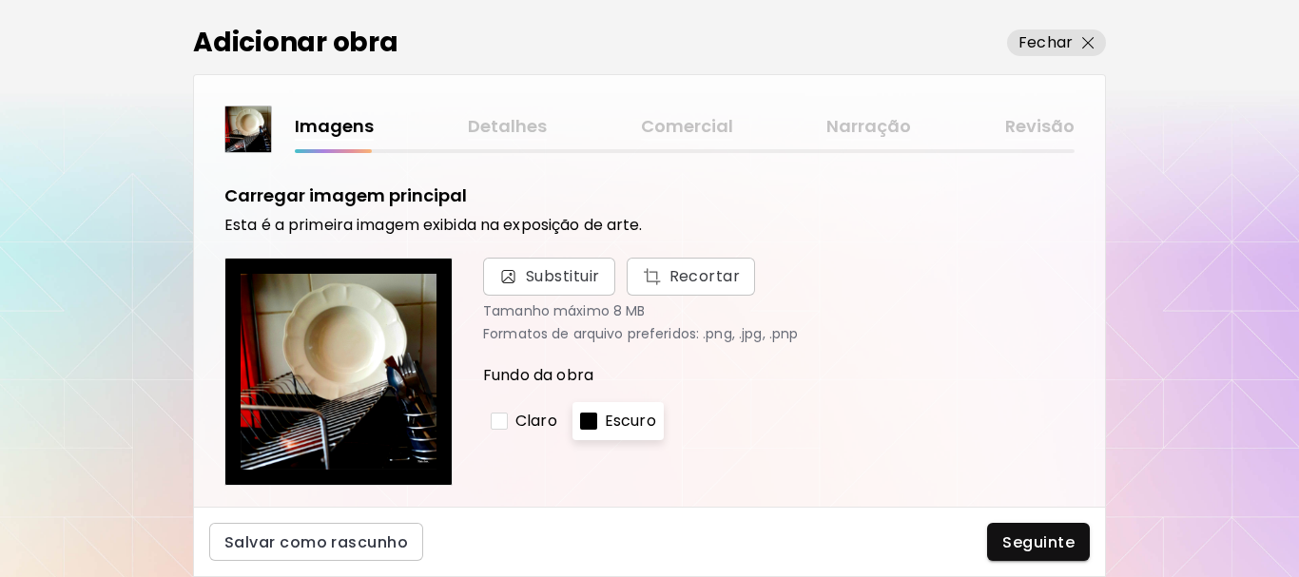
click at [495, 421] on div at bounding box center [499, 421] width 17 height 17
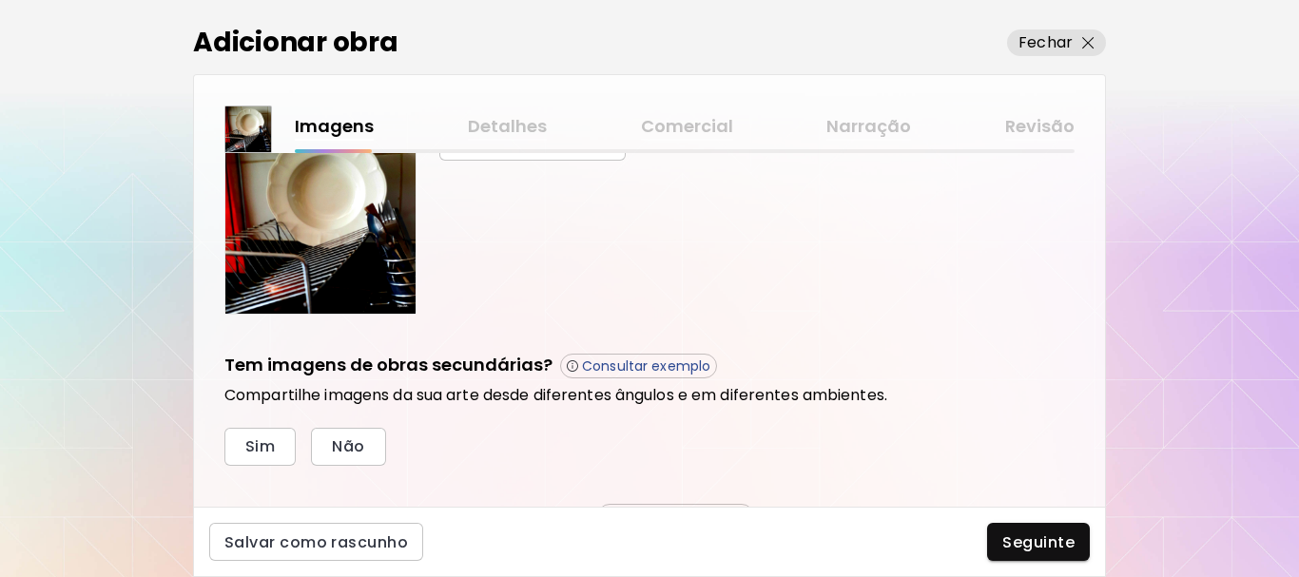
scroll to position [570, 0]
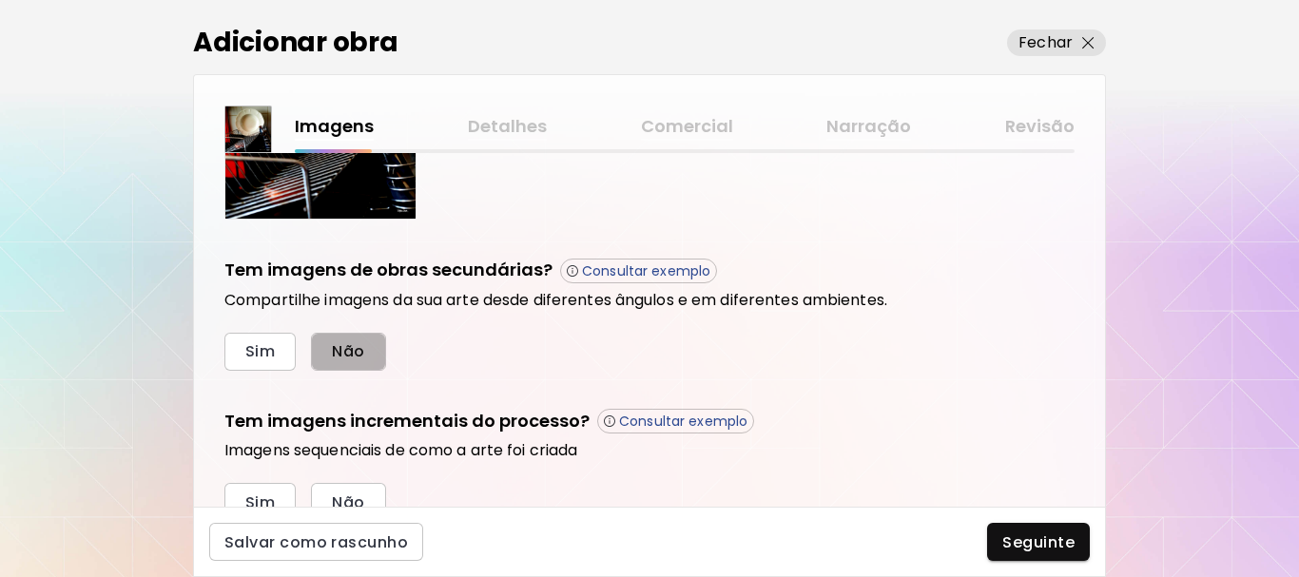
click at [339, 350] on span "Não" at bounding box center [348, 351] width 32 height 20
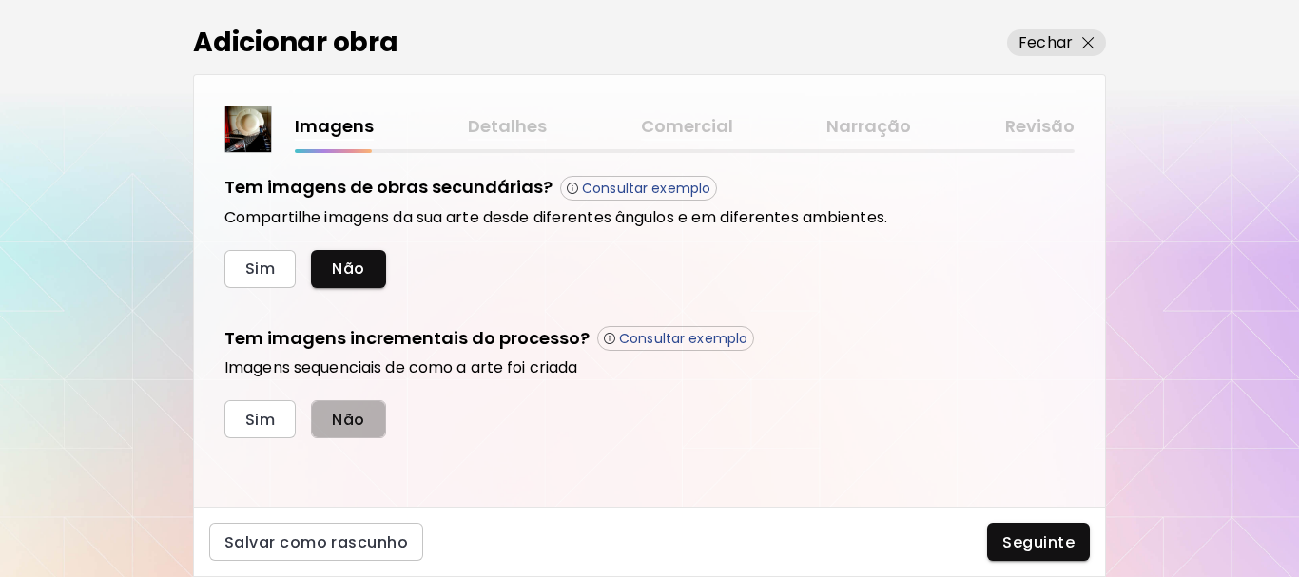
click at [356, 425] on span "Não" at bounding box center [348, 420] width 32 height 20
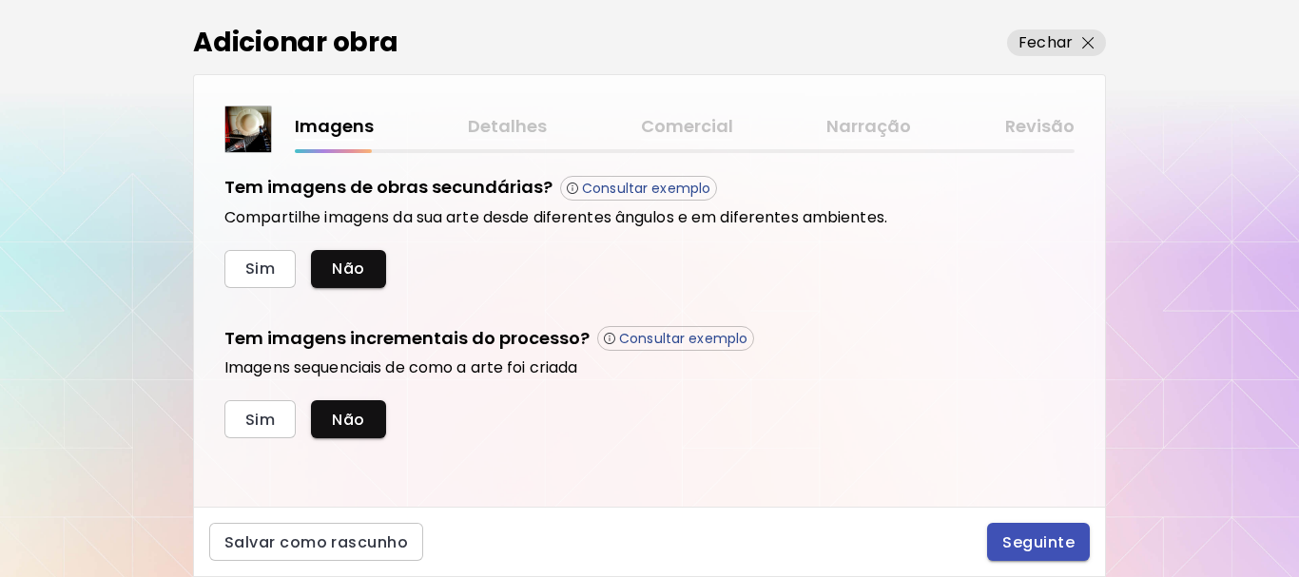
click at [1039, 548] on span "Seguinte" at bounding box center [1038, 542] width 72 height 20
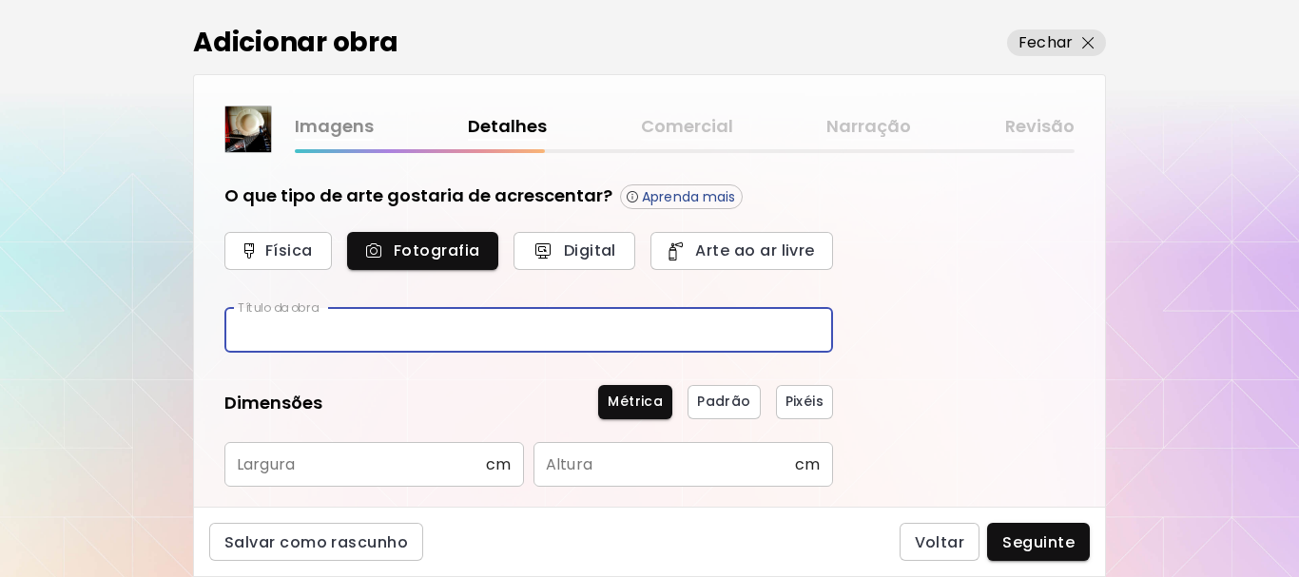
click at [412, 327] on input "text" at bounding box center [528, 330] width 608 height 45
type input "**********"
click at [357, 468] on input "text" at bounding box center [354, 464] width 261 height 45
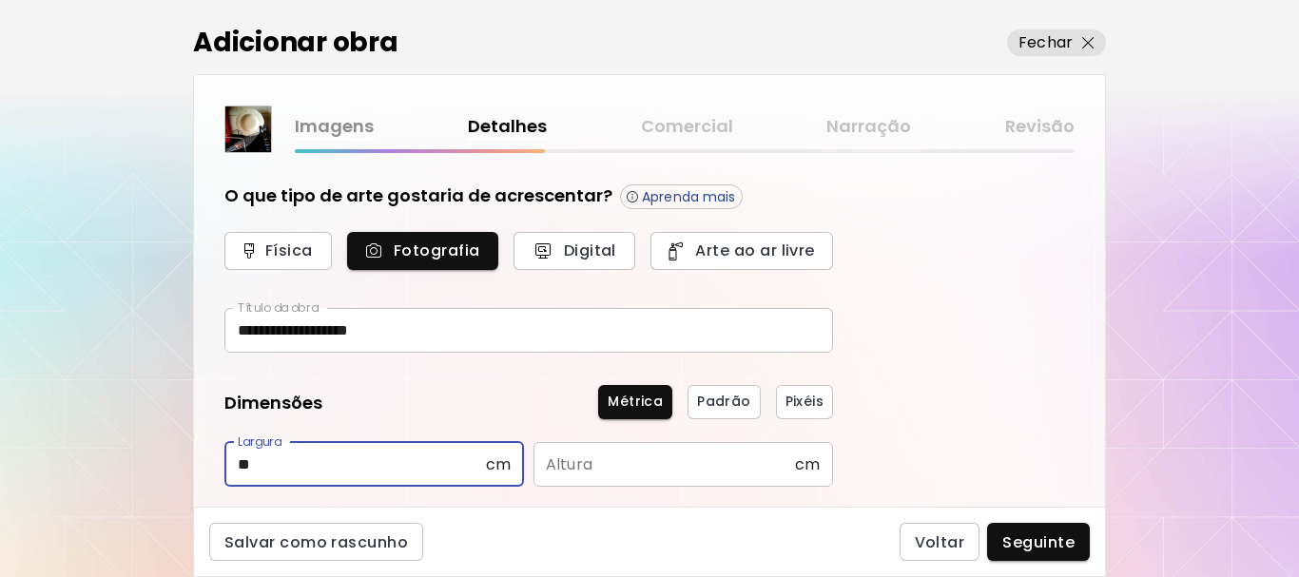
type input "**"
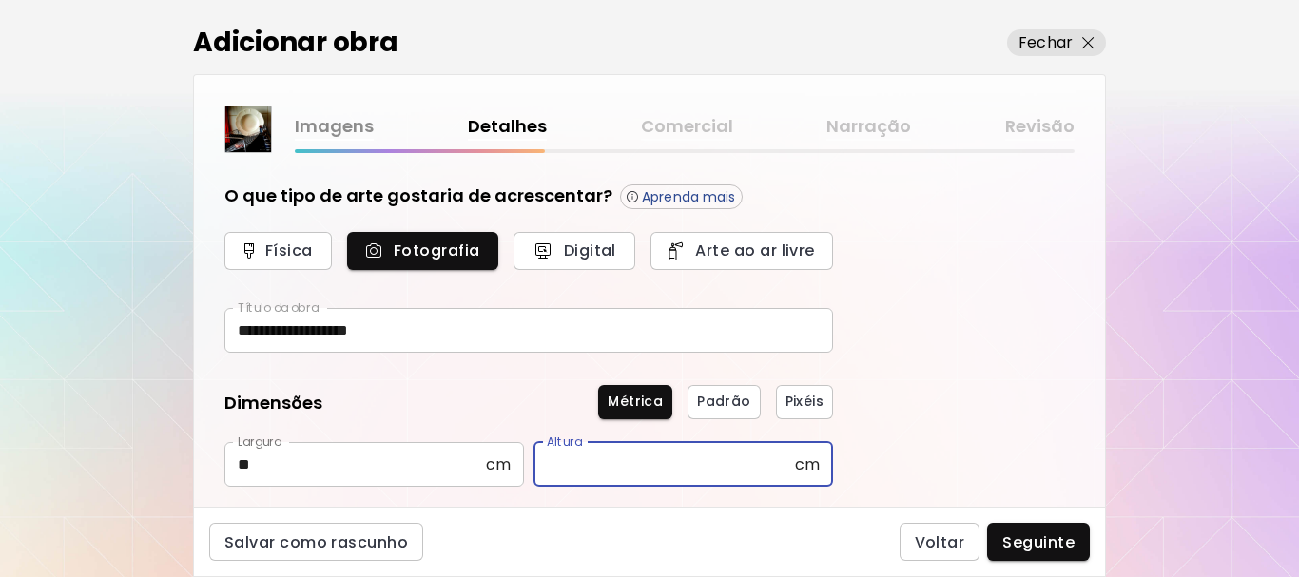
click at [656, 460] on input "text" at bounding box center [663, 464] width 261 height 45
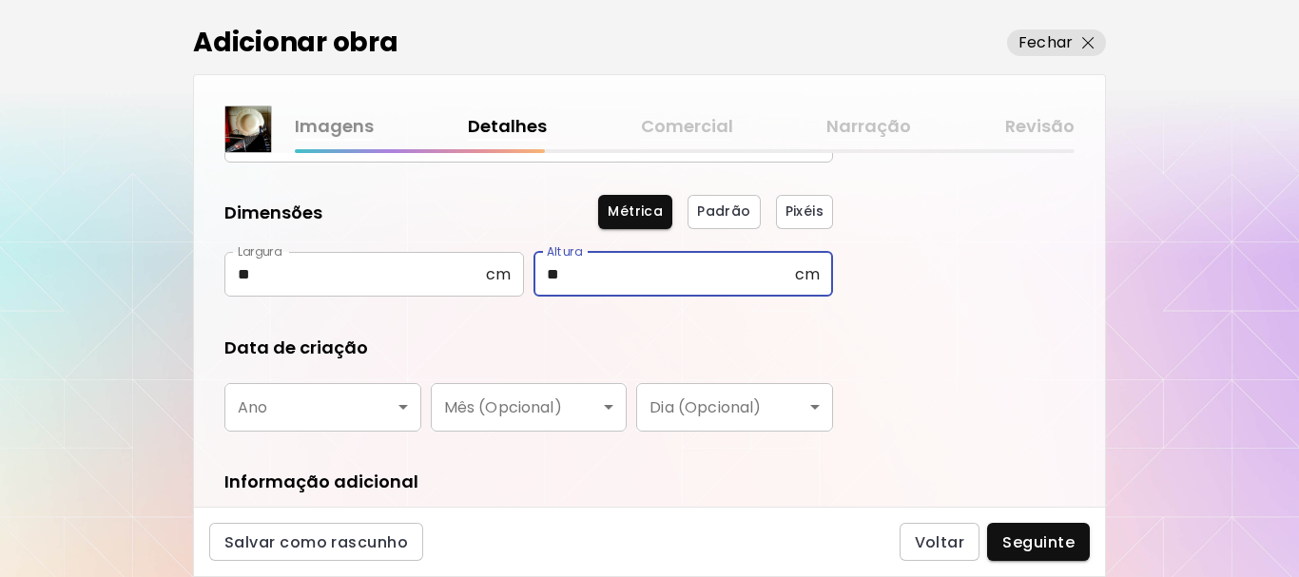
type input "**"
click at [358, 403] on body "**********" at bounding box center [649, 288] width 1299 height 577
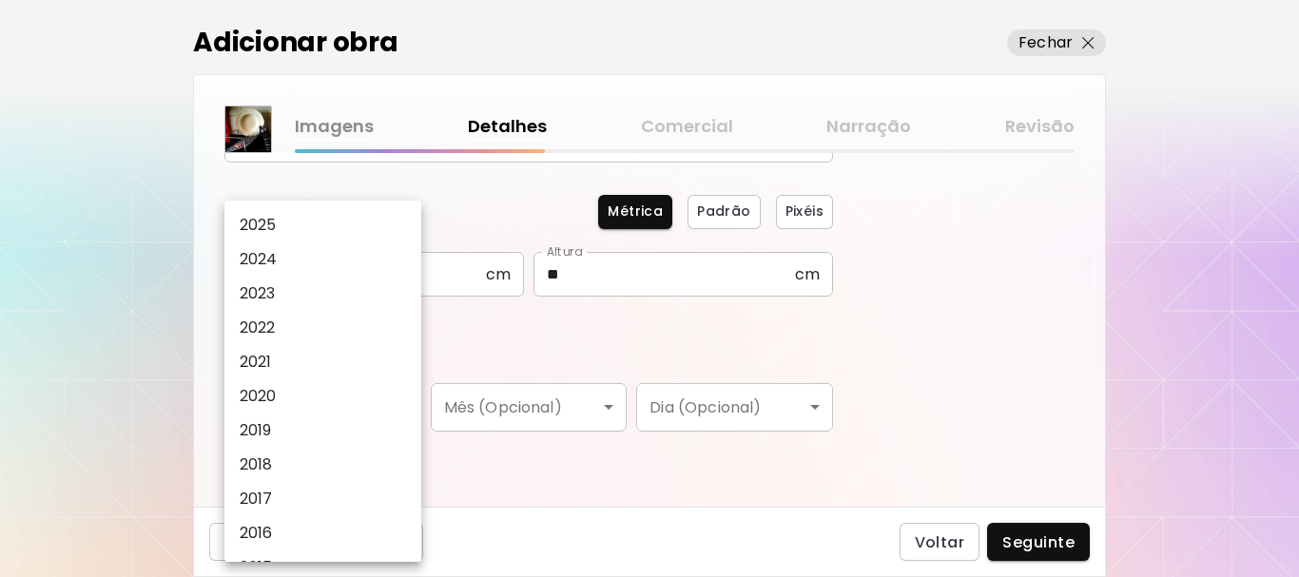
click at [332, 222] on li "2025" at bounding box center [327, 225] width 206 height 34
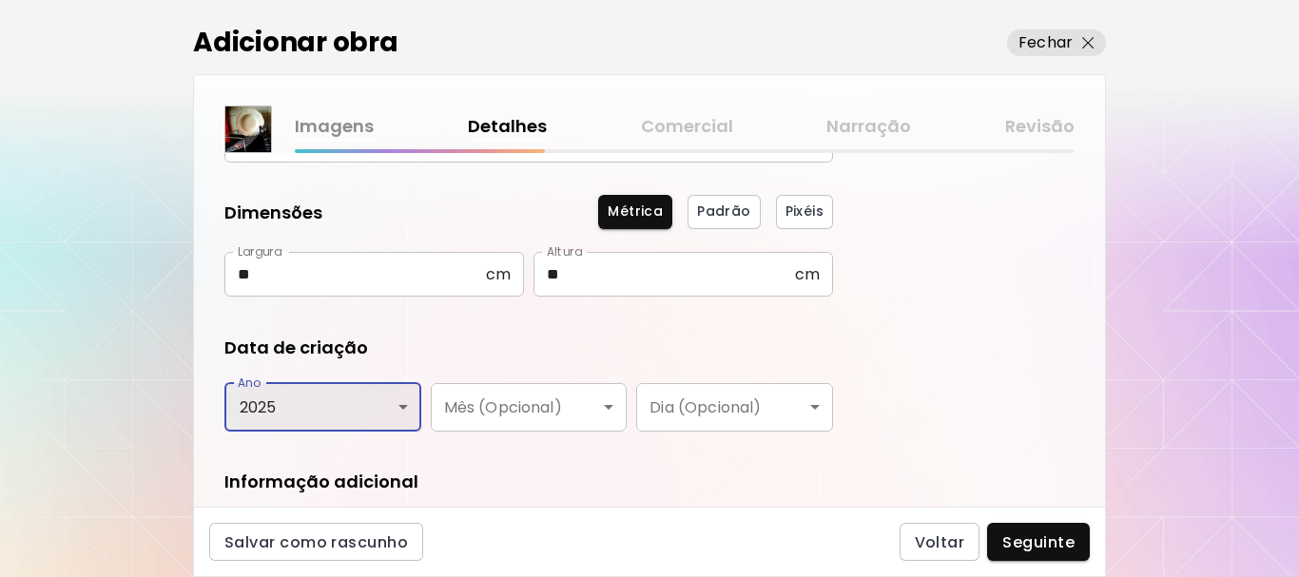
type input "****"
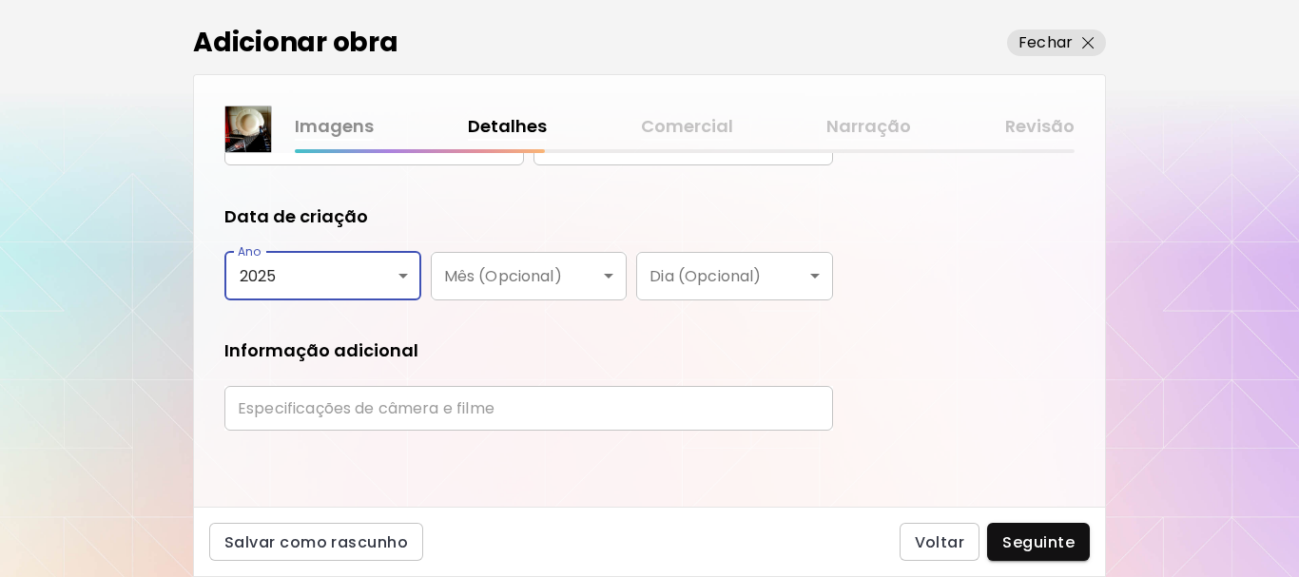
click at [498, 424] on input "text" at bounding box center [528, 408] width 608 height 45
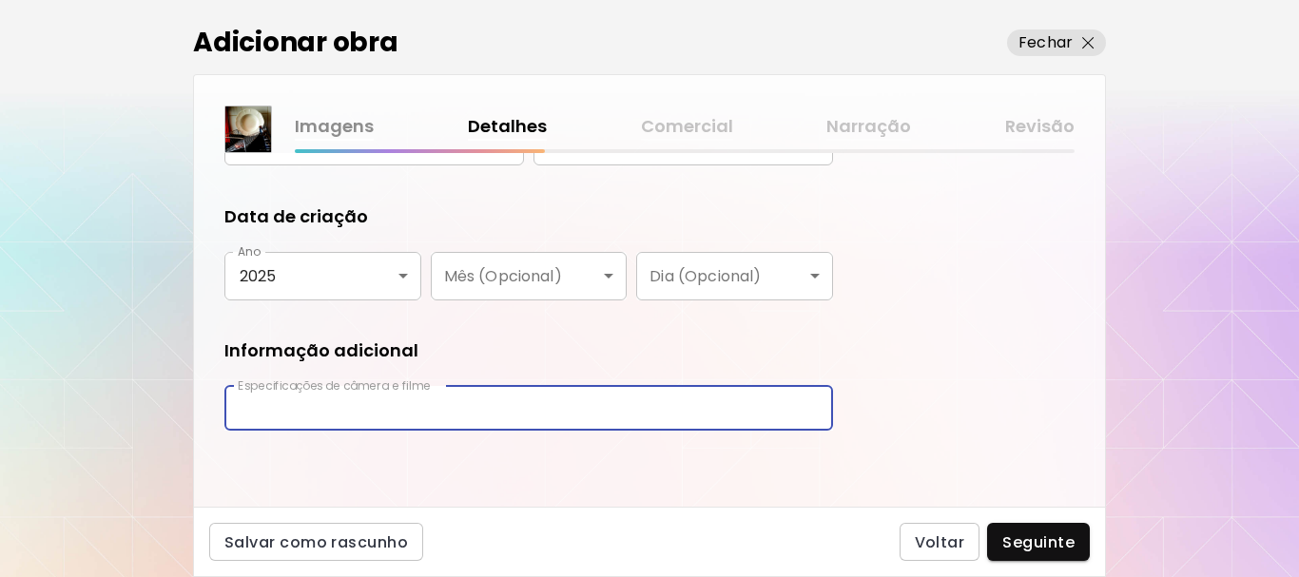
type input "**********"
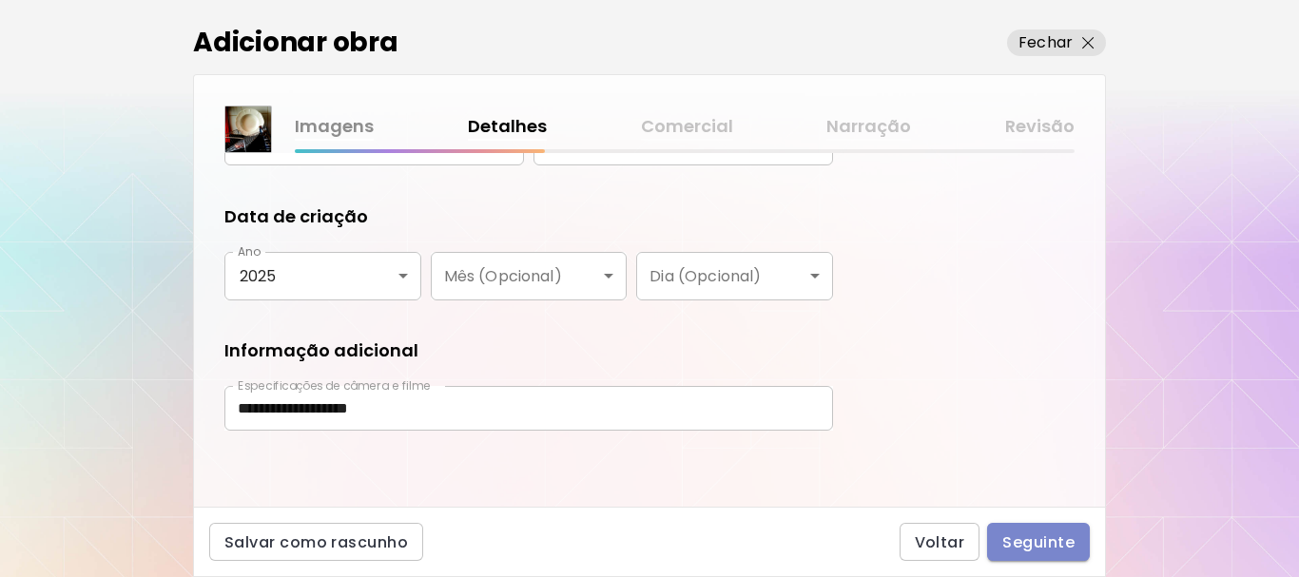
click at [1045, 545] on span "Seguinte" at bounding box center [1038, 542] width 72 height 20
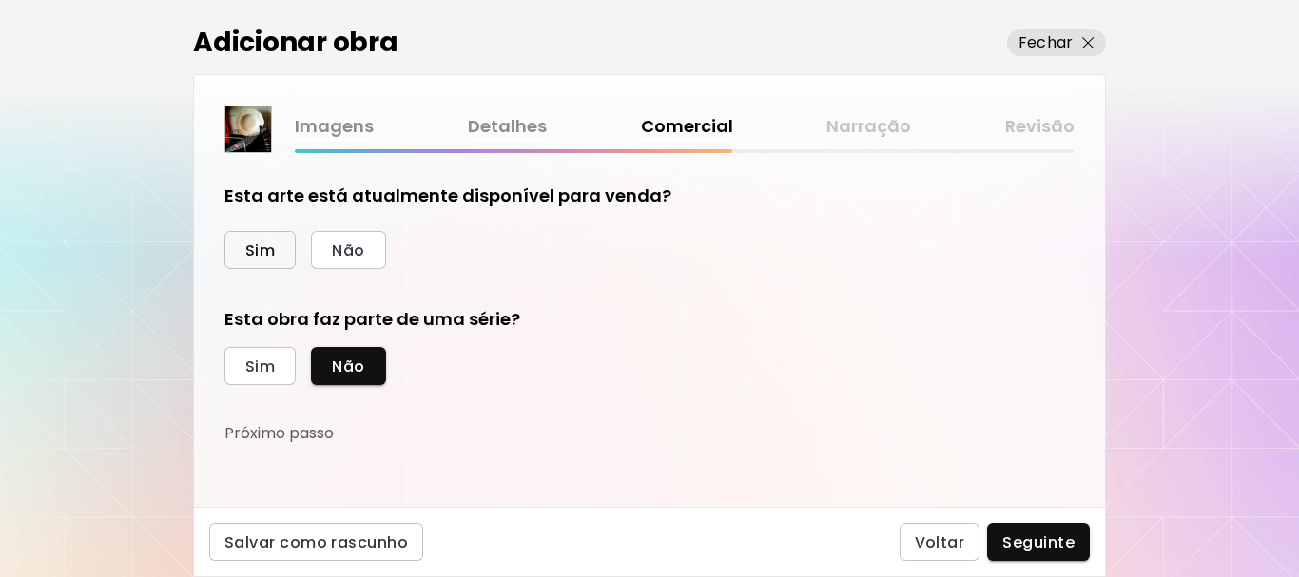
click at [252, 248] on span "Sim" at bounding box center [259, 251] width 29 height 20
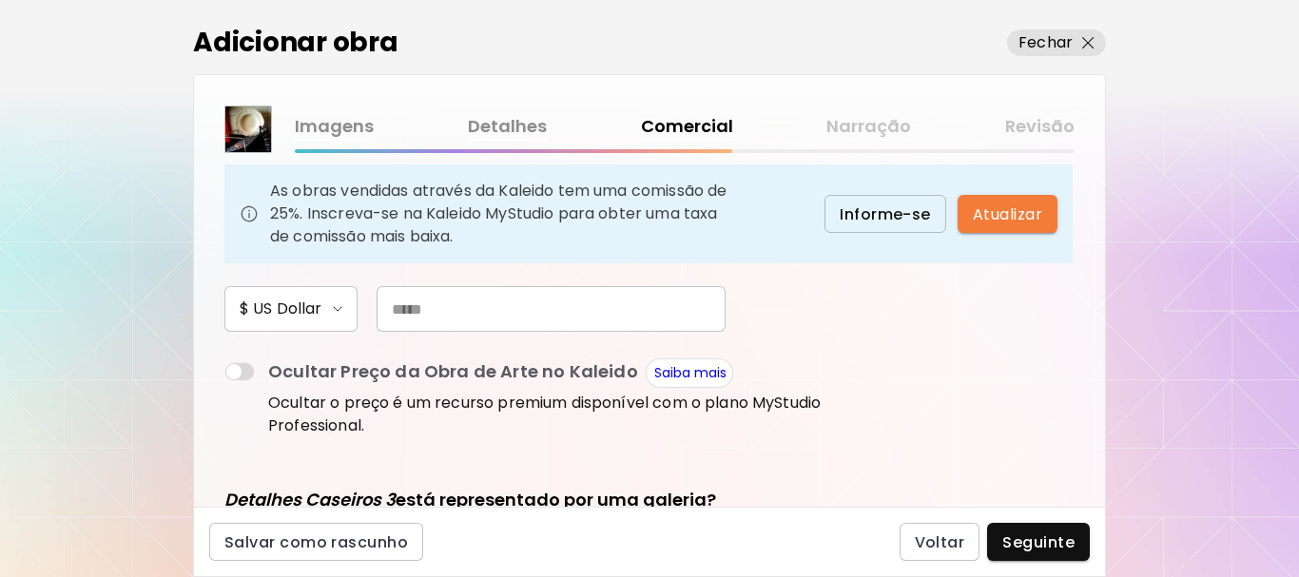
scroll to position [285, 0]
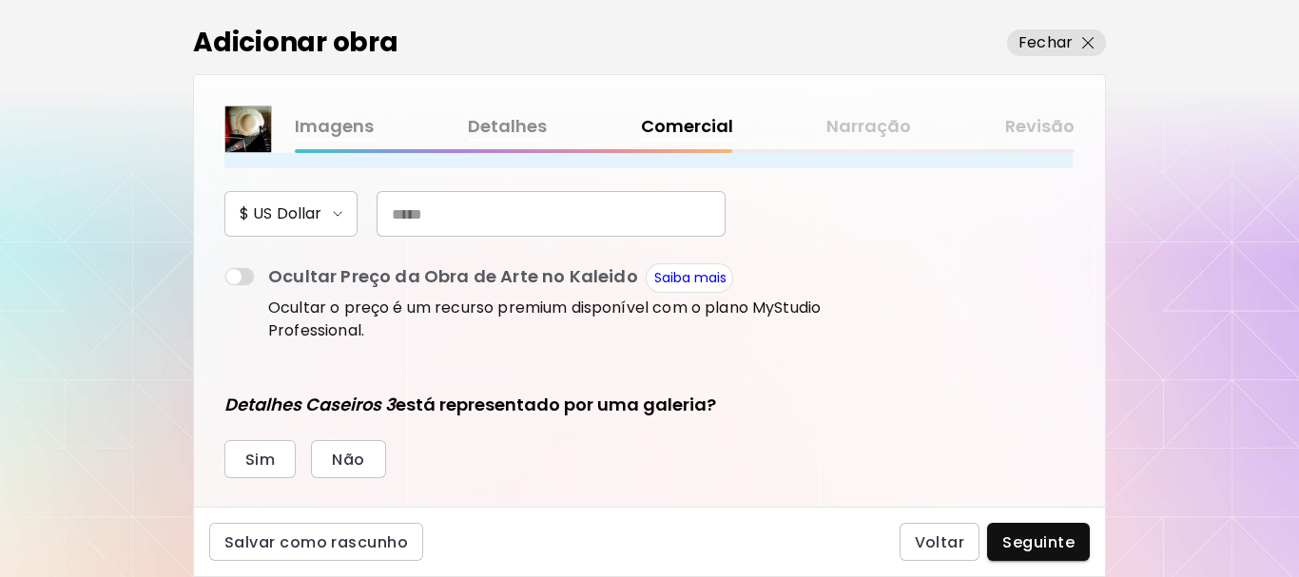
click at [475, 210] on input "text" at bounding box center [550, 214] width 349 height 46
type input "***"
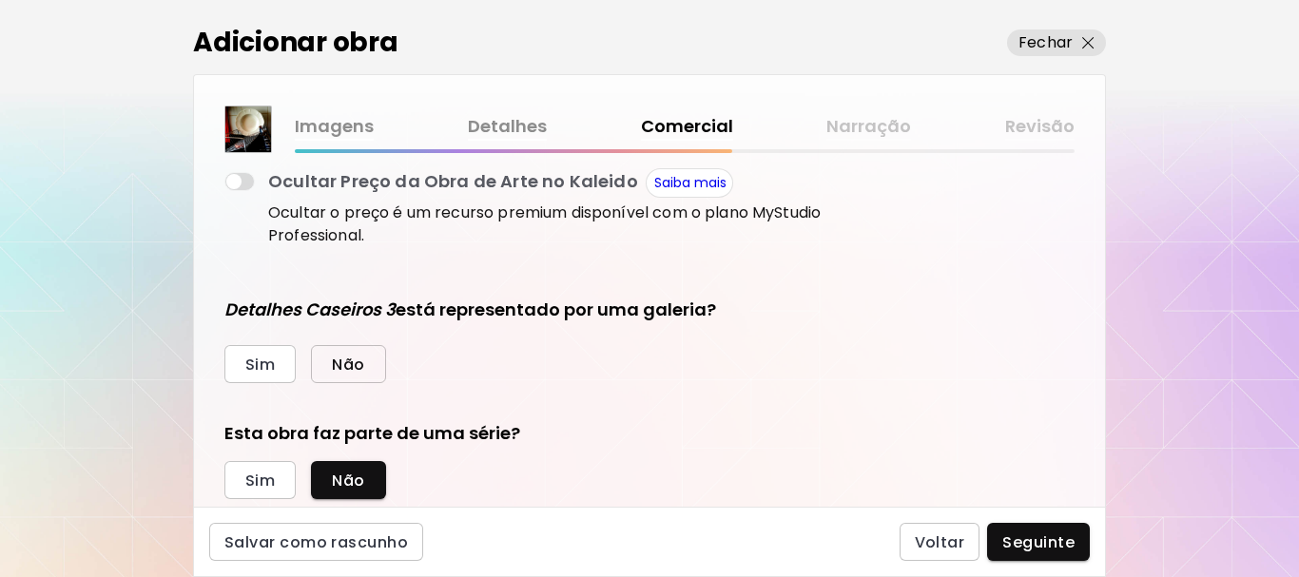
click at [357, 367] on span "Não" at bounding box center [348, 365] width 32 height 20
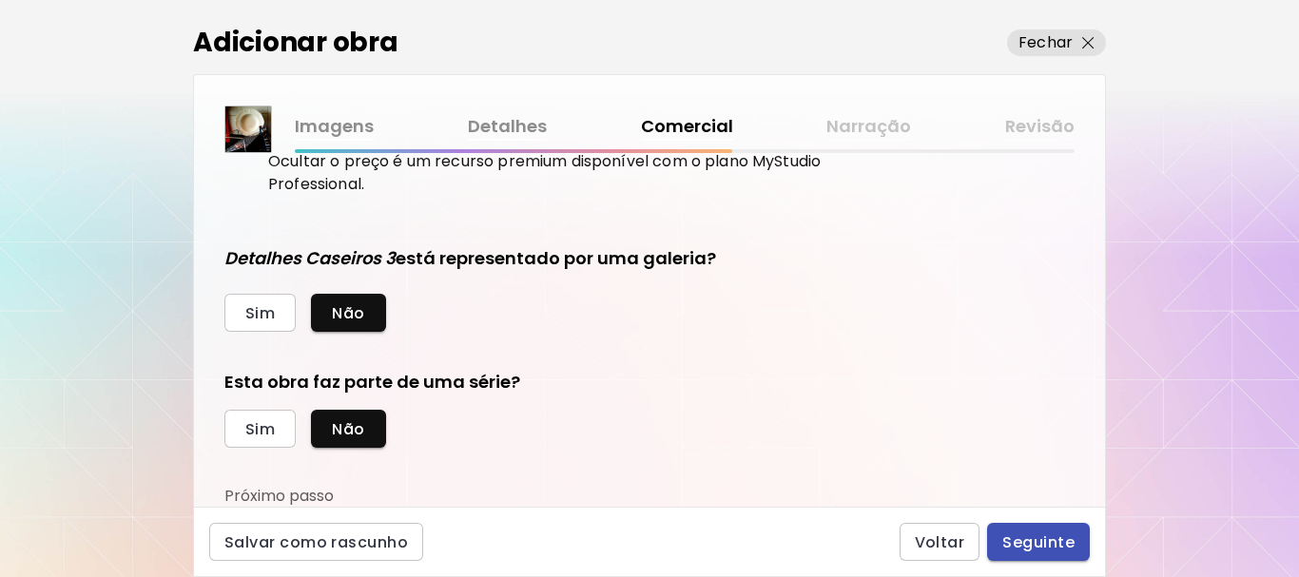
click at [1022, 540] on span "Seguinte" at bounding box center [1038, 542] width 72 height 20
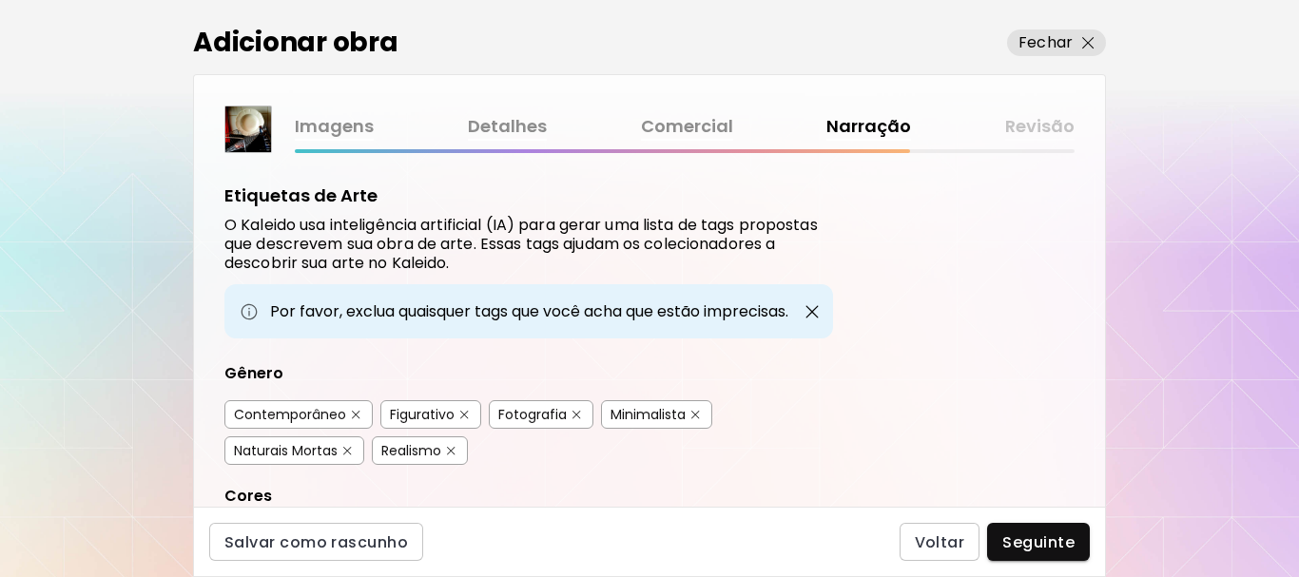
scroll to position [190, 0]
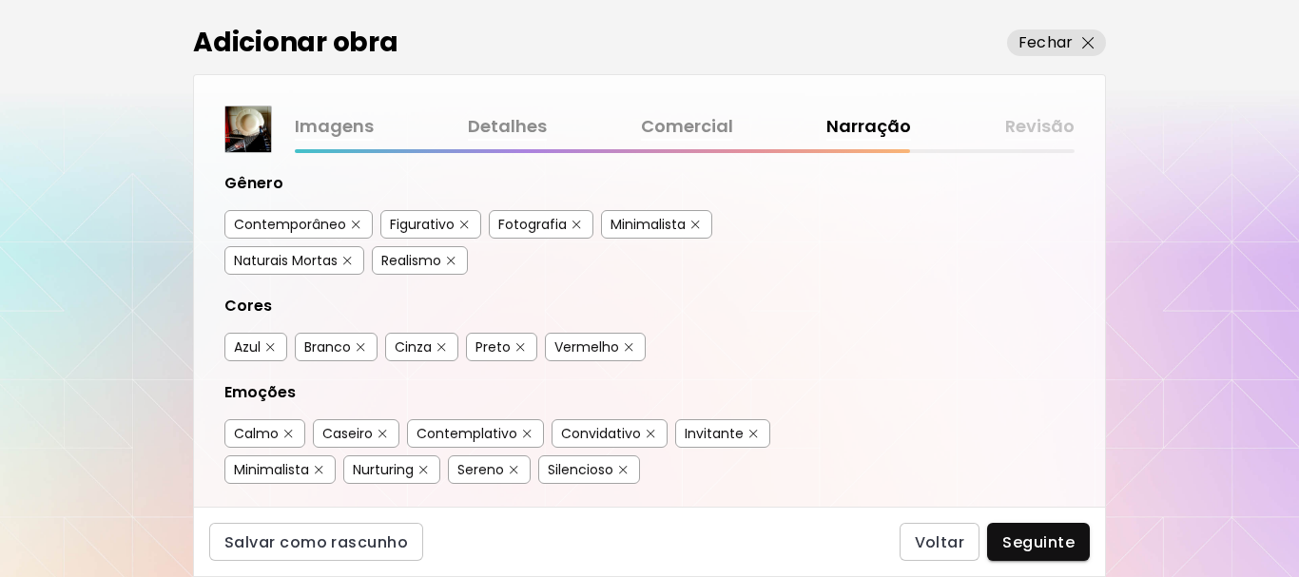
click at [464, 225] on img "button" at bounding box center [464, 225] width 9 height 9
click at [694, 223] on img "button" at bounding box center [695, 225] width 9 height 9
click at [347, 254] on button "button" at bounding box center [347, 261] width 14 height 14
click at [272, 343] on img "button" at bounding box center [270, 347] width 9 height 9
click at [362, 344] on img "button" at bounding box center [361, 347] width 9 height 9
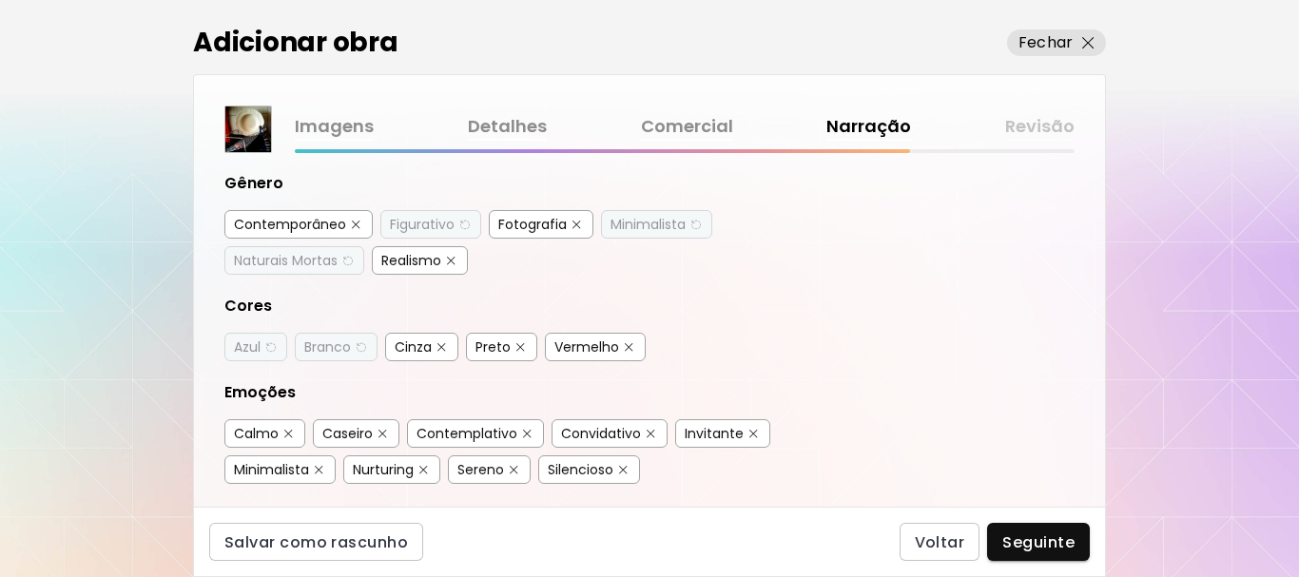
click at [438, 345] on img "button" at bounding box center [441, 347] width 9 height 9
drag, startPoint x: 520, startPoint y: 347, endPoint x: 555, endPoint y: 350, distance: 35.3
click at [521, 347] on img "button" at bounding box center [520, 347] width 9 height 9
click at [627, 346] on img "button" at bounding box center [629, 347] width 9 height 9
click at [292, 437] on img "button" at bounding box center [288, 434] width 9 height 9
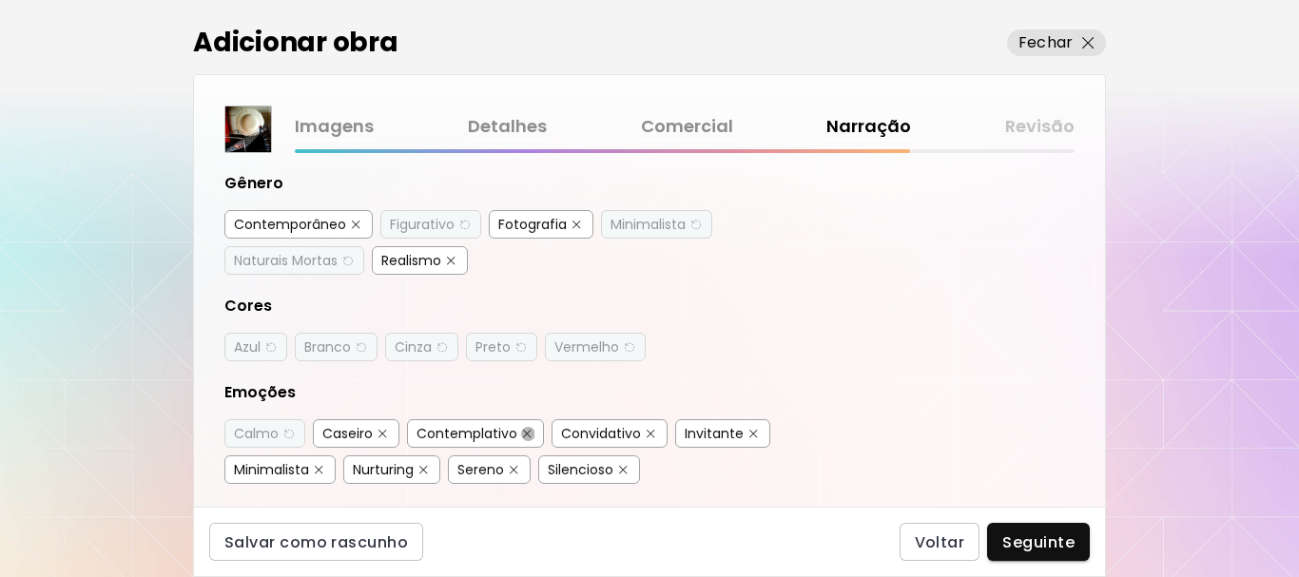
click at [521, 433] on button "button" at bounding box center [527, 434] width 14 height 14
click at [644, 432] on button "button" at bounding box center [651, 434] width 14 height 14
click at [751, 430] on img "button" at bounding box center [753, 434] width 9 height 9
click at [322, 467] on img "button" at bounding box center [319, 470] width 9 height 9
click at [428, 468] on img "button" at bounding box center [423, 470] width 9 height 9
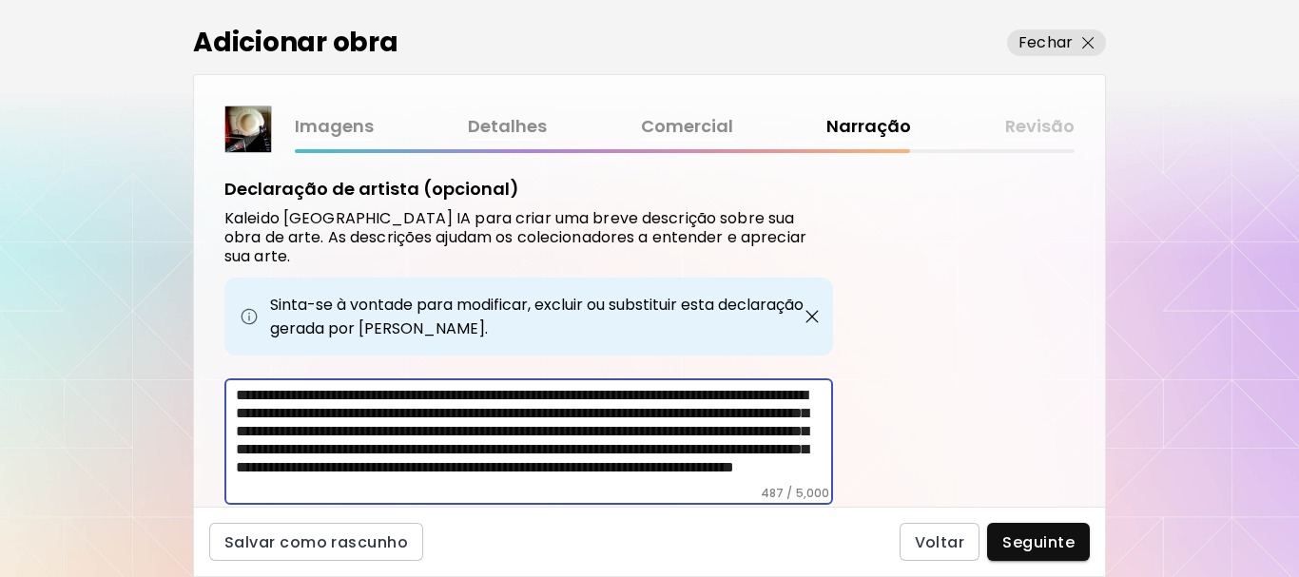
scroll to position [47, 0]
drag, startPoint x: 491, startPoint y: 393, endPoint x: 434, endPoint y: 472, distance: 96.8
click at [434, 472] on div "**********" at bounding box center [528, 441] width 608 height 126
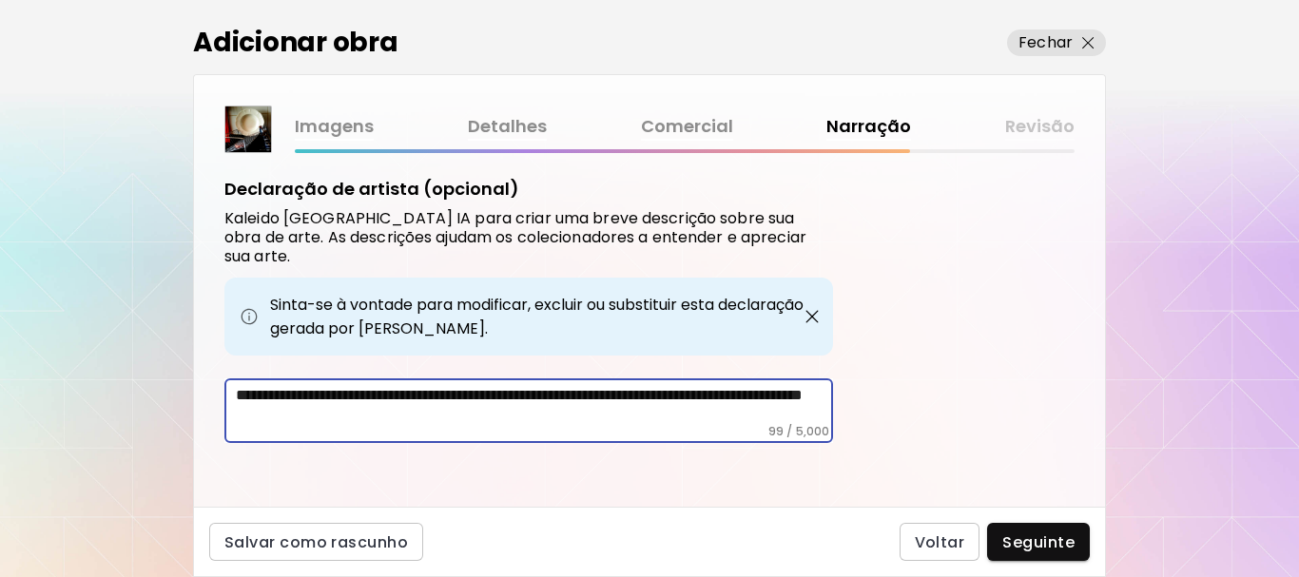
scroll to position [556, 0]
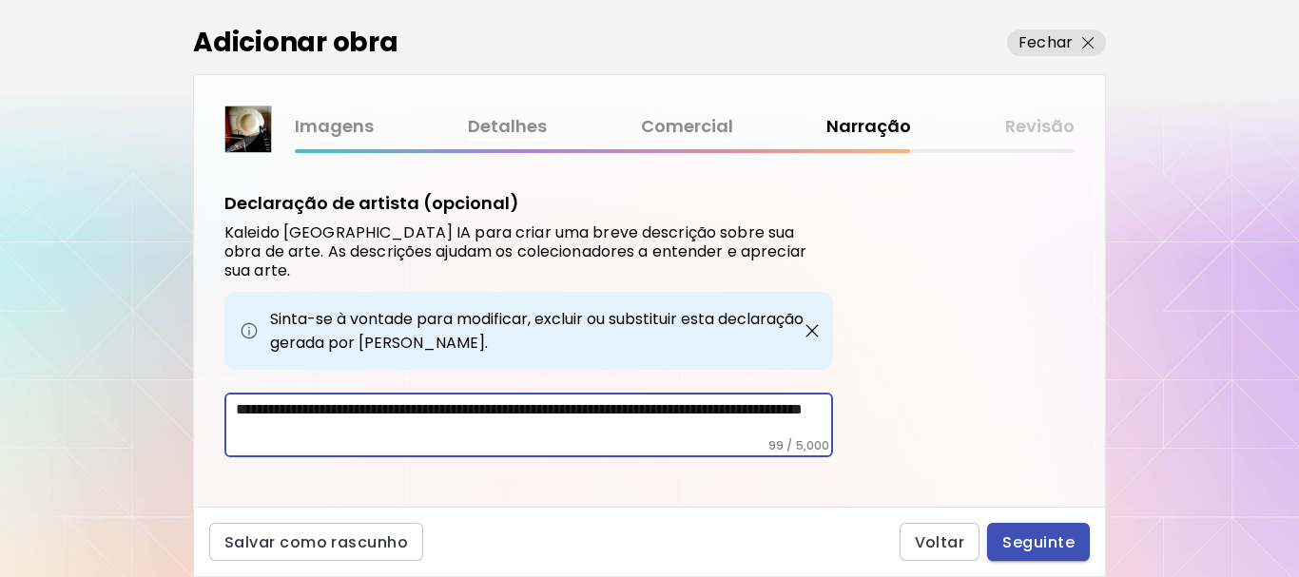
type textarea "**********"
click at [1043, 538] on span "Seguinte" at bounding box center [1038, 542] width 72 height 20
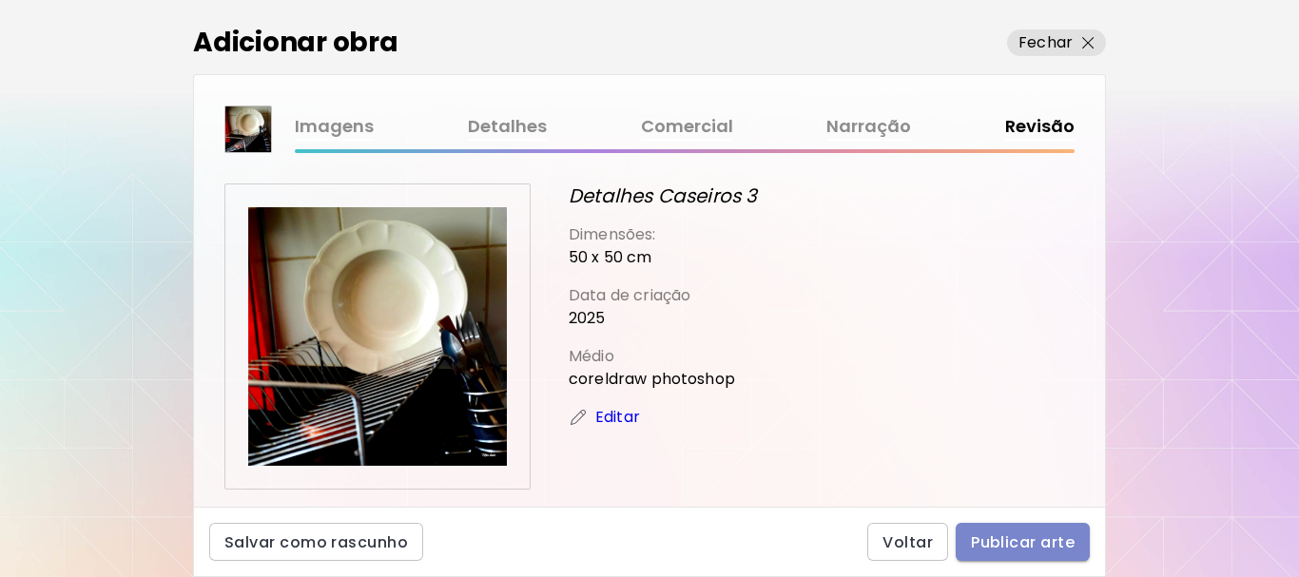
click at [1031, 545] on span "Publicar arte" at bounding box center [1023, 542] width 104 height 20
